Goal: Information Seeking & Learning: Check status

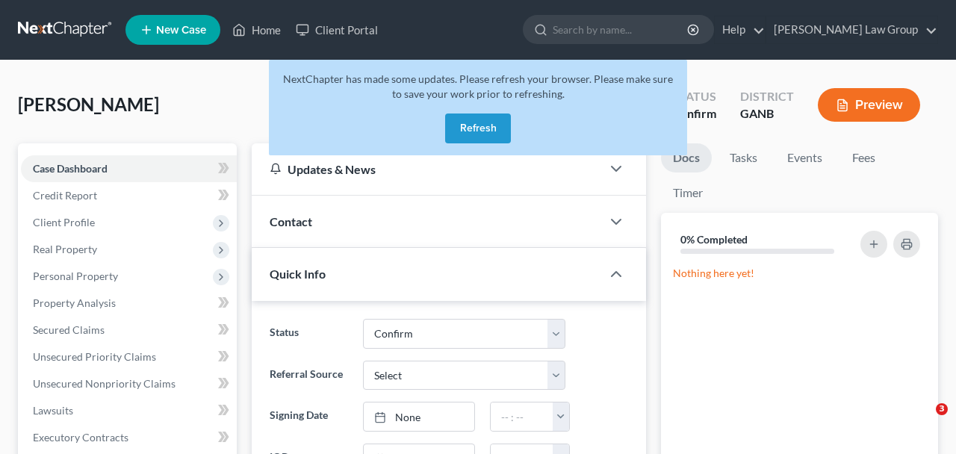
select select "0"
click at [476, 129] on button "Refresh" at bounding box center [478, 129] width 66 height 30
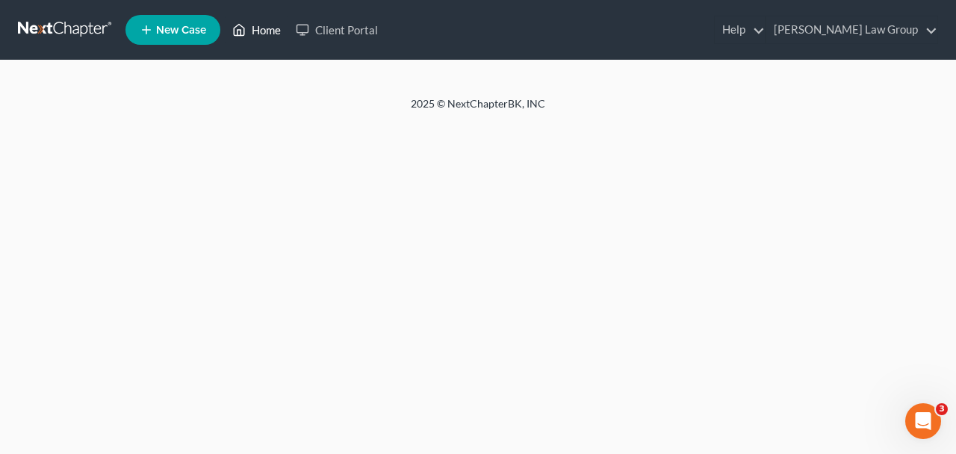
click at [236, 24] on icon at bounding box center [238, 30] width 13 height 18
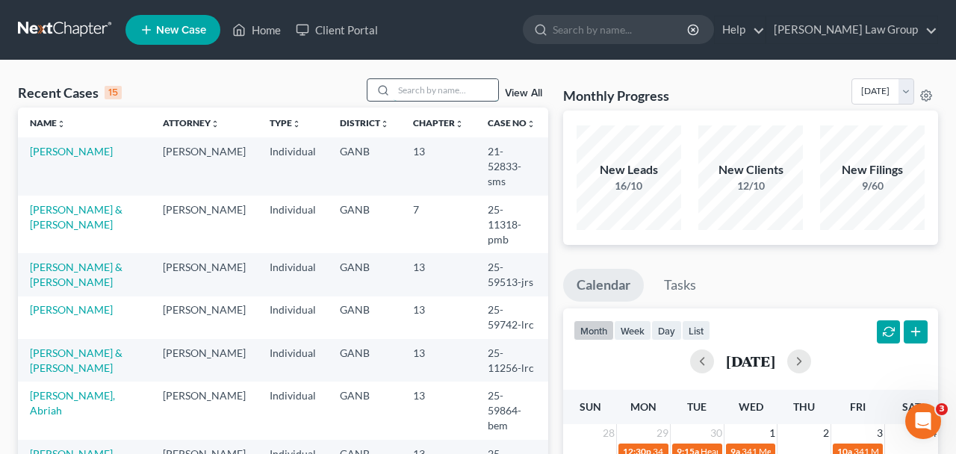
click at [432, 82] on input "search" at bounding box center [446, 90] width 105 height 22
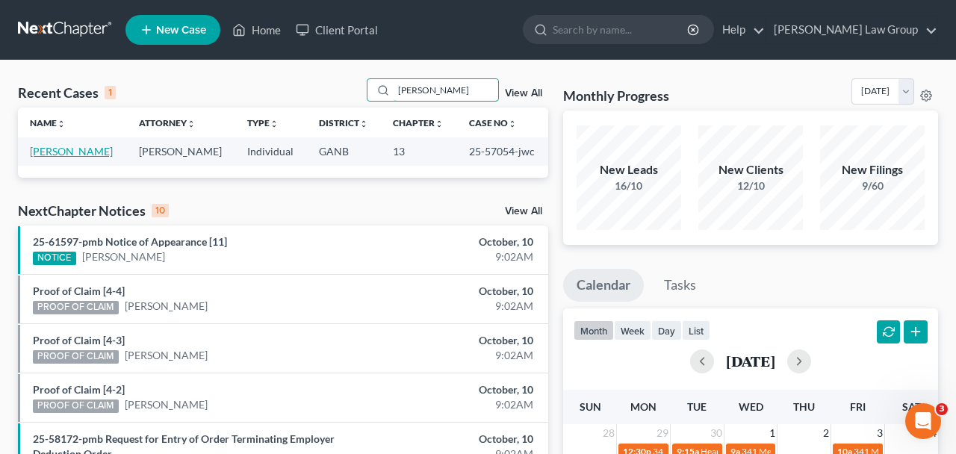
type input "pooler"
click at [84, 152] on link "Pooler, Michael" at bounding box center [71, 151] width 83 height 13
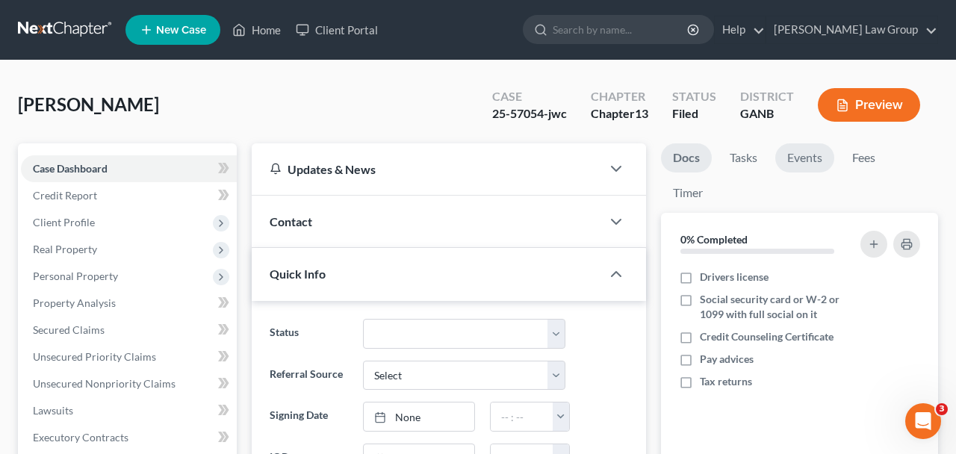
click at [813, 161] on link "Events" at bounding box center [805, 157] width 59 height 29
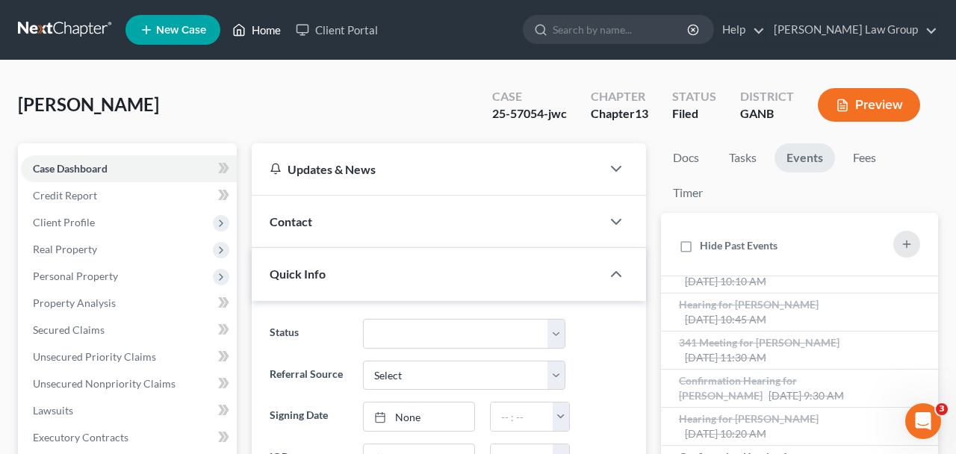
click at [246, 36] on icon at bounding box center [238, 30] width 13 height 18
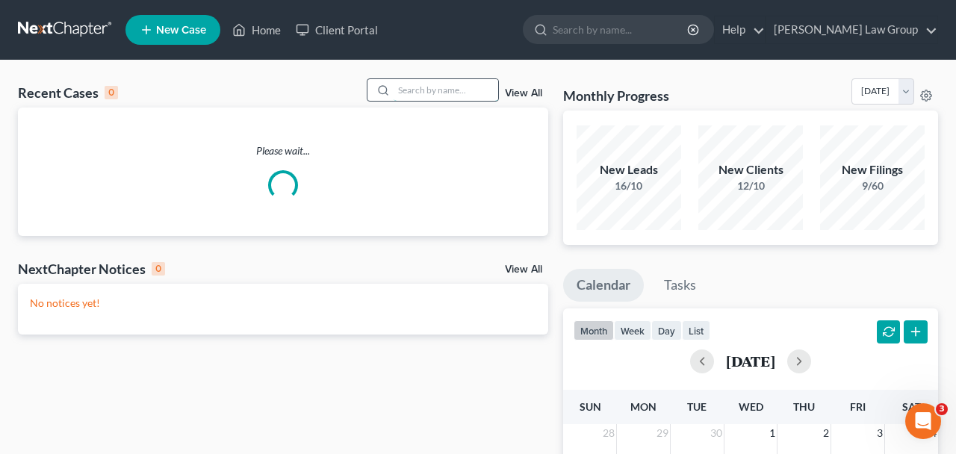
click at [406, 90] on input "search" at bounding box center [446, 90] width 105 height 22
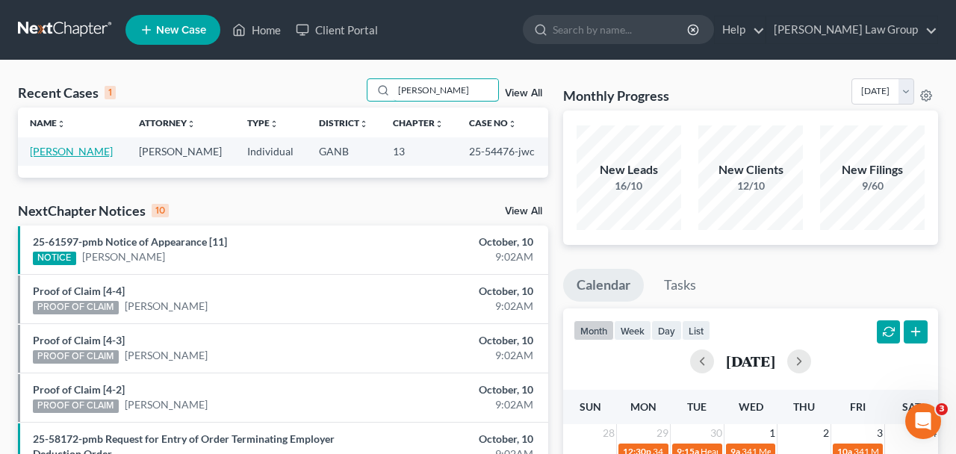
type input "ramona"
click at [98, 155] on link "Stevenson, Ramona" at bounding box center [71, 151] width 83 height 13
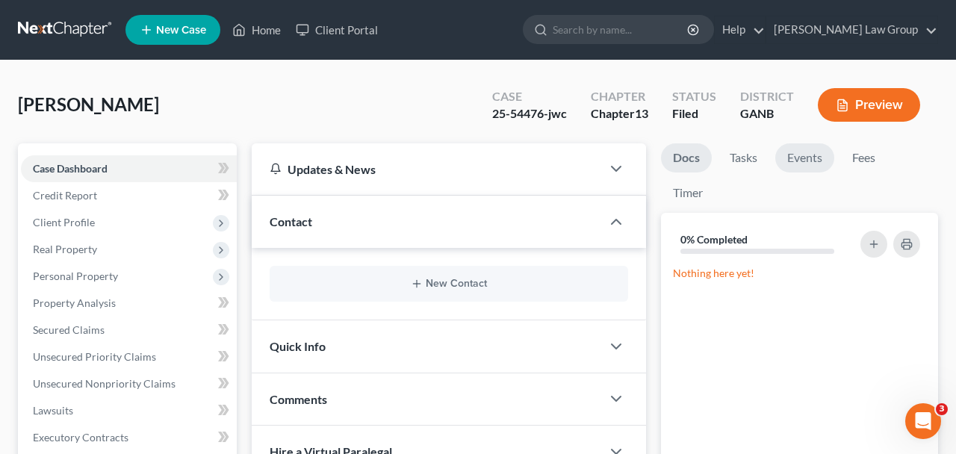
click at [799, 162] on link "Events" at bounding box center [805, 157] width 59 height 29
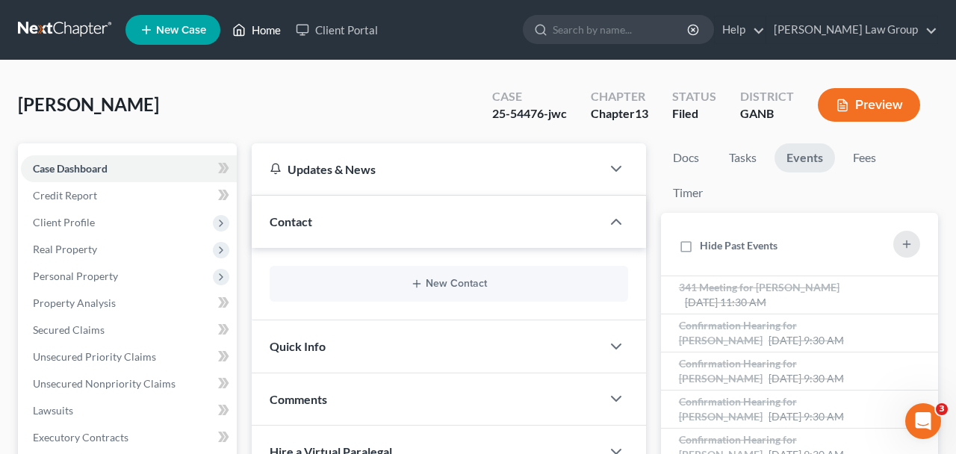
click at [243, 40] on link "Home" at bounding box center [257, 29] width 64 height 27
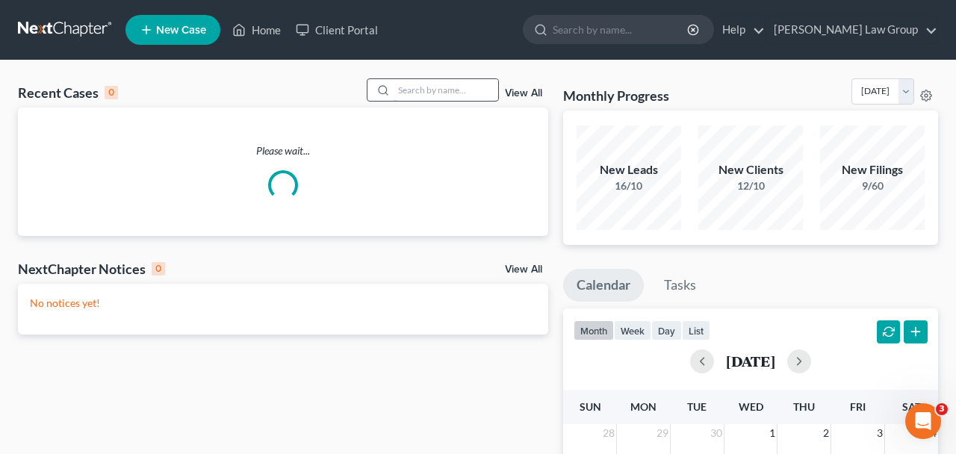
click at [456, 101] on input "search" at bounding box center [446, 90] width 105 height 22
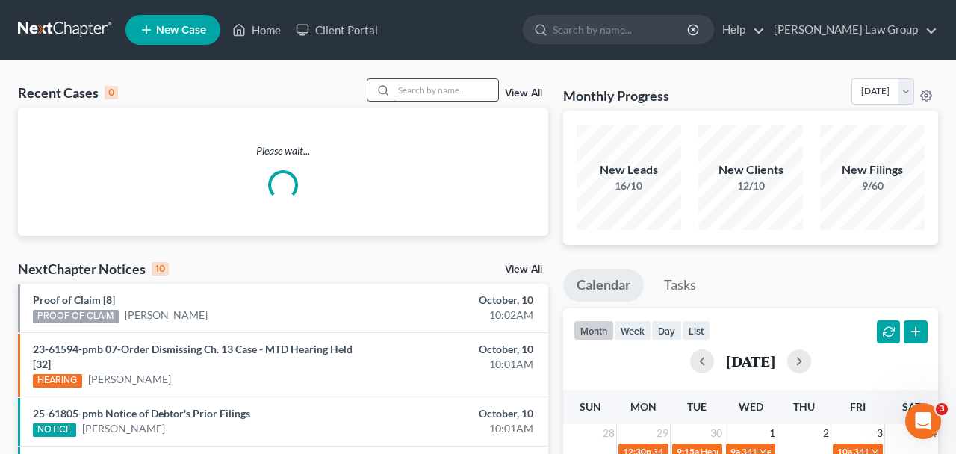
click at [456, 96] on input "search" at bounding box center [446, 90] width 105 height 22
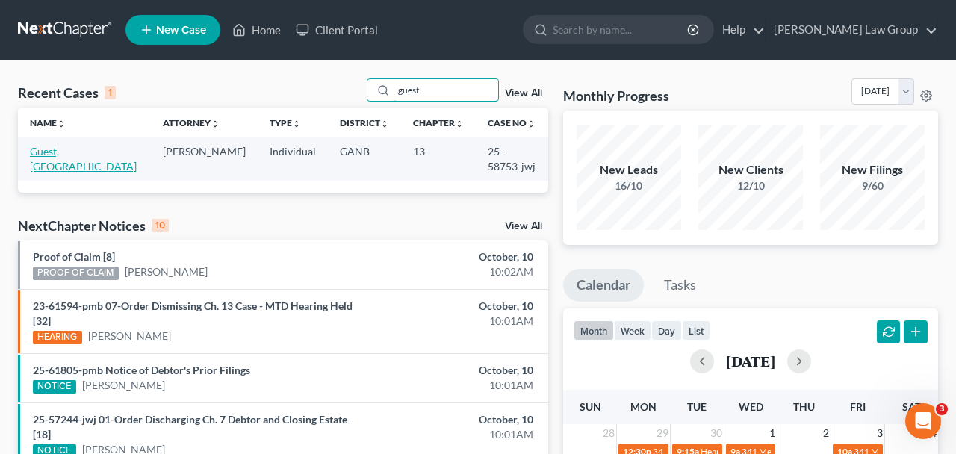
type input "guest"
click at [90, 155] on link "Guest, Kamaria" at bounding box center [83, 159] width 107 height 28
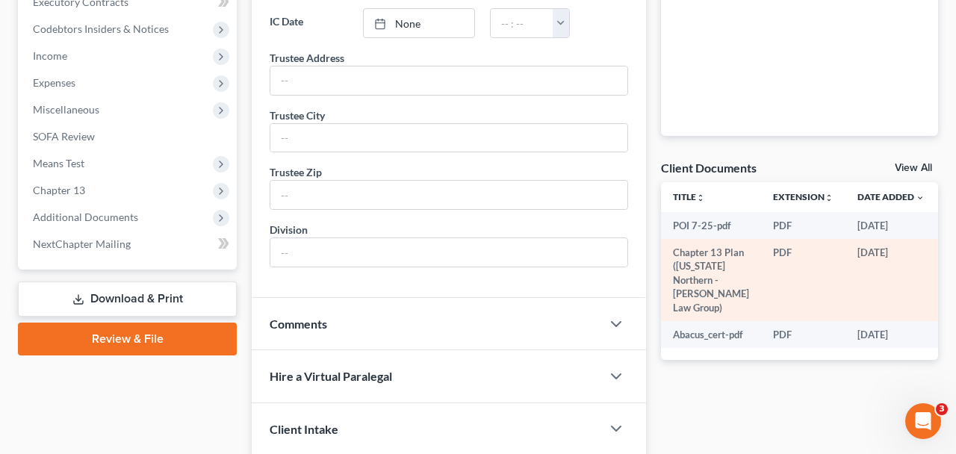
scroll to position [565, 0]
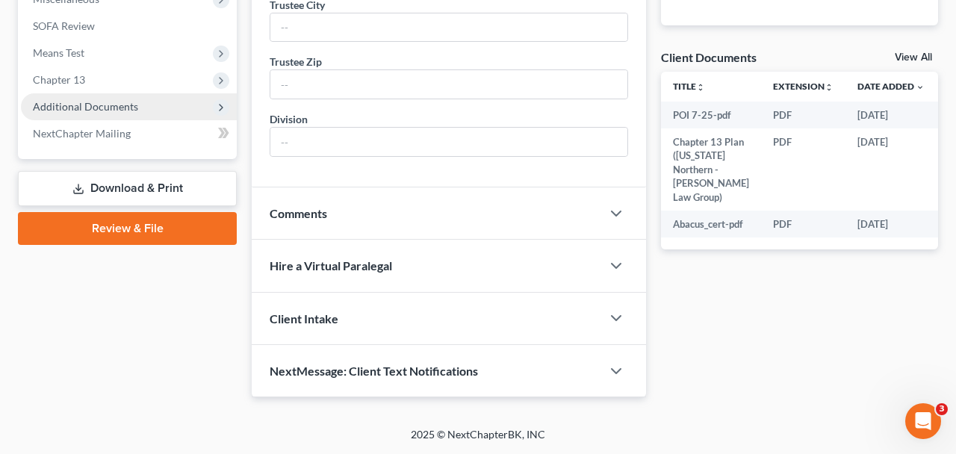
click at [148, 93] on span "Additional Documents" at bounding box center [129, 106] width 216 height 27
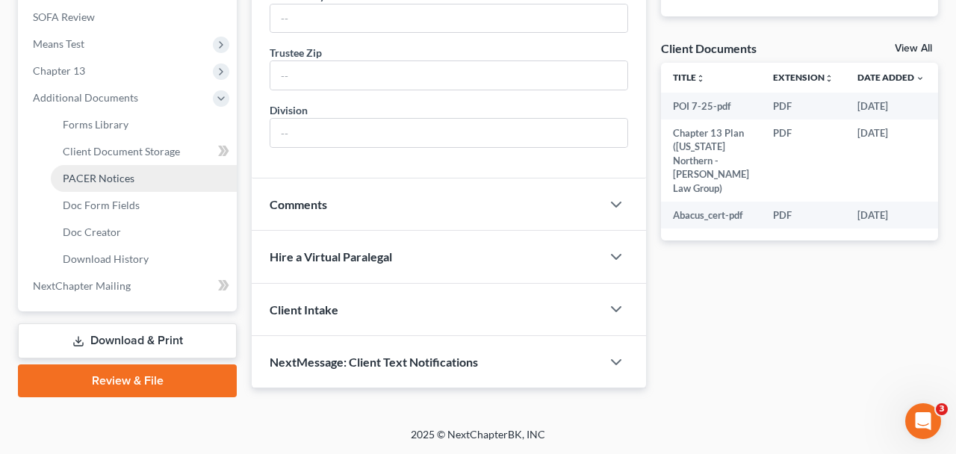
click at [153, 170] on link "PACER Notices" at bounding box center [144, 178] width 186 height 27
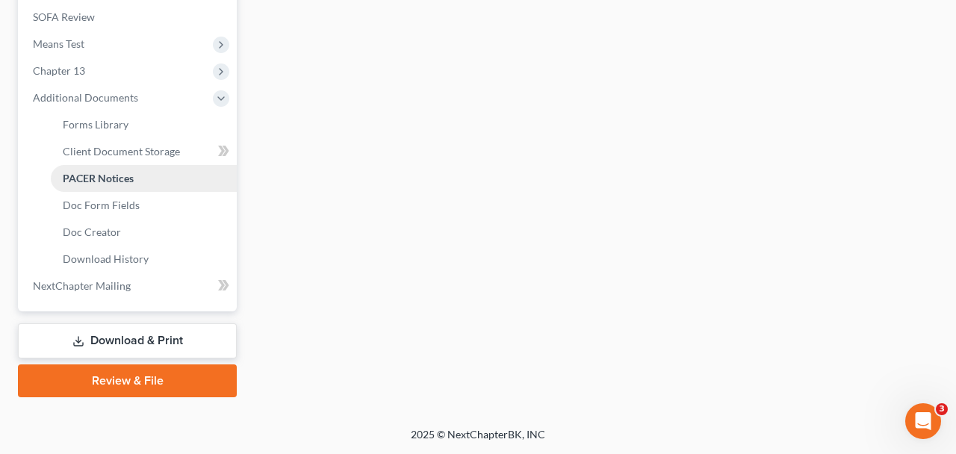
scroll to position [554, 0]
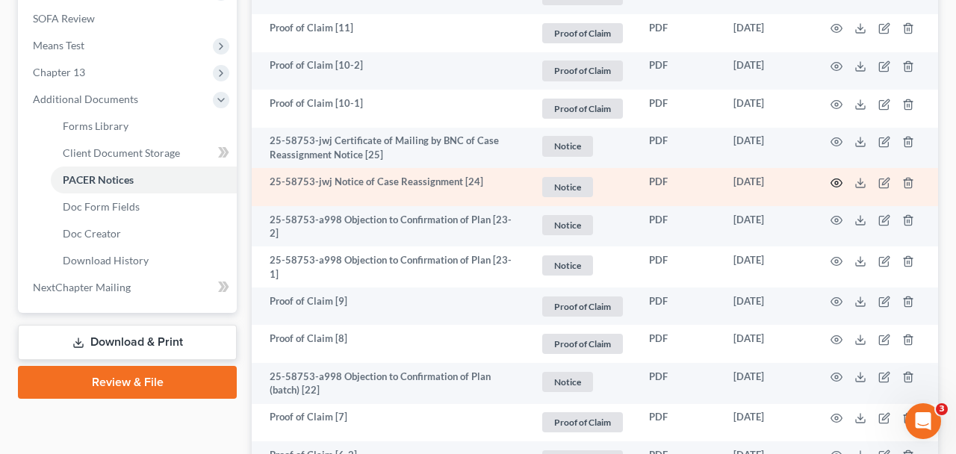
click at [835, 182] on circle "button" at bounding box center [836, 183] width 3 height 3
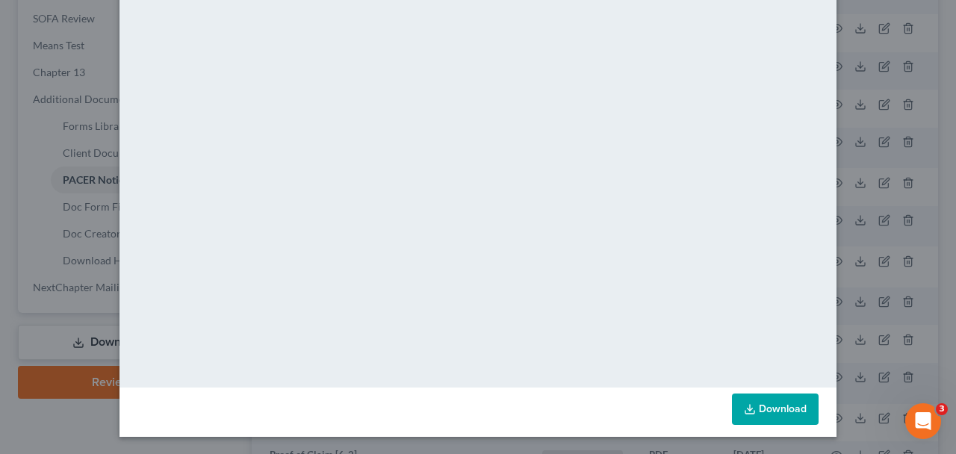
scroll to position [0, 0]
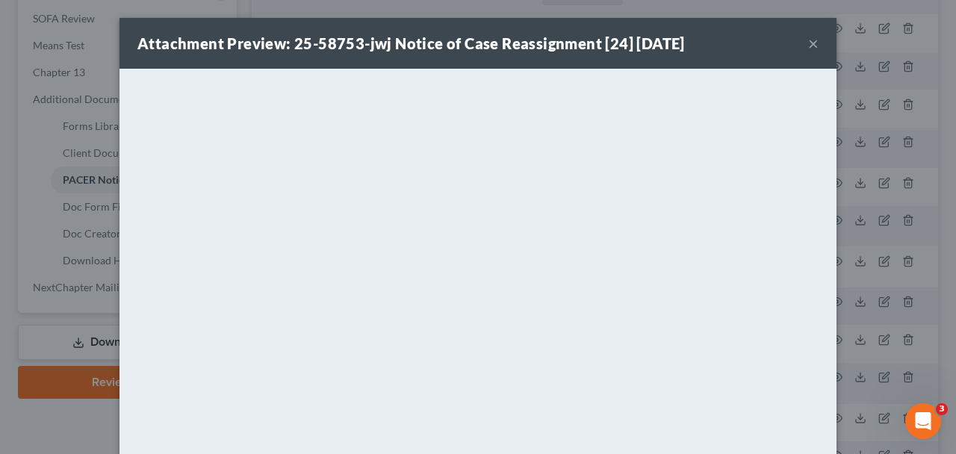
click at [817, 45] on button "×" at bounding box center [813, 43] width 10 height 18
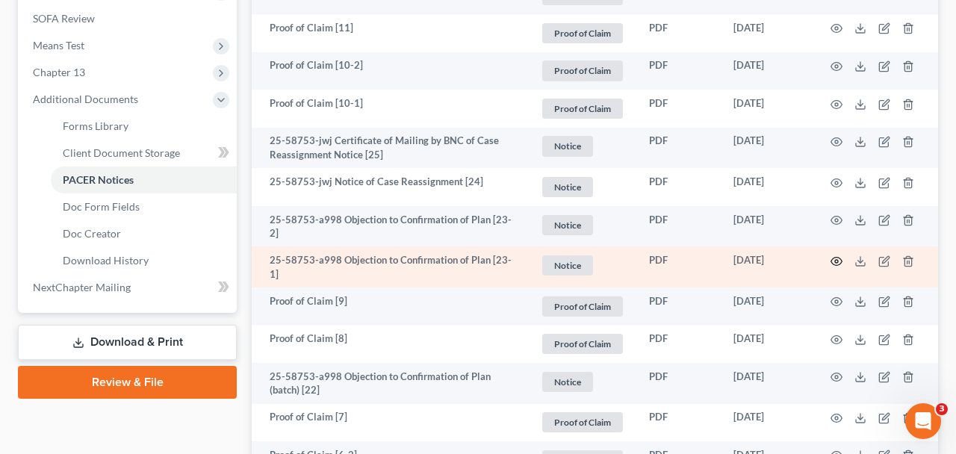
click at [838, 260] on circle "button" at bounding box center [836, 261] width 3 height 3
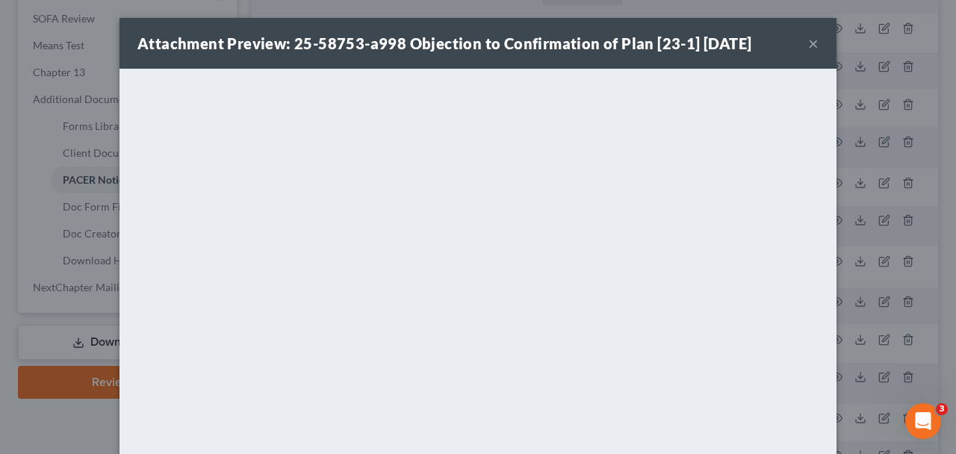
click at [809, 57] on div "Attachment Preview: 25-58753-a998 Objection to Confirmation of Plan [23-1] 09/3…" at bounding box center [478, 43] width 717 height 51
click at [821, 40] on div "Attachment Preview: 25-58753-a998 Objection to Confirmation of Plan [23-1] 09/3…" at bounding box center [478, 43] width 717 height 51
click at [811, 46] on button "×" at bounding box center [813, 43] width 10 height 18
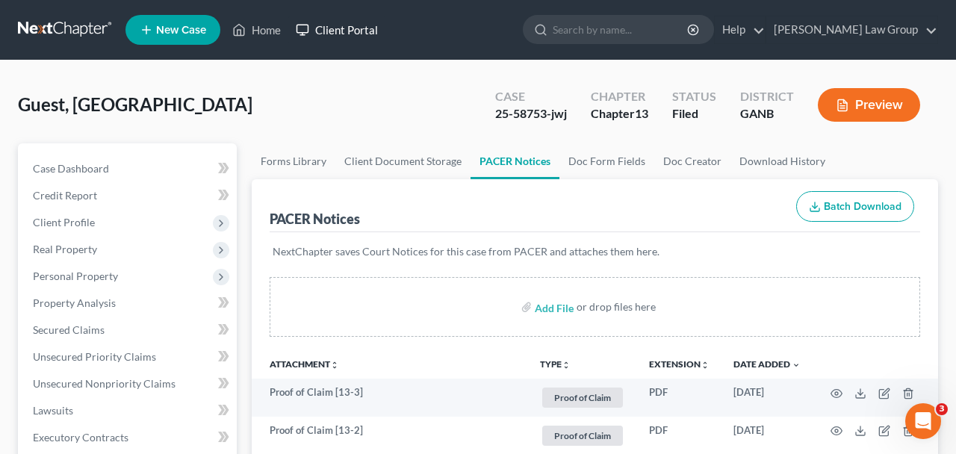
click at [293, 40] on link "Client Portal" at bounding box center [336, 29] width 97 height 27
click at [261, 36] on link "Home" at bounding box center [257, 29] width 64 height 27
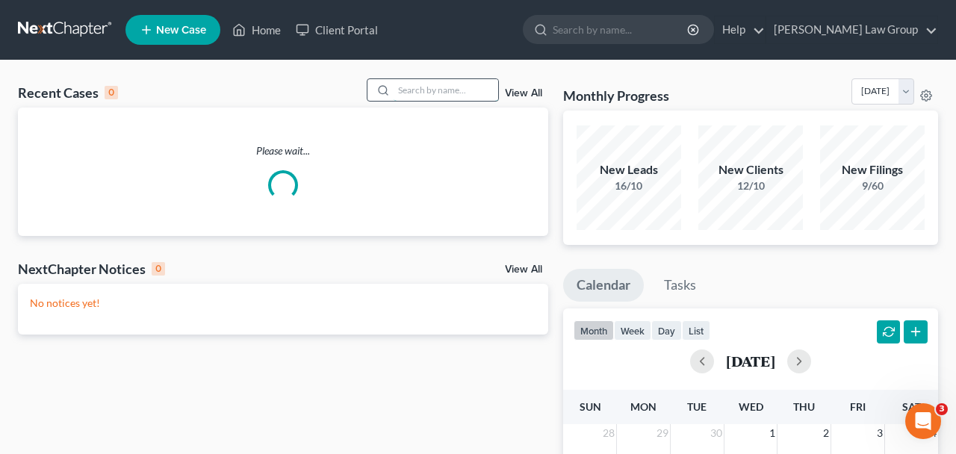
click at [486, 87] on input "search" at bounding box center [446, 90] width 105 height 22
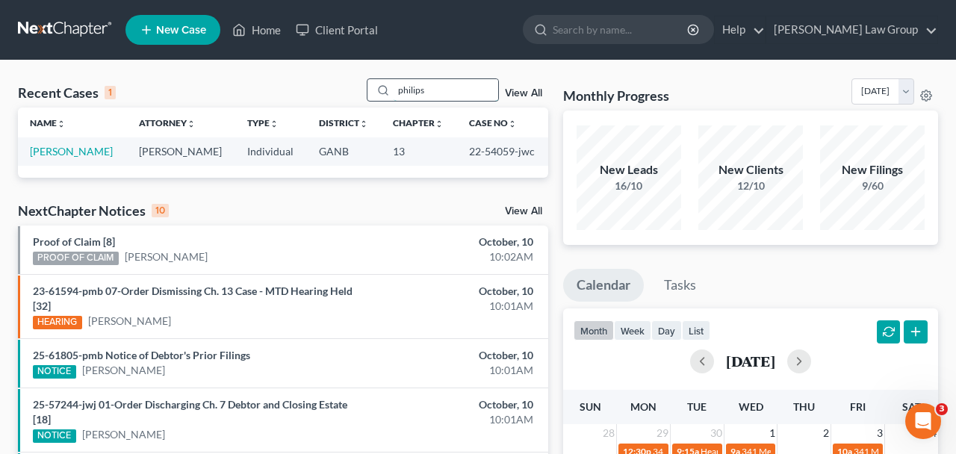
drag, startPoint x: 435, startPoint y: 95, endPoint x: 282, endPoint y: 92, distance: 152.4
click at [394, 92] on input "philips" at bounding box center [446, 90] width 105 height 22
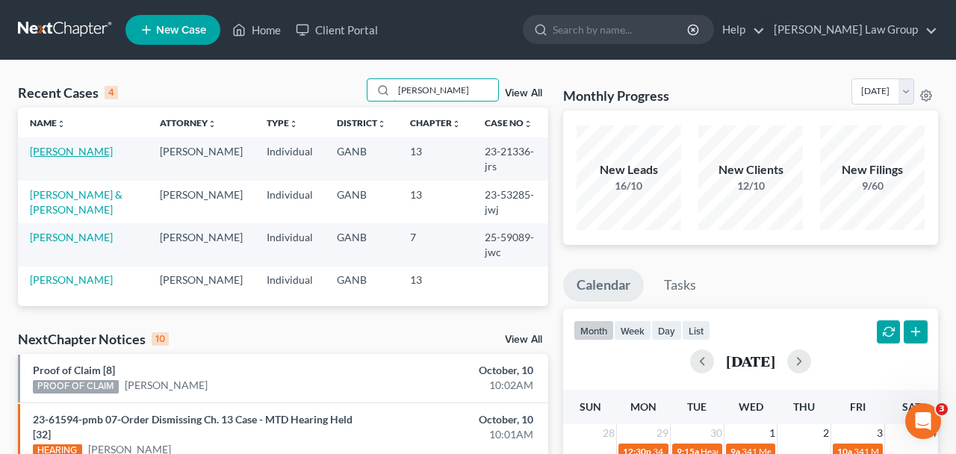
type input "lisa"
click at [77, 153] on link "Phillips, Lisa" at bounding box center [71, 151] width 83 height 13
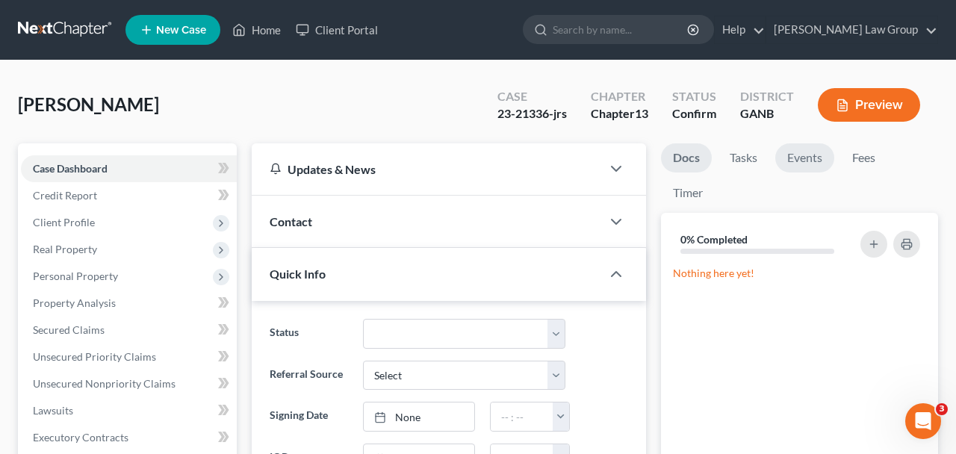
click at [807, 154] on link "Events" at bounding box center [805, 157] width 59 height 29
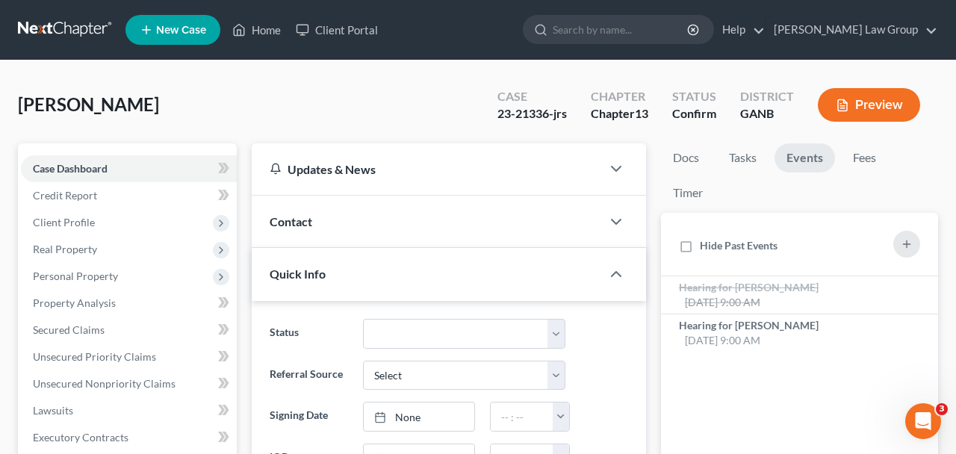
scroll to position [18, 0]
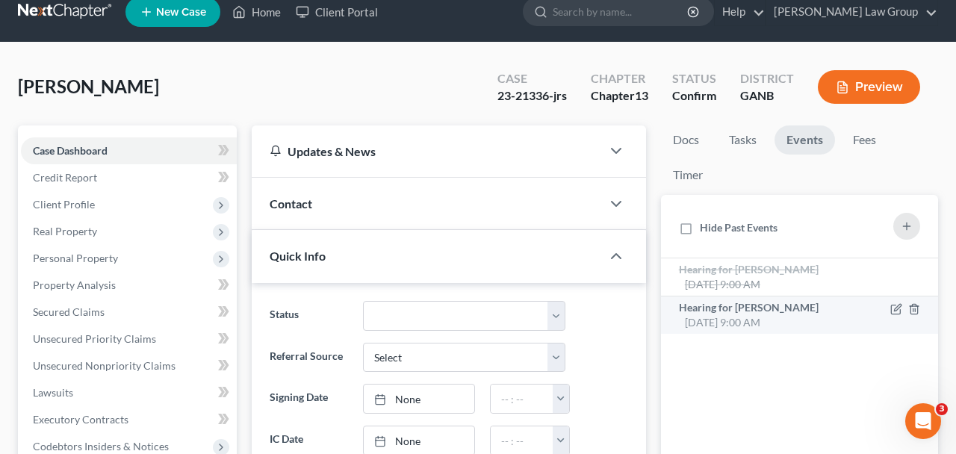
click at [755, 326] on div "Hearing for Lisa Phillips Nov 6, 2025 9:00 AM" at bounding box center [767, 315] width 177 height 30
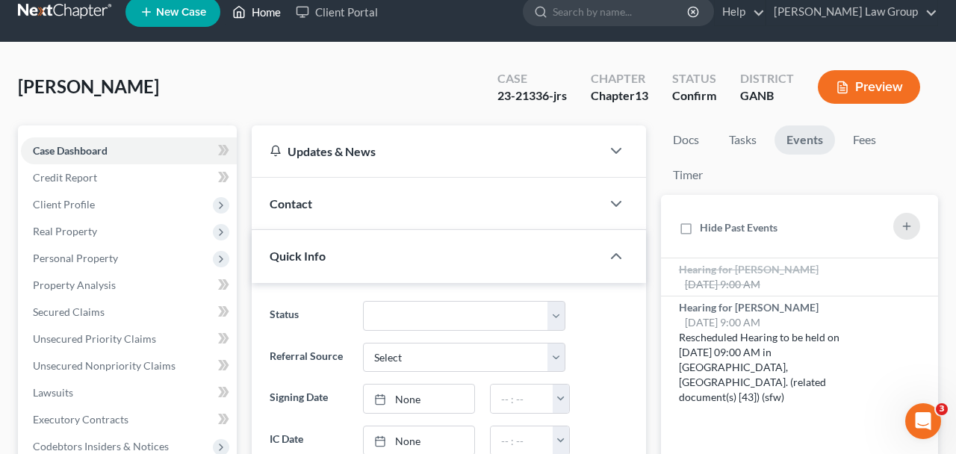
click at [270, 18] on link "Home" at bounding box center [257, 12] width 64 height 27
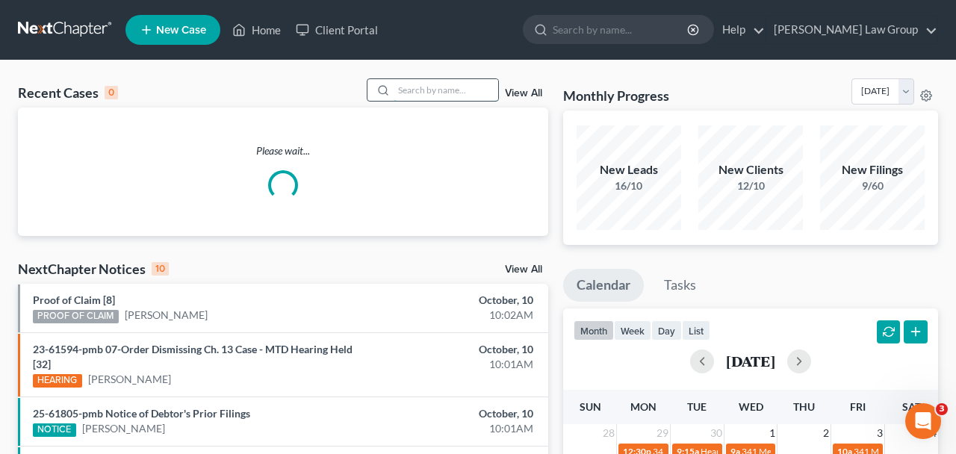
click at [429, 89] on input "search" at bounding box center [446, 90] width 105 height 22
type input "y"
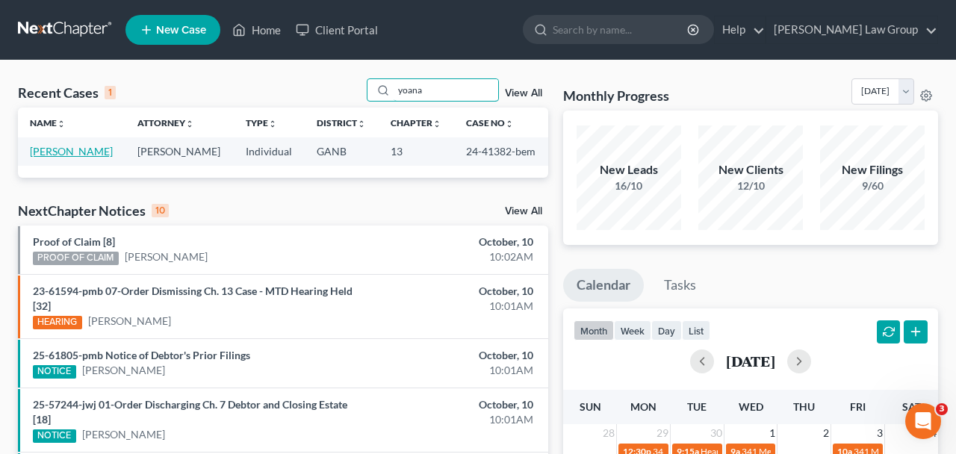
type input "yoana"
click at [68, 157] on link "[PERSON_NAME]" at bounding box center [71, 151] width 83 height 13
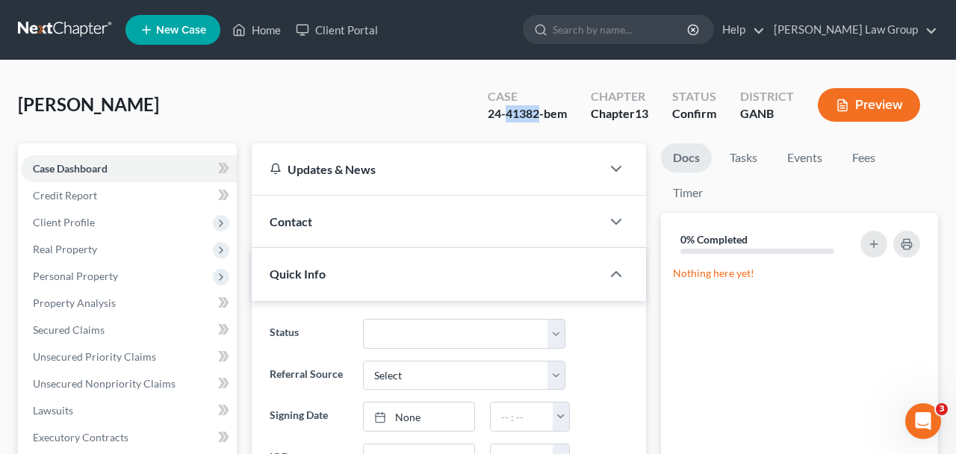
drag, startPoint x: 539, startPoint y: 120, endPoint x: 505, endPoint y: 117, distance: 34.5
click at [505, 117] on div "24-41382-bem" at bounding box center [527, 113] width 79 height 17
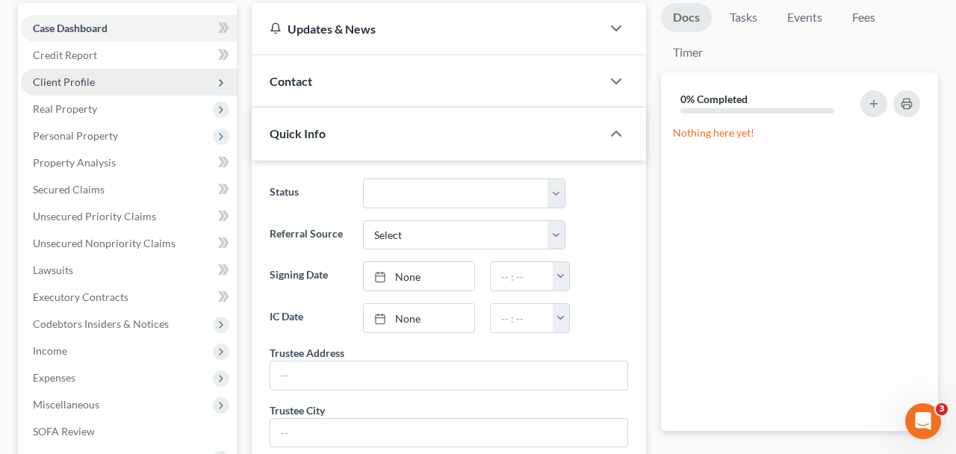
scroll to position [381, 0]
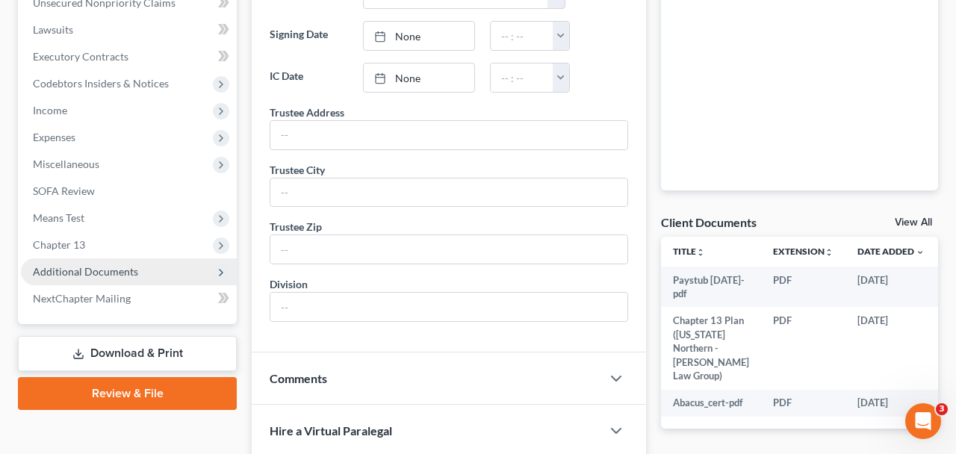
click at [97, 273] on span "Additional Documents" at bounding box center [85, 271] width 105 height 13
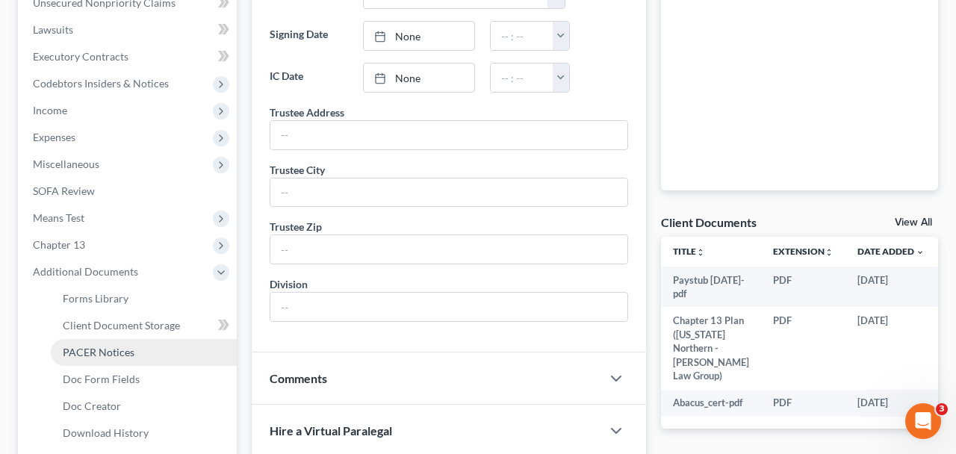
click at [108, 361] on link "PACER Notices" at bounding box center [144, 352] width 186 height 27
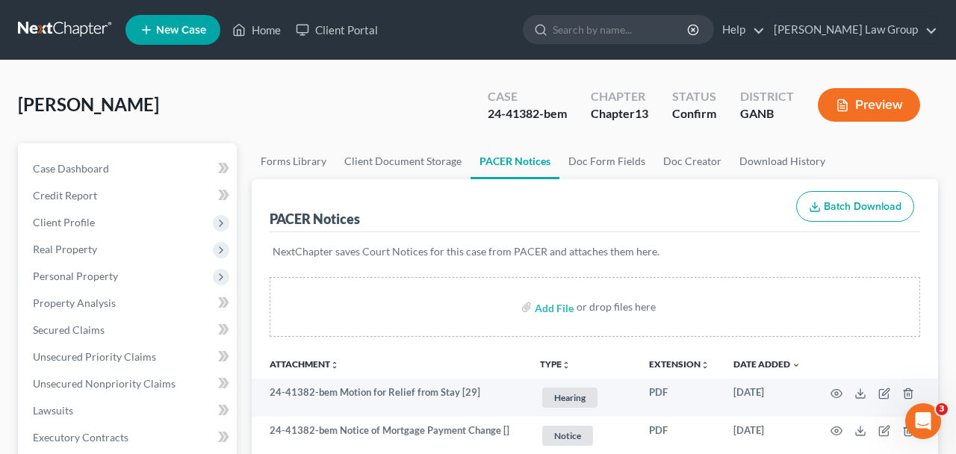
drag, startPoint x: 66, startPoint y: 105, endPoint x: 1, endPoint y: 105, distance: 65.0
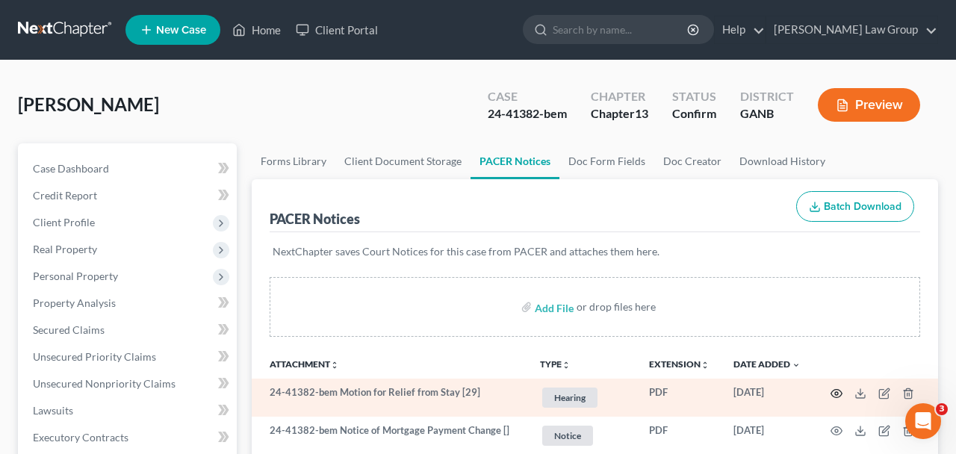
click at [838, 392] on circle "button" at bounding box center [836, 393] width 3 height 3
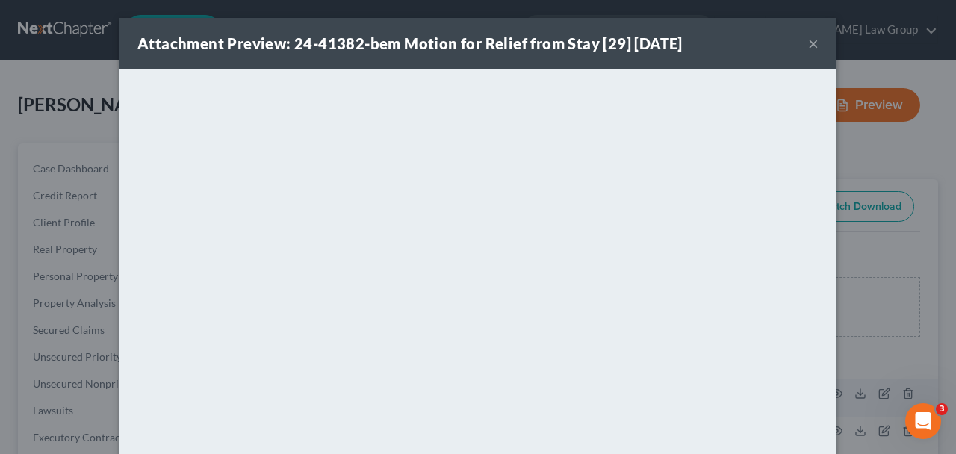
drag, startPoint x: 813, startPoint y: 50, endPoint x: 705, endPoint y: 68, distance: 109.8
click at [813, 49] on button "×" at bounding box center [813, 43] width 10 height 18
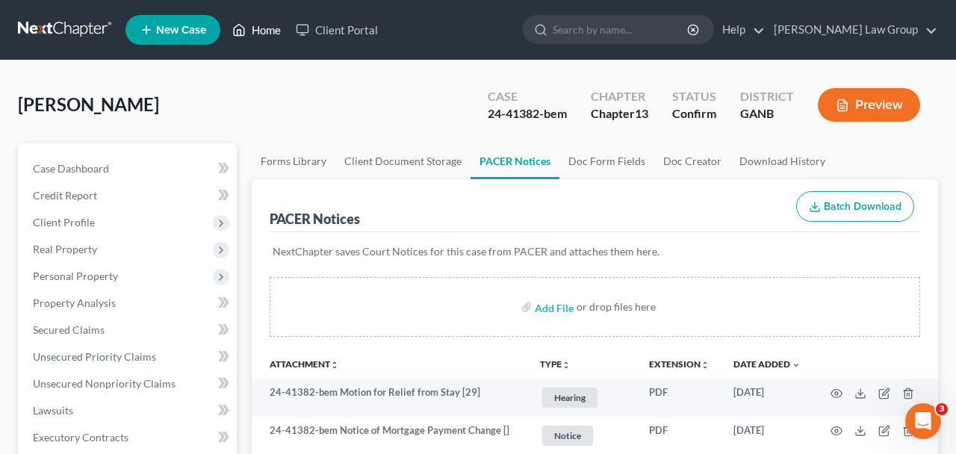
click at [274, 28] on link "Home" at bounding box center [257, 29] width 64 height 27
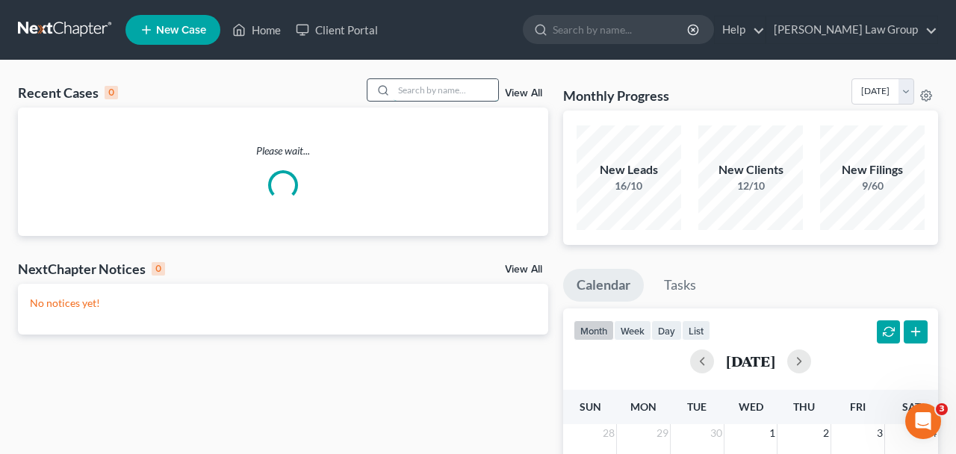
click at [433, 89] on input "search" at bounding box center [446, 90] width 105 height 22
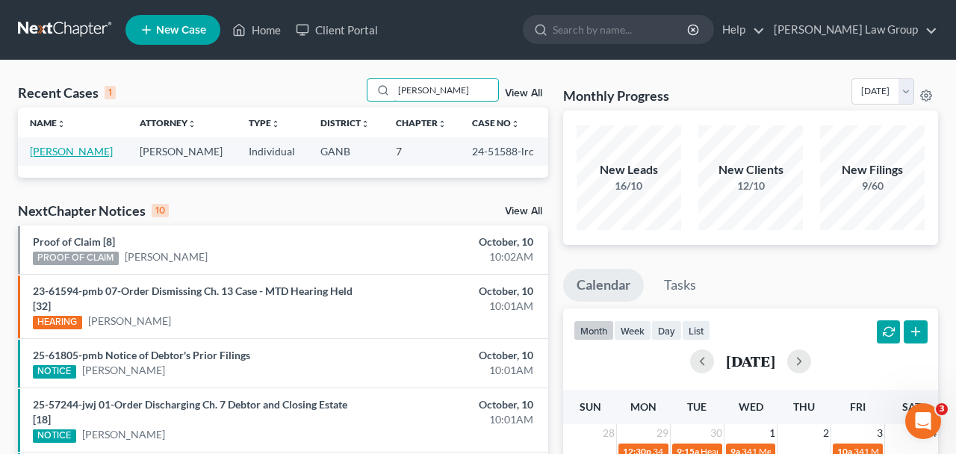
type input "kemp"
click at [72, 155] on link "Kemp, Priscilla" at bounding box center [71, 151] width 83 height 13
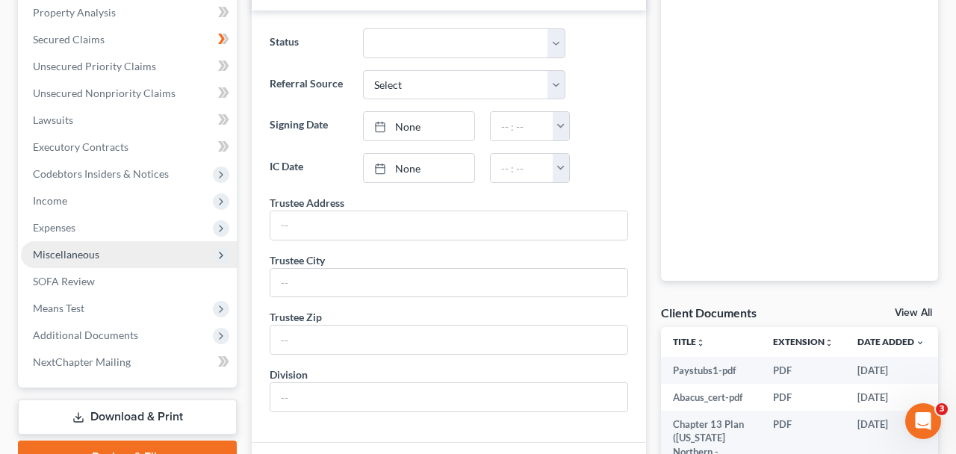
scroll to position [318, 0]
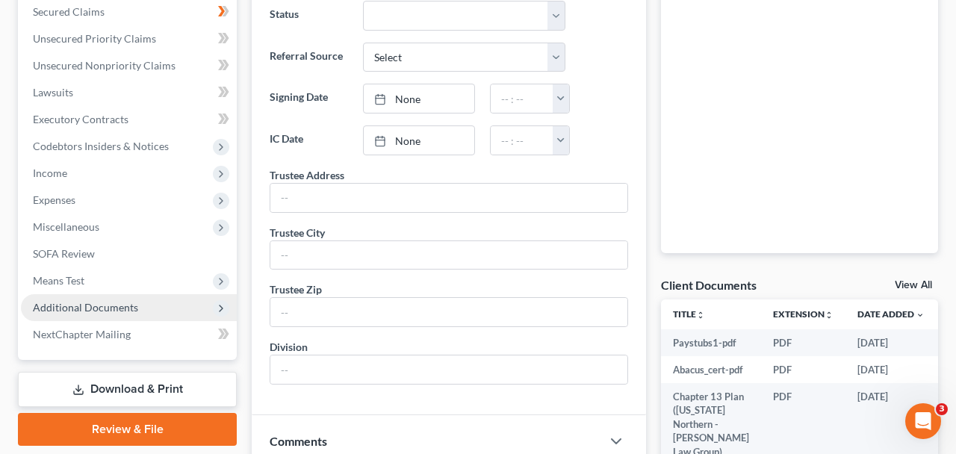
click at [91, 309] on span "Additional Documents" at bounding box center [85, 307] width 105 height 13
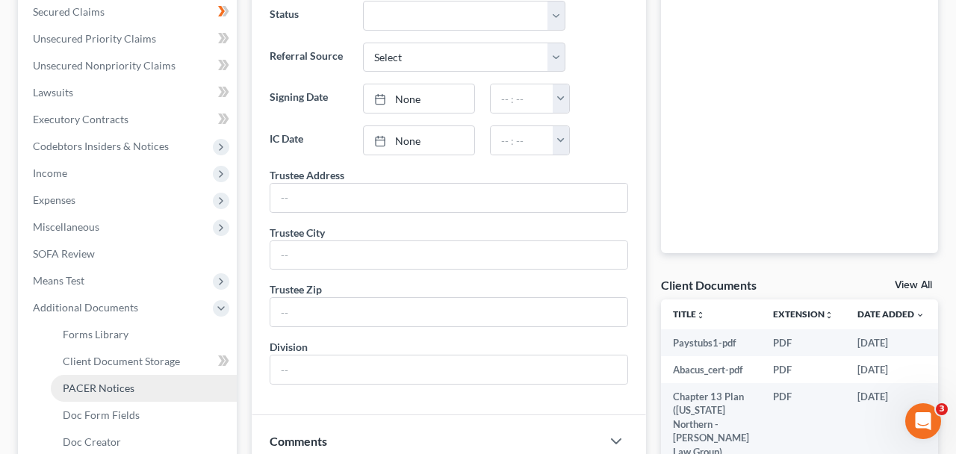
click at [88, 381] on link "PACER Notices" at bounding box center [144, 388] width 186 height 27
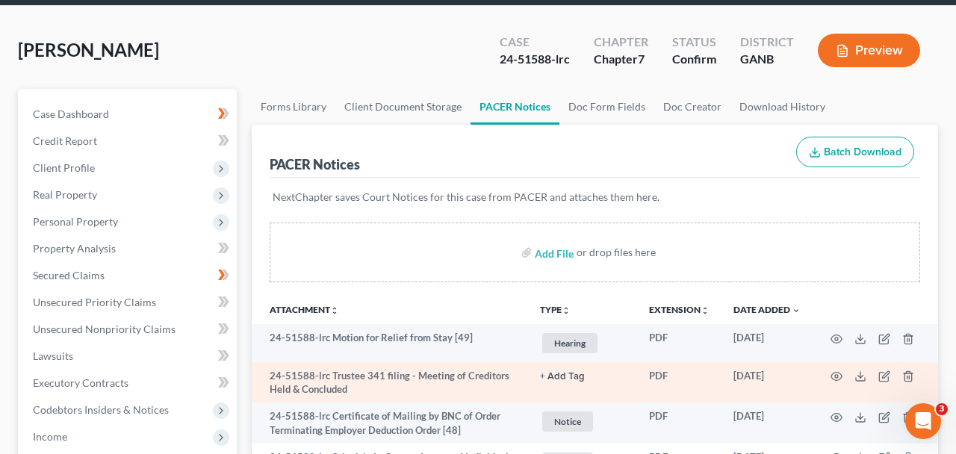
scroll to position [66, 0]
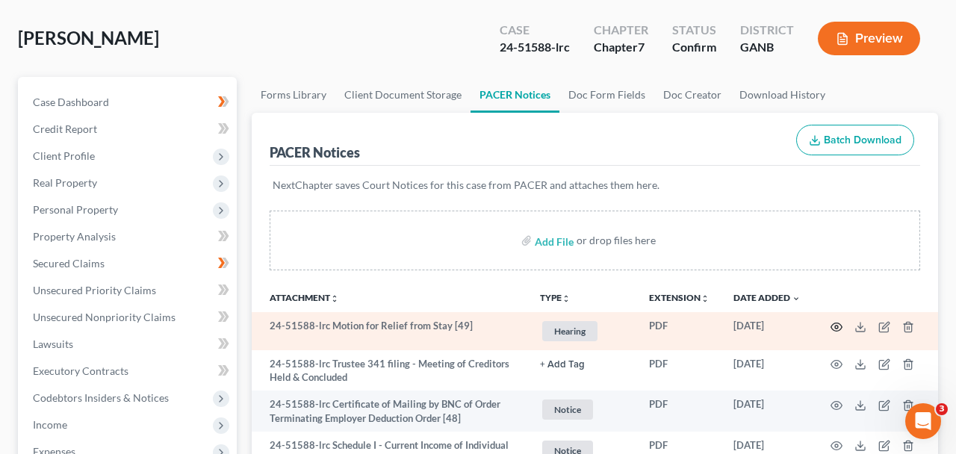
click at [838, 327] on circle "button" at bounding box center [836, 327] width 3 height 3
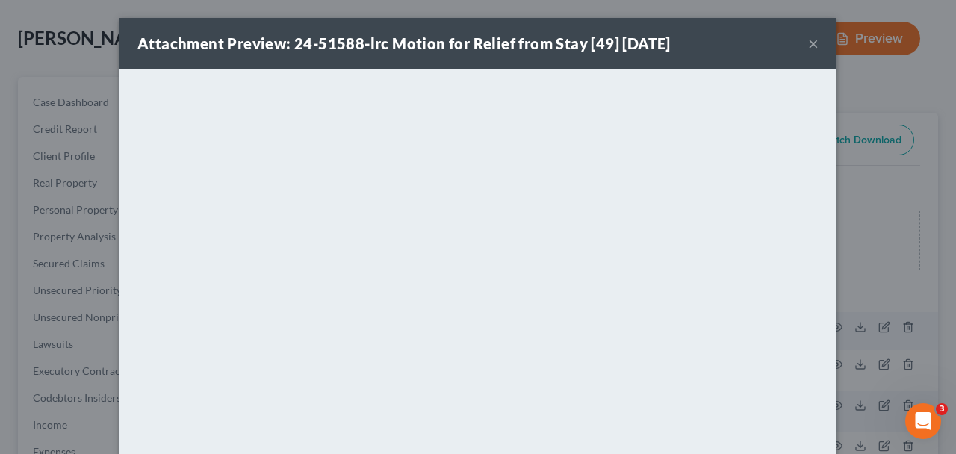
click at [815, 42] on button "×" at bounding box center [813, 43] width 10 height 18
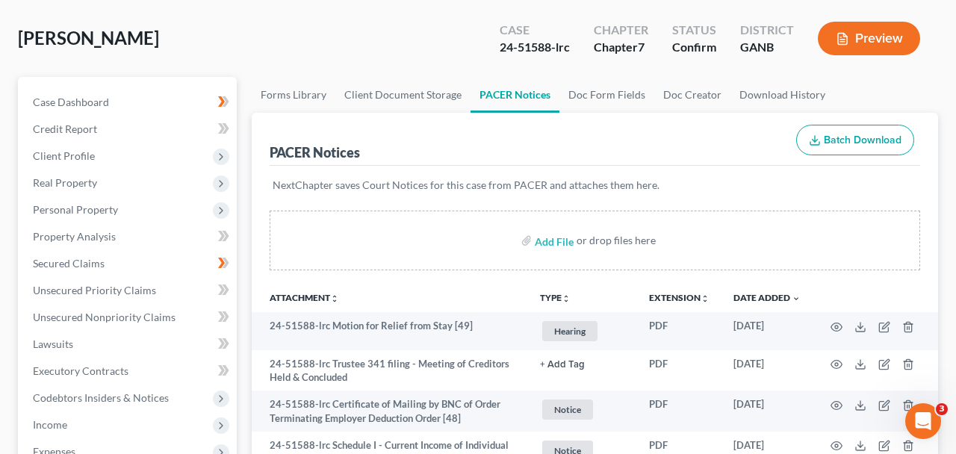
scroll to position [0, 0]
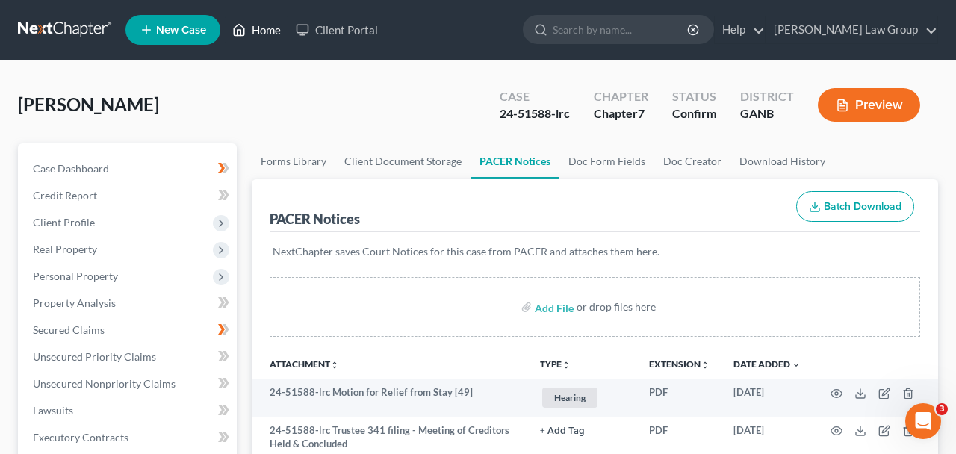
drag, startPoint x: 256, startPoint y: 26, endPoint x: 344, endPoint y: 1, distance: 91.5
click at [256, 26] on link "Home" at bounding box center [257, 29] width 64 height 27
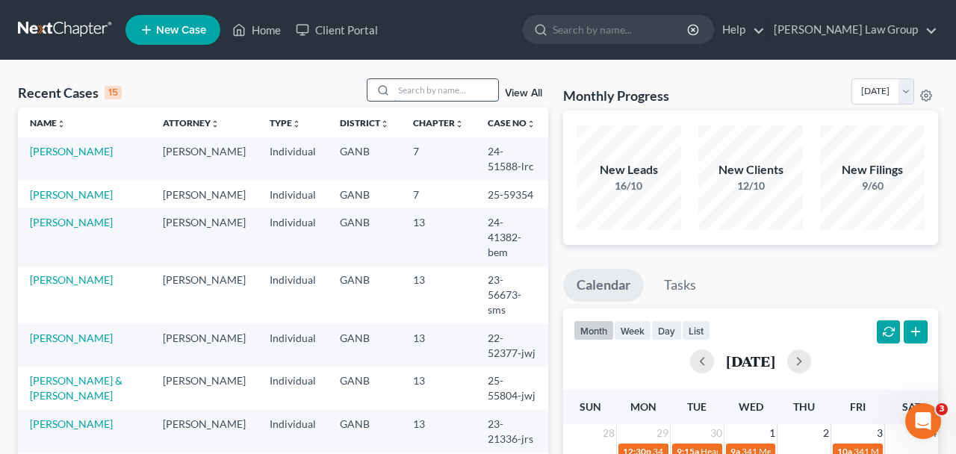
click at [421, 94] on input "search" at bounding box center [446, 90] width 105 height 22
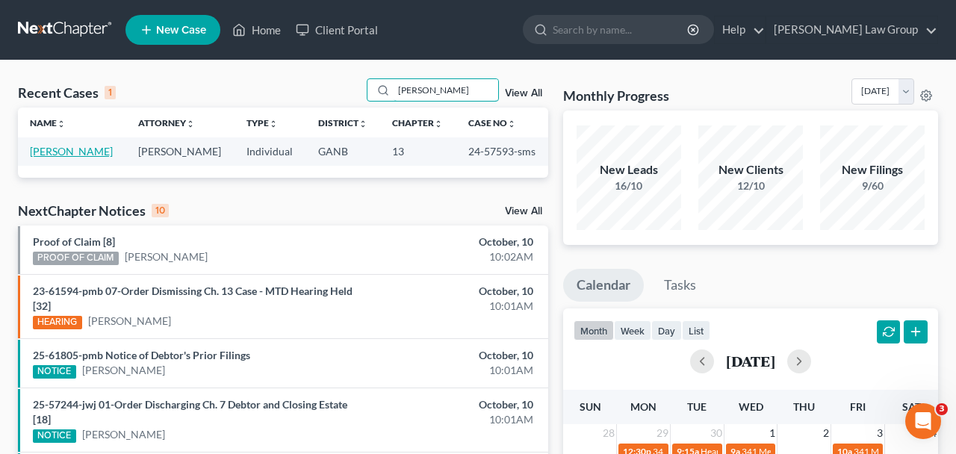
type input "mckinnon"
click at [88, 153] on link "McKinnon, Bubba" at bounding box center [71, 151] width 83 height 13
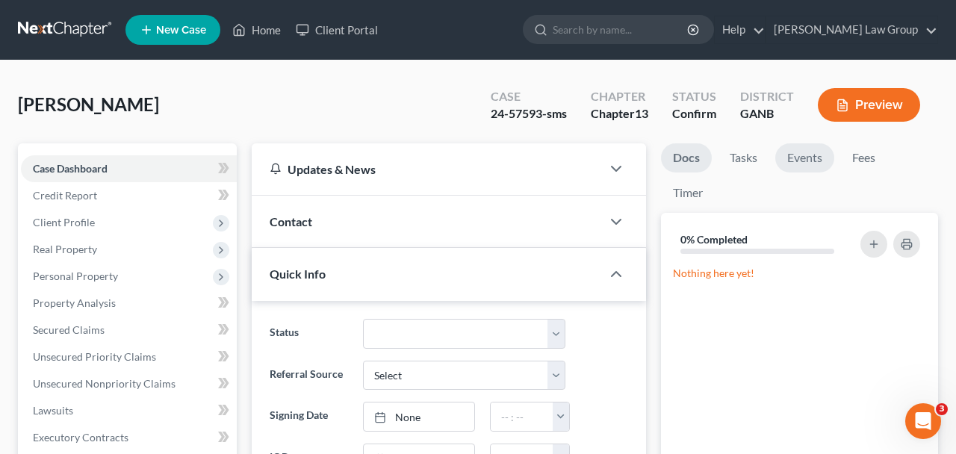
click at [802, 171] on link "Events" at bounding box center [805, 157] width 59 height 29
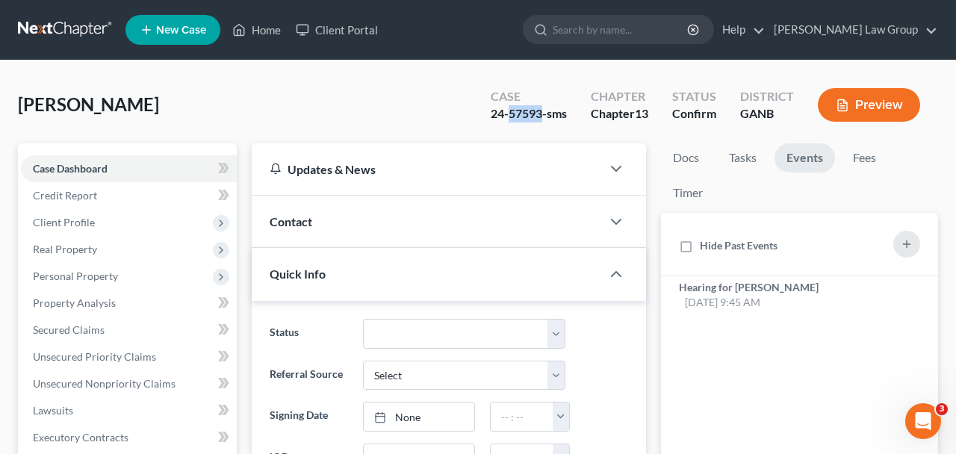
drag, startPoint x: 541, startPoint y: 114, endPoint x: 509, endPoint y: 115, distance: 32.1
click at [509, 115] on div "24-57593-sms" at bounding box center [529, 113] width 76 height 17
copy div "57593"
drag, startPoint x: 181, startPoint y: 98, endPoint x: 0, endPoint y: 98, distance: 180.8
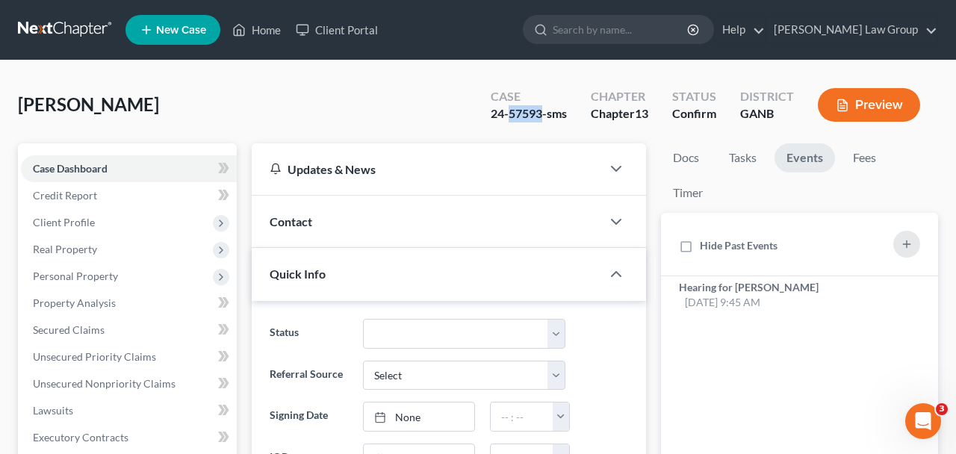
copy span "McKinnon, Bubba"
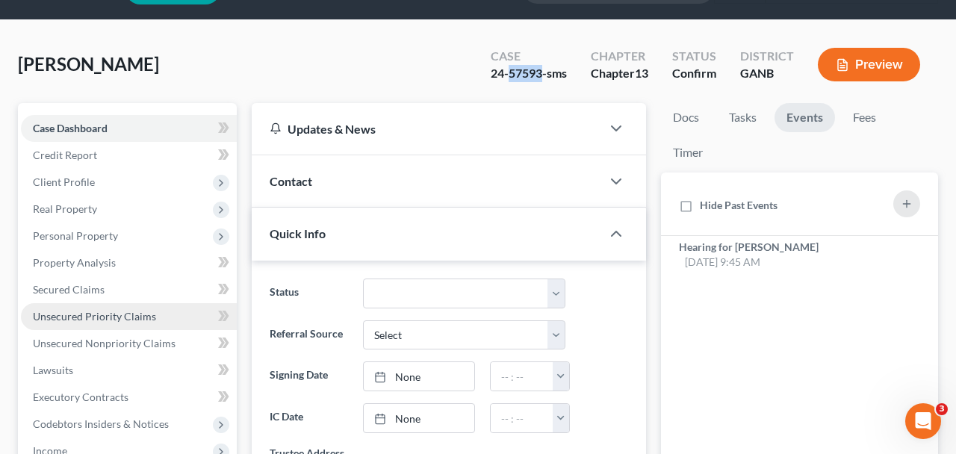
scroll to position [264, 0]
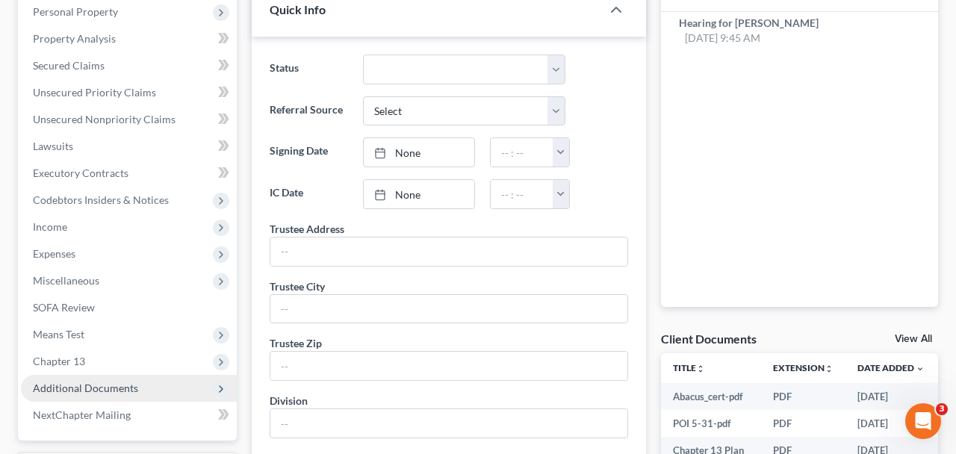
click at [103, 389] on span "Additional Documents" at bounding box center [85, 388] width 105 height 13
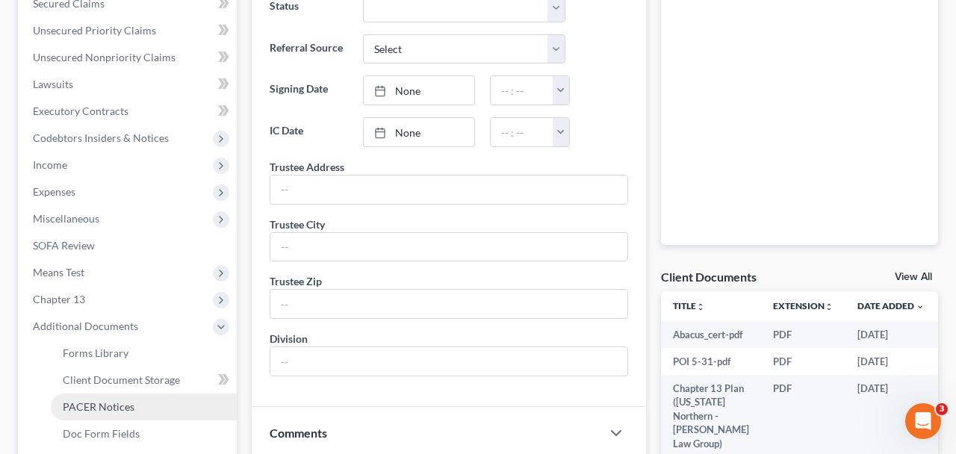
click at [107, 405] on span "PACER Notices" at bounding box center [99, 406] width 72 height 13
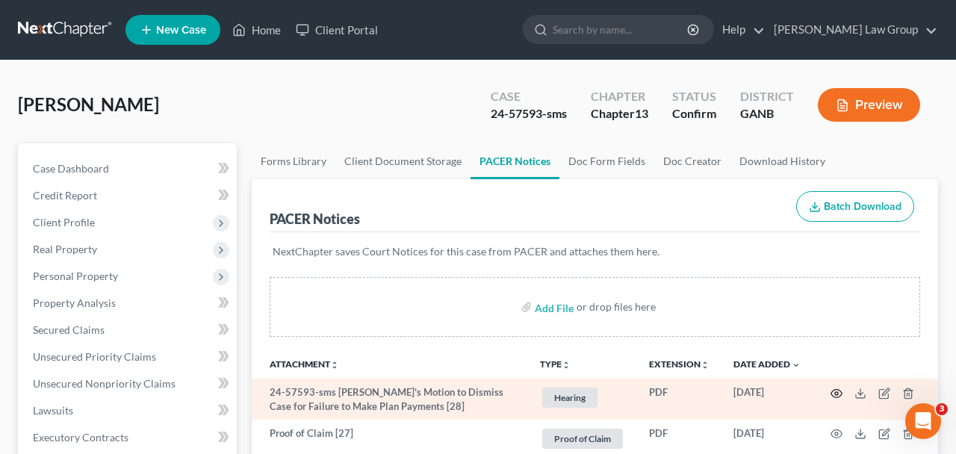
click at [836, 393] on icon "button" at bounding box center [837, 394] width 12 height 12
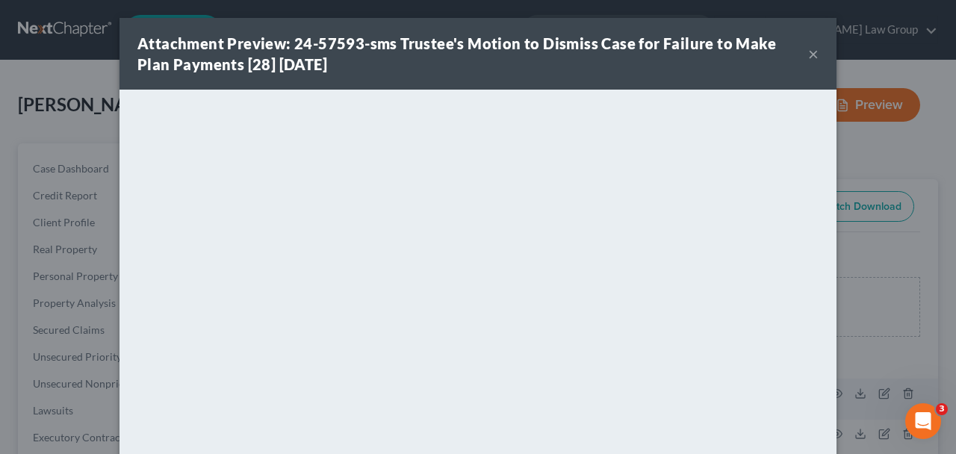
click at [811, 51] on button "×" at bounding box center [813, 54] width 10 height 18
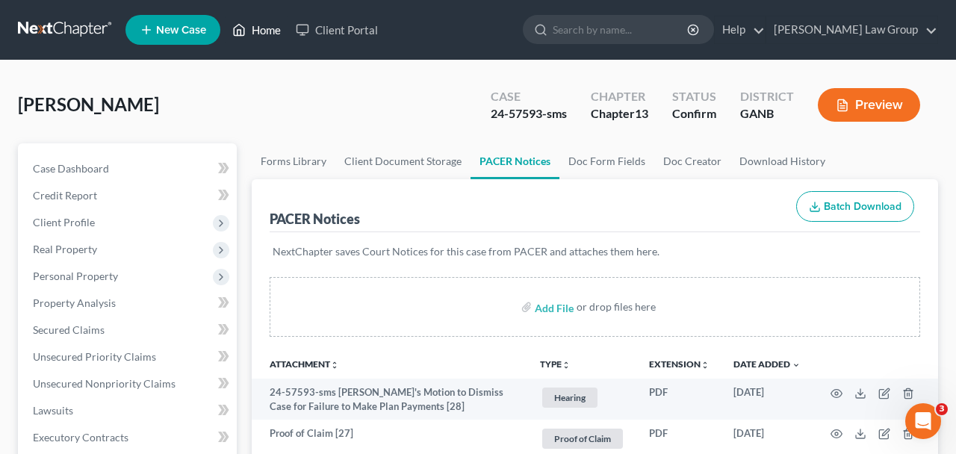
click at [256, 28] on link "Home" at bounding box center [257, 29] width 64 height 27
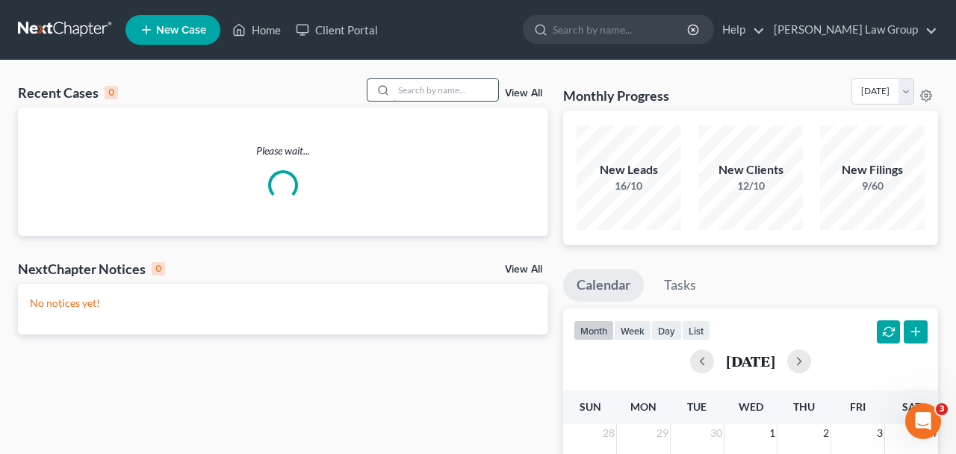
click at [419, 81] on input "search" at bounding box center [446, 90] width 105 height 22
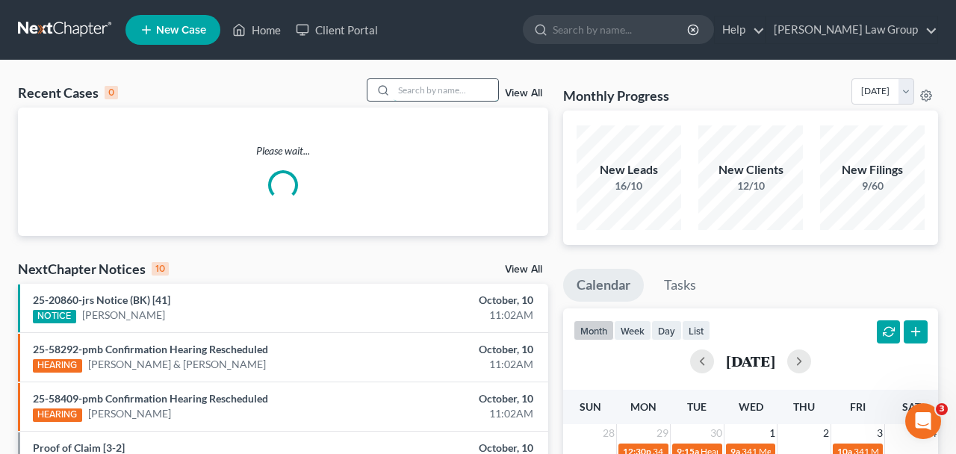
click at [420, 91] on input "search" at bounding box center [446, 90] width 105 height 22
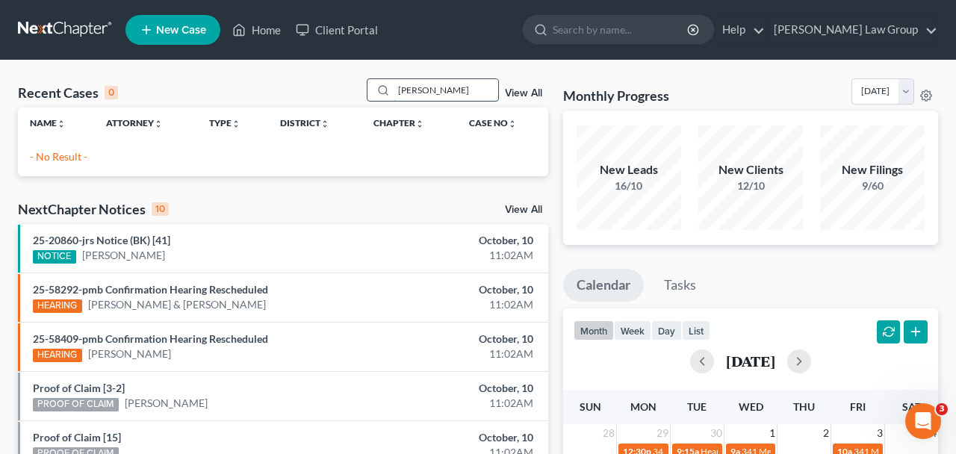
drag, startPoint x: 433, startPoint y: 91, endPoint x: 355, endPoint y: 83, distance: 78.1
click at [394, 83] on input "stanton" at bounding box center [446, 90] width 105 height 22
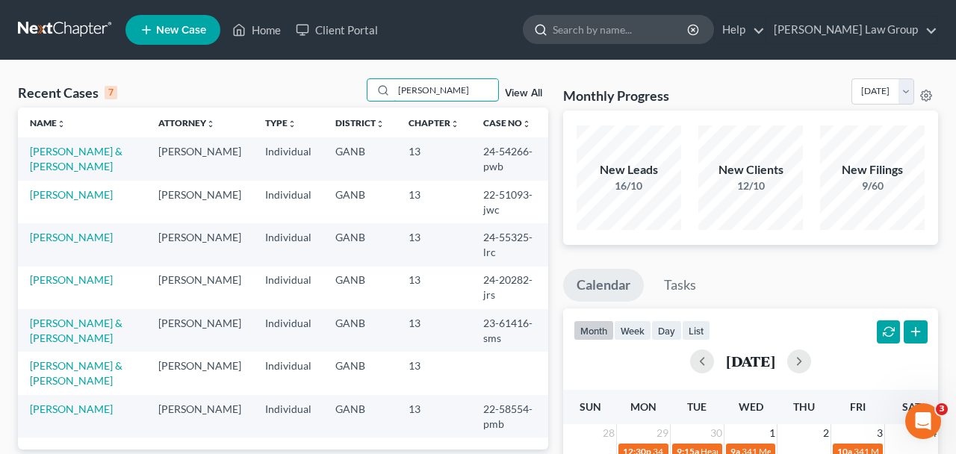
type input "edwards"
click at [641, 28] on input "search" at bounding box center [621, 30] width 137 height 28
type input "edwards"
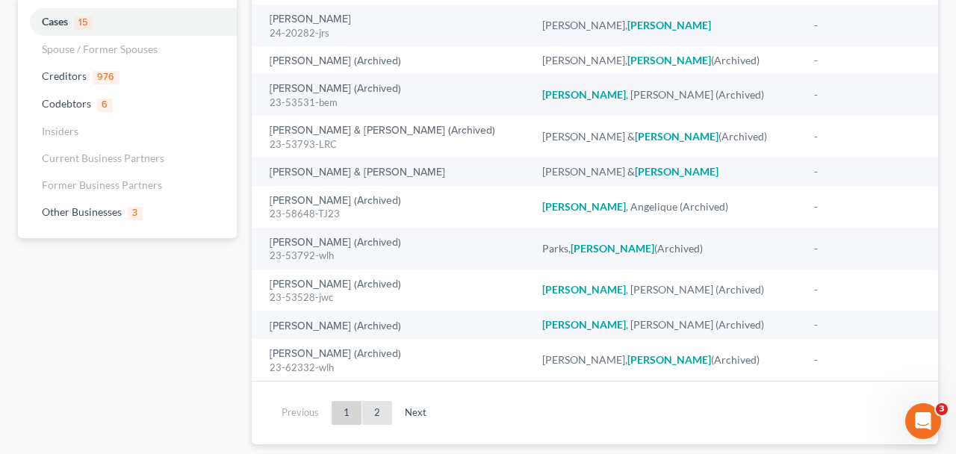
click at [370, 412] on link "2" at bounding box center [377, 413] width 30 height 24
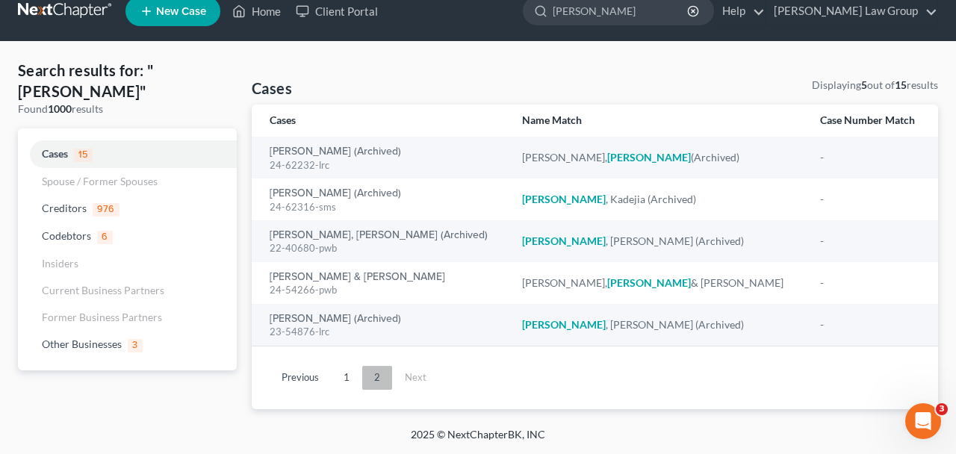
scroll to position [19, 0]
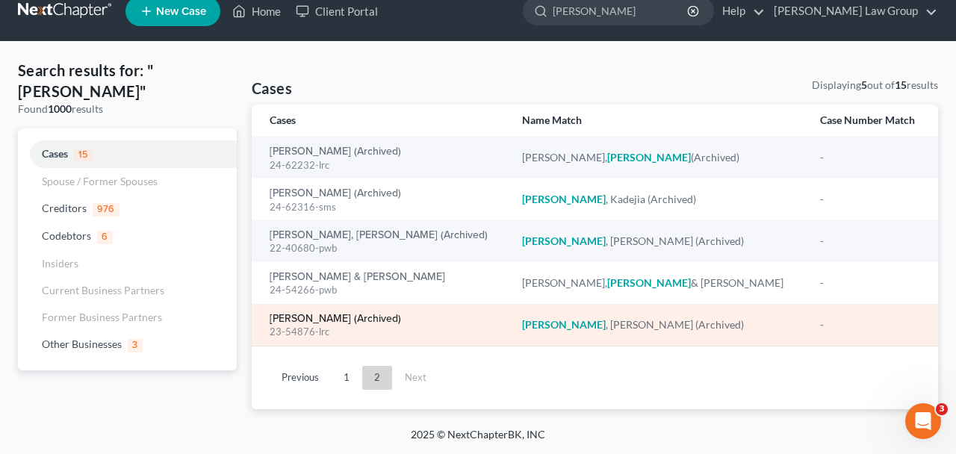
click at [334, 318] on link "Edwards, Stanton (Archived)" at bounding box center [335, 319] width 131 height 10
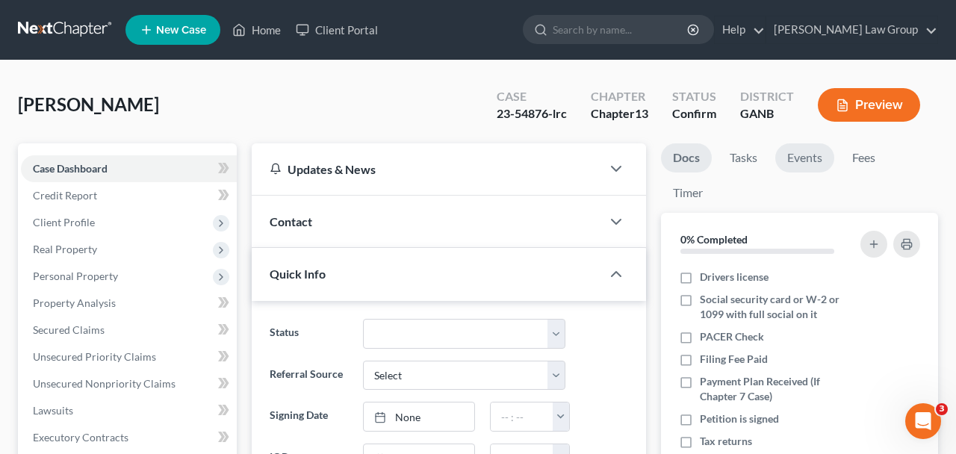
click at [792, 170] on link "Events" at bounding box center [805, 157] width 59 height 29
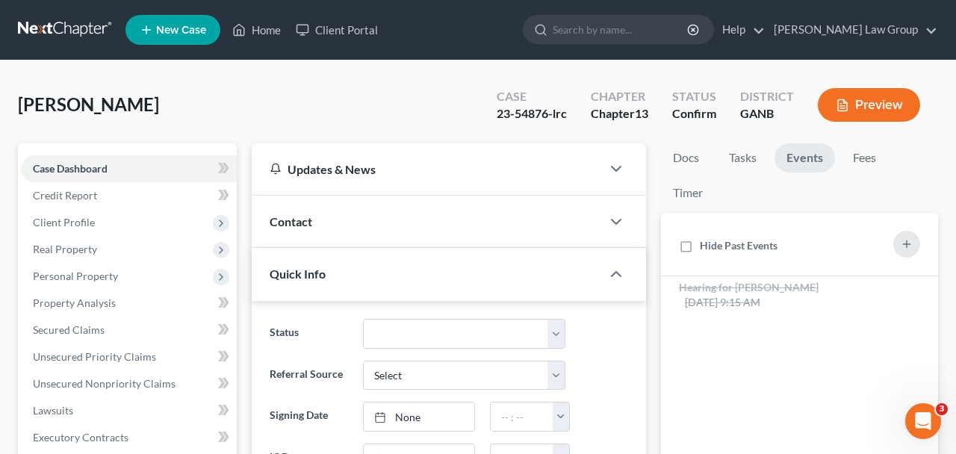
scroll to position [321, 0]
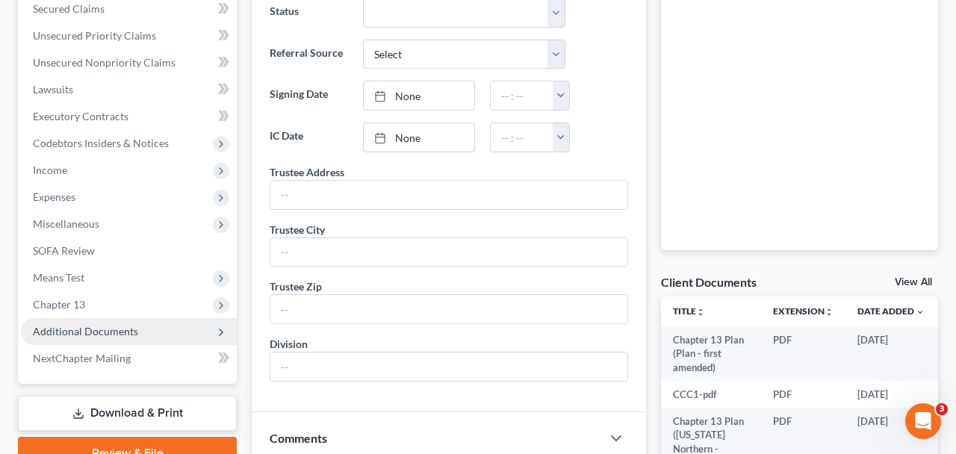
click at [95, 335] on span "Additional Documents" at bounding box center [85, 331] width 105 height 13
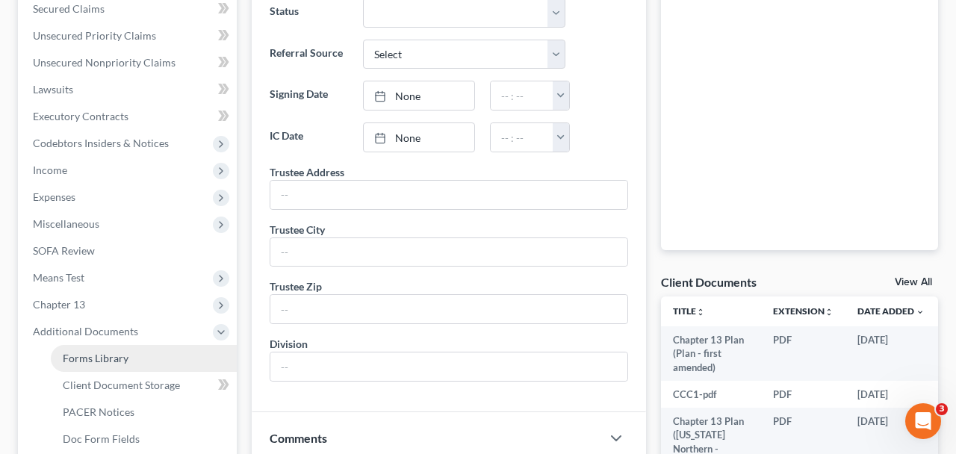
scroll to position [347, 0]
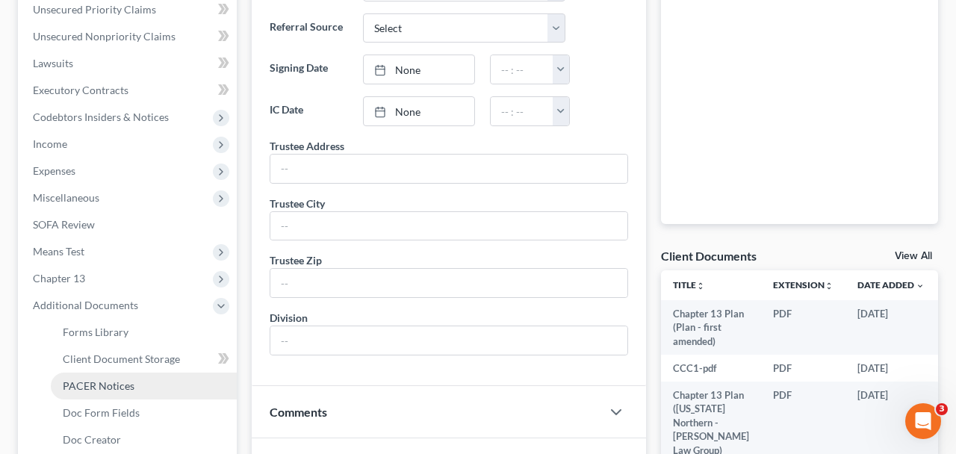
click at [131, 380] on span "PACER Notices" at bounding box center [99, 386] width 72 height 13
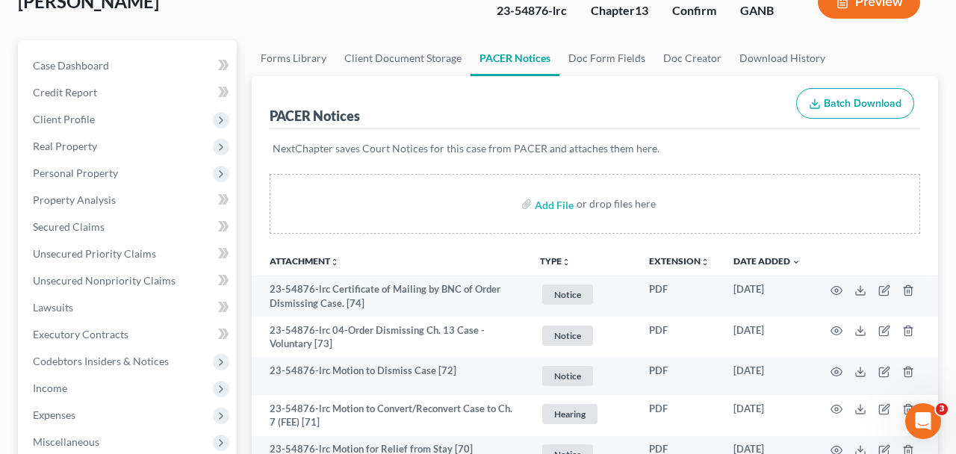
scroll to position [104, 0]
drag, startPoint x: 324, startPoint y: 355, endPoint x: 266, endPoint y: 270, distance: 103.2
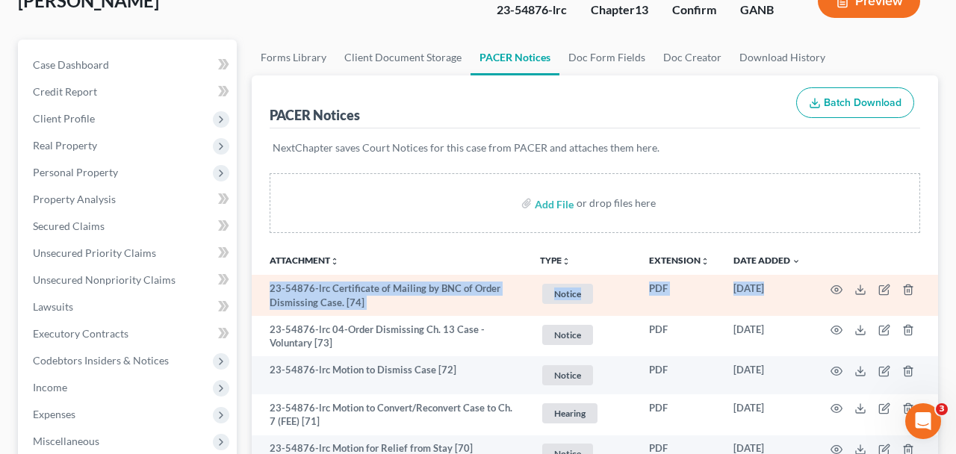
drag, startPoint x: 317, startPoint y: 389, endPoint x: 272, endPoint y: 281, distance: 116.6
drag, startPoint x: 343, startPoint y: 430, endPoint x: 267, endPoint y: 291, distance: 157.8
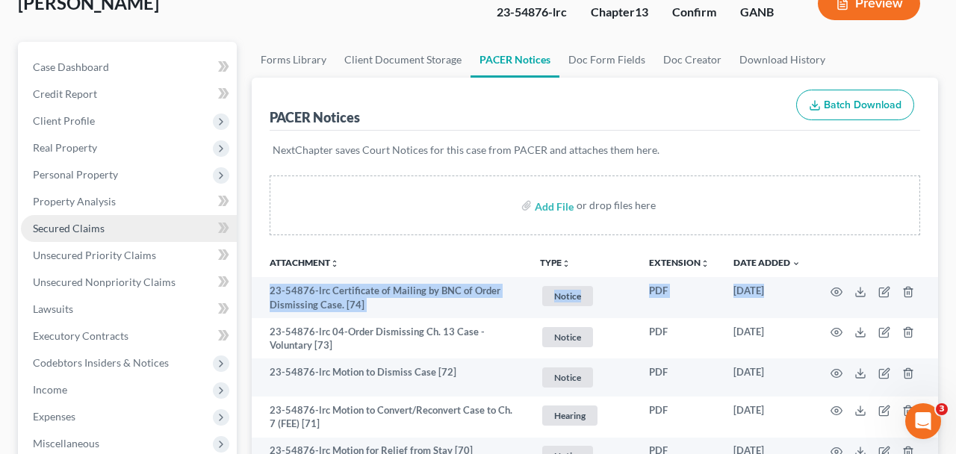
scroll to position [0, 0]
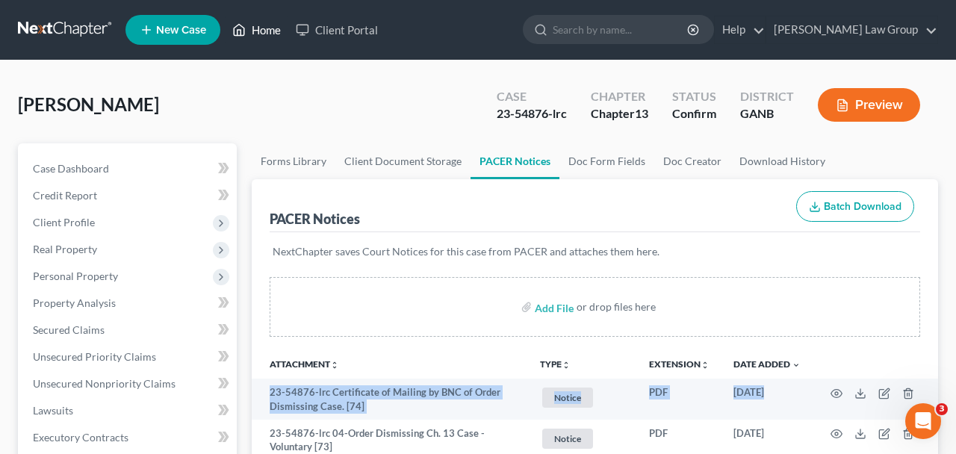
click at [259, 31] on link "Home" at bounding box center [257, 29] width 64 height 27
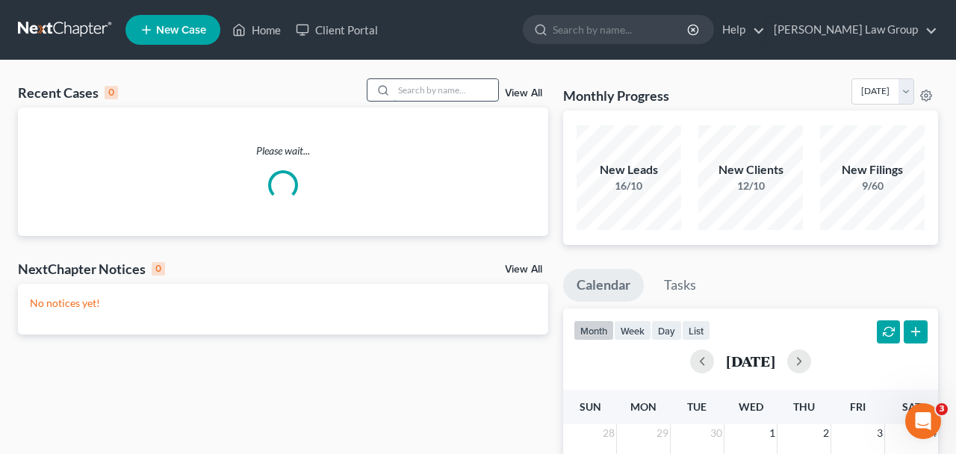
click at [412, 98] on input "search" at bounding box center [446, 90] width 105 height 22
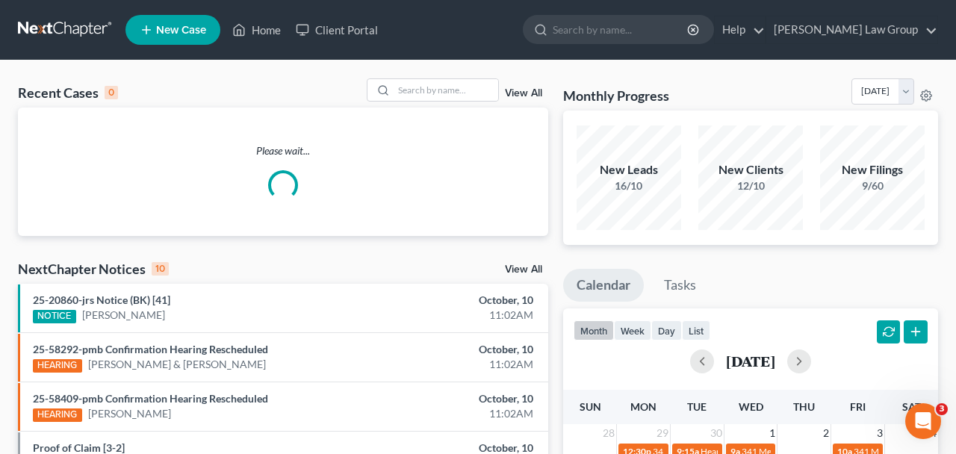
click at [415, 78] on div "Recent Cases 0 View All Please wait... NextChapter Notices 10 View All 25-20860…" at bounding box center [478, 454] width 956 height 787
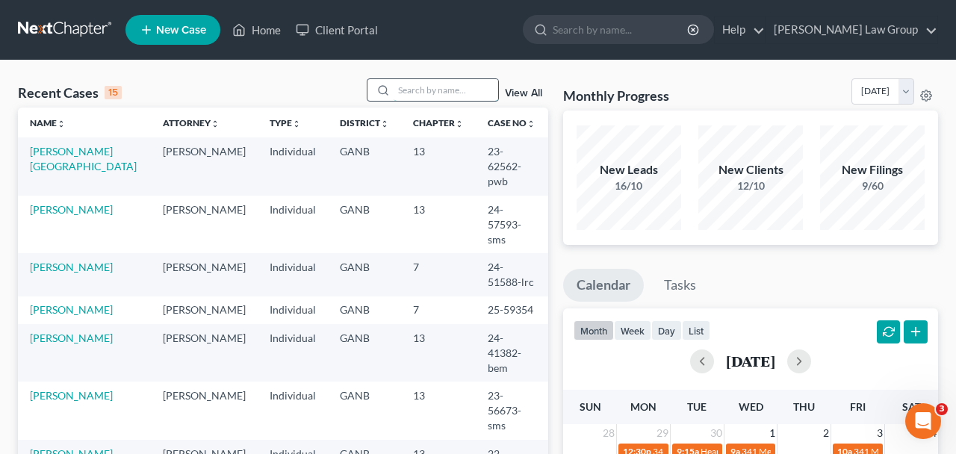
click at [415, 85] on input "search" at bounding box center [446, 90] width 105 height 22
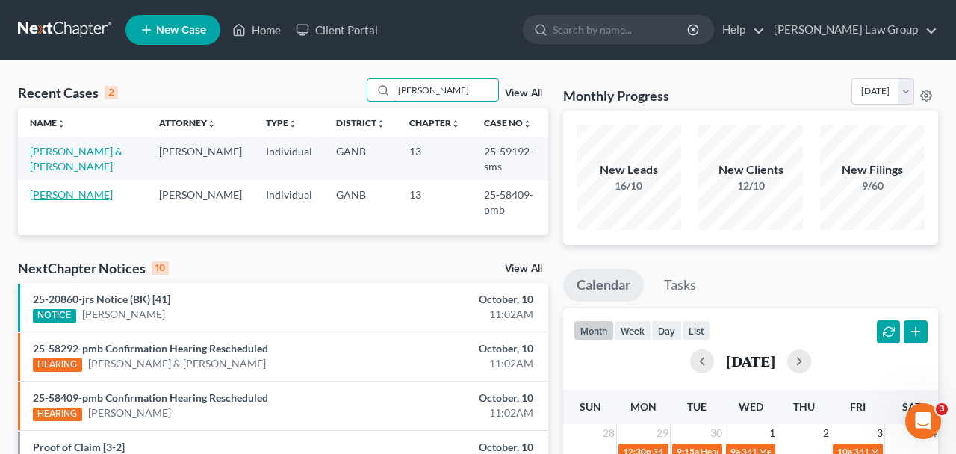
type input "traci"
click at [64, 194] on link "Lee, Traci" at bounding box center [71, 194] width 83 height 13
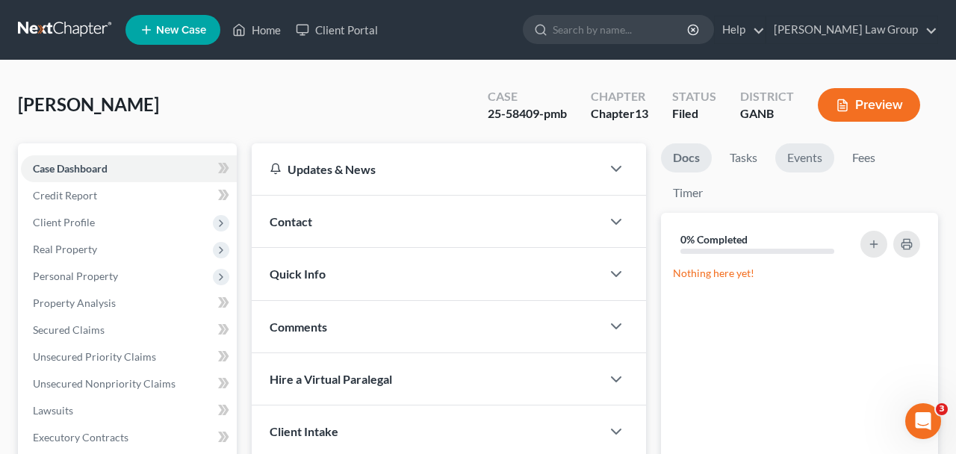
click at [797, 156] on link "Events" at bounding box center [805, 157] width 59 height 29
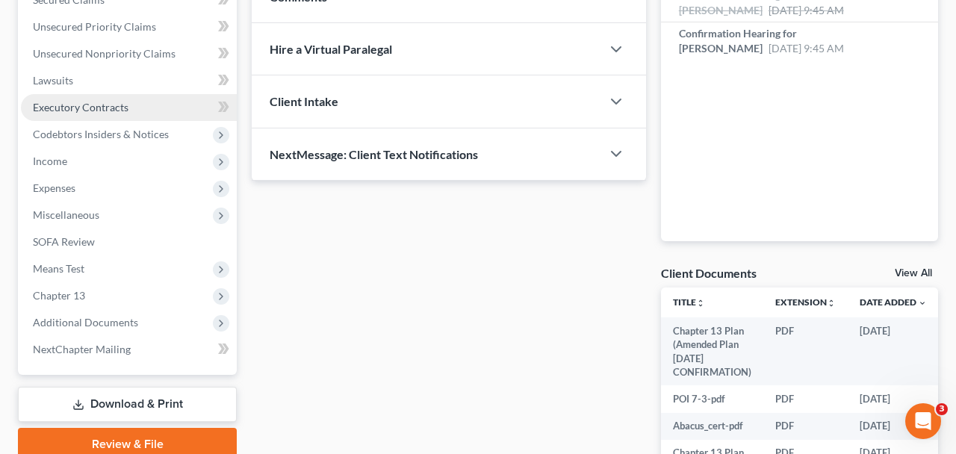
scroll to position [477, 0]
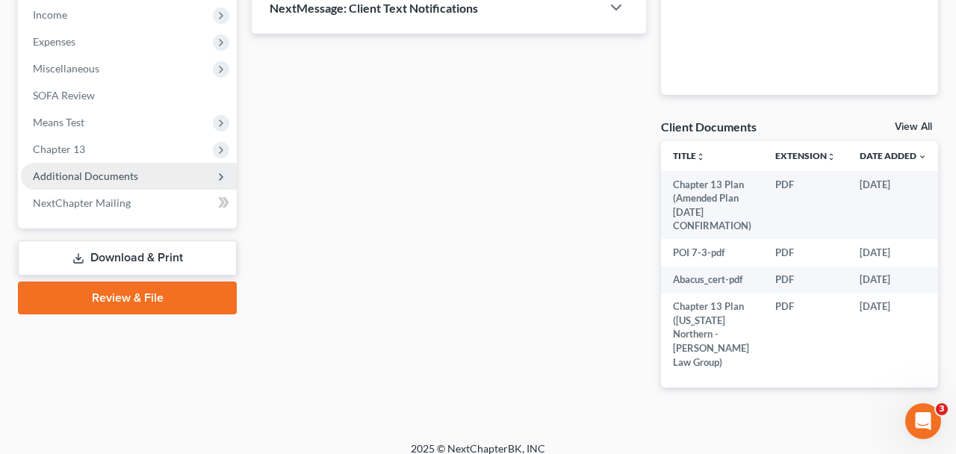
click at [117, 176] on span "Additional Documents" at bounding box center [85, 176] width 105 height 13
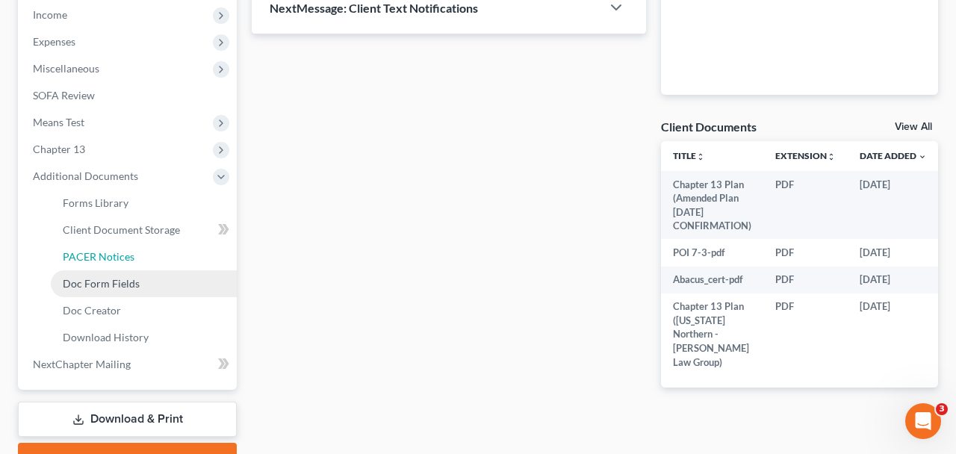
click at [126, 262] on link "PACER Notices" at bounding box center [144, 257] width 186 height 27
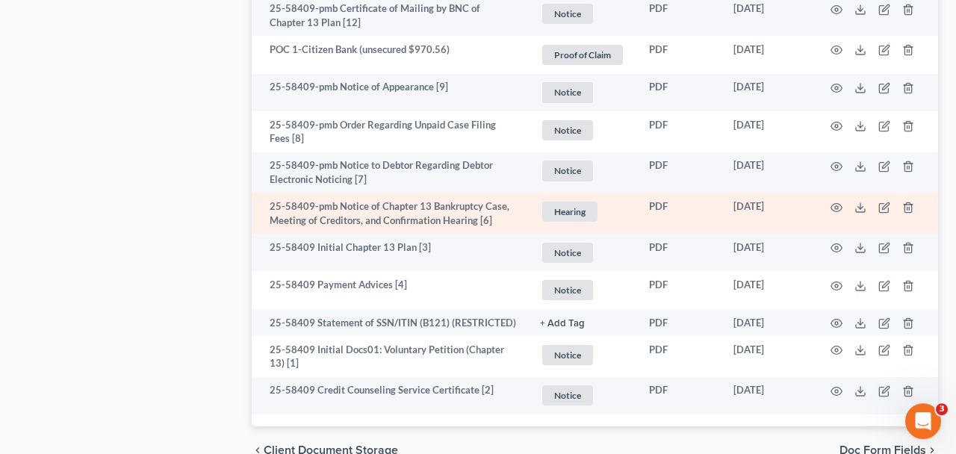
scroll to position [1916, 0]
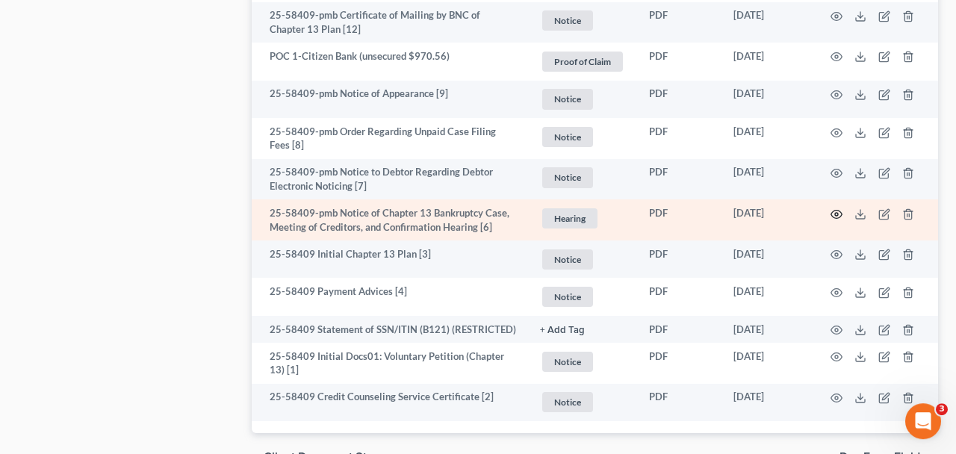
click at [834, 210] on icon "button" at bounding box center [837, 214] width 11 height 8
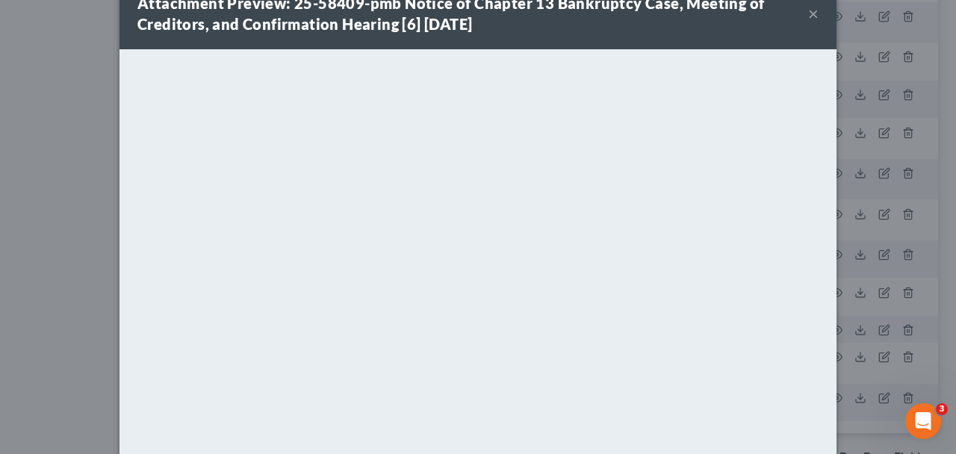
scroll to position [0, 0]
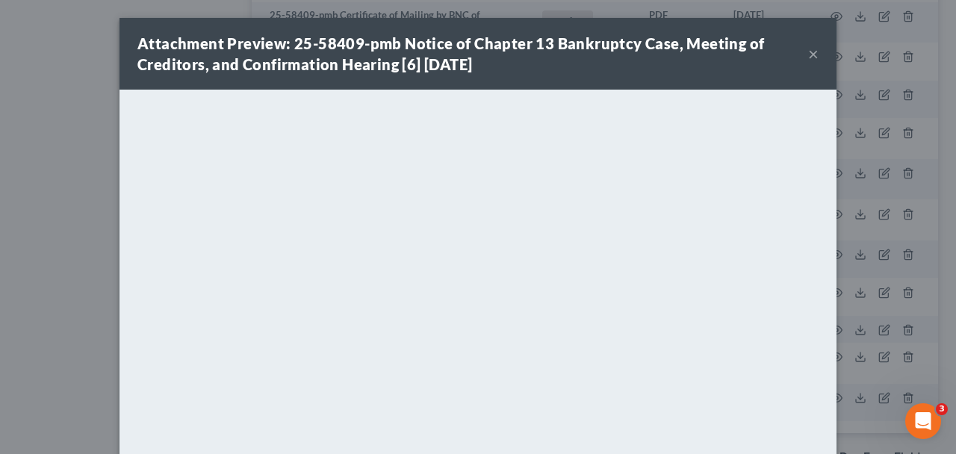
click at [815, 54] on button "×" at bounding box center [813, 54] width 10 height 18
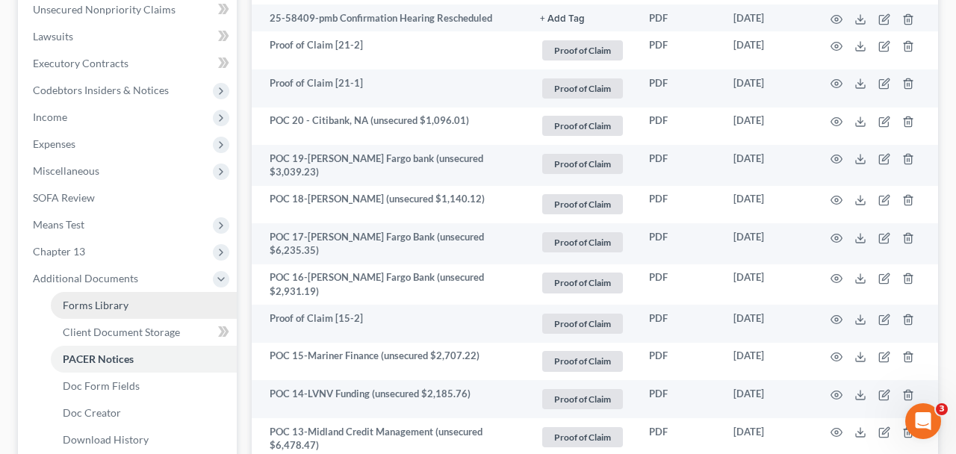
scroll to position [376, 0]
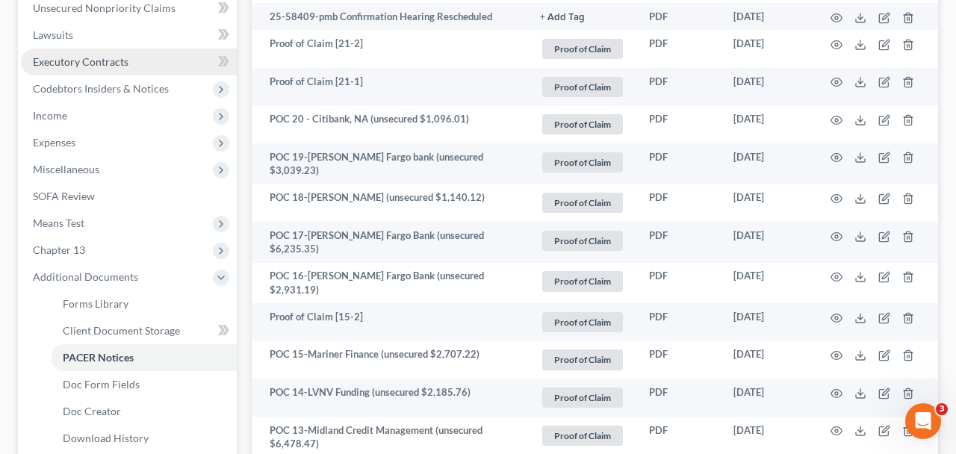
click at [105, 65] on span "Executory Contracts" at bounding box center [81, 61] width 96 height 13
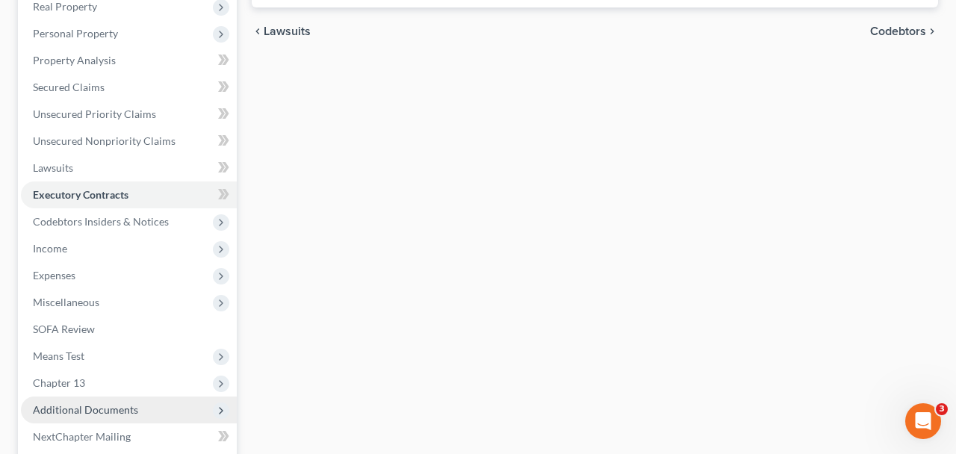
scroll to position [324, 0]
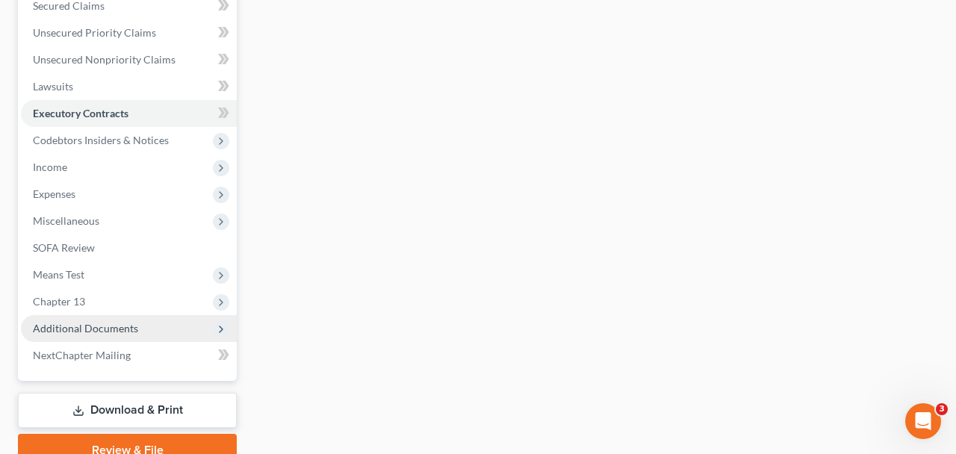
click at [120, 328] on span "Additional Documents" at bounding box center [85, 328] width 105 height 13
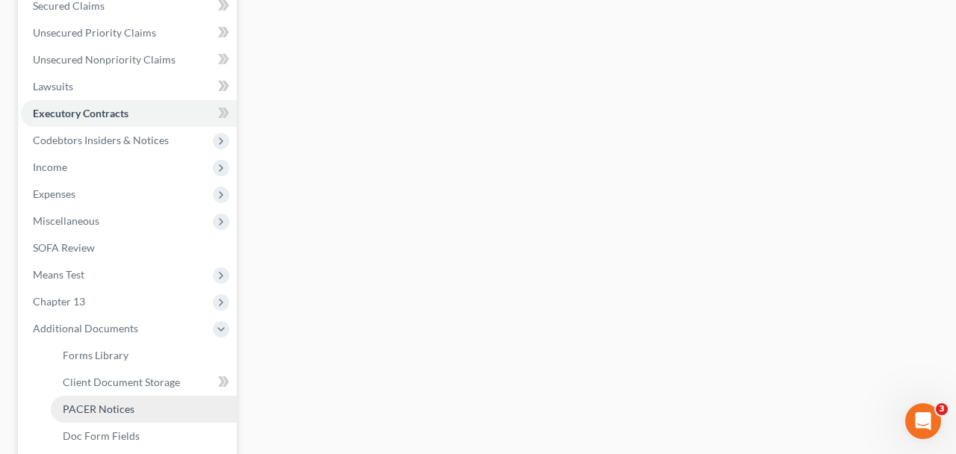
click at [120, 413] on span "PACER Notices" at bounding box center [99, 409] width 72 height 13
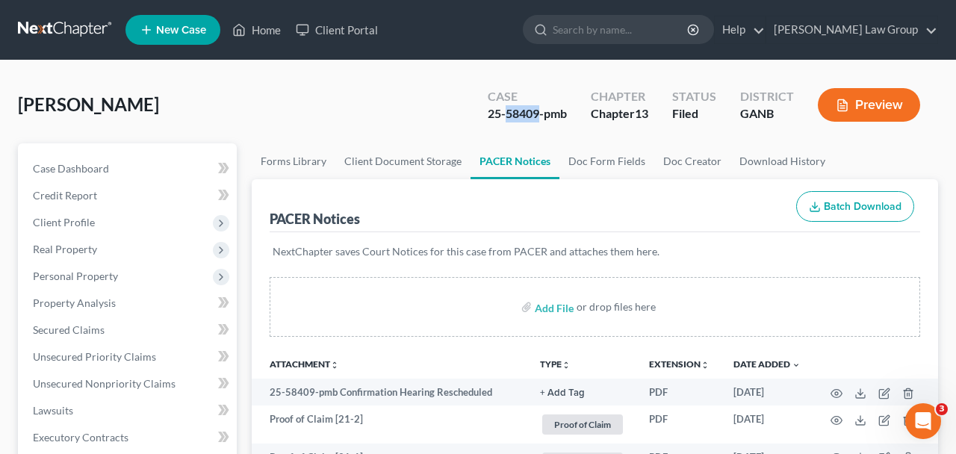
drag, startPoint x: 542, startPoint y: 118, endPoint x: 507, endPoint y: 120, distance: 34.4
click at [507, 120] on div "25-58409-pmb" at bounding box center [527, 113] width 79 height 17
copy div "58409"
click at [263, 38] on link "Home" at bounding box center [257, 29] width 64 height 27
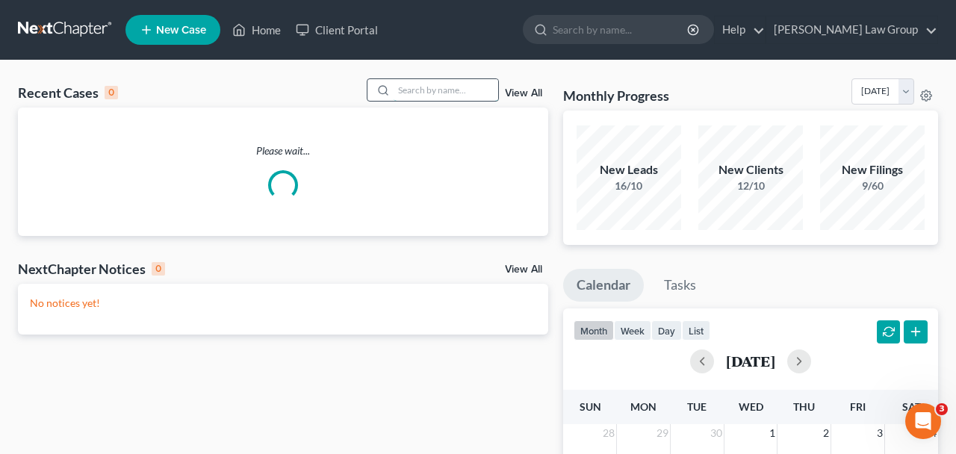
click at [409, 96] on input "search" at bounding box center [446, 90] width 105 height 22
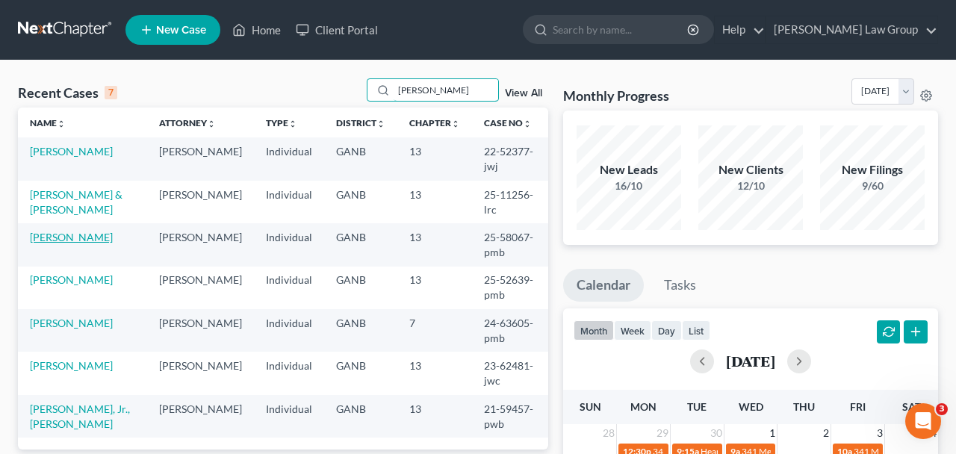
type input "richards"
click at [92, 231] on link "Richards, Patricia" at bounding box center [71, 237] width 83 height 13
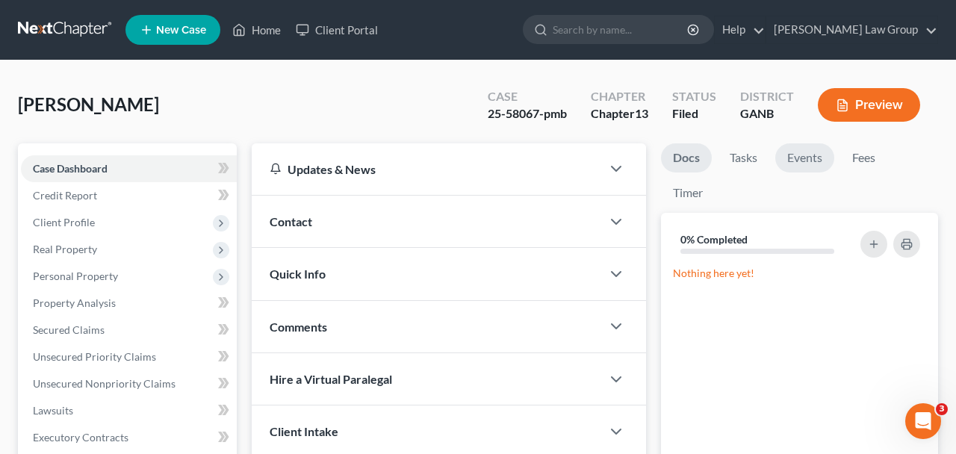
click at [796, 167] on link "Events" at bounding box center [805, 157] width 59 height 29
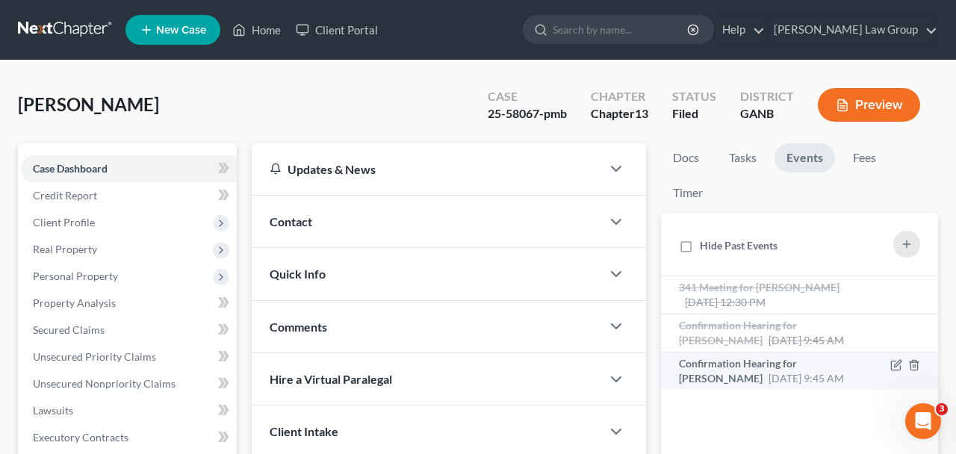
click at [693, 362] on span "Confirmation Hearing for Patricia Richards" at bounding box center [738, 371] width 118 height 28
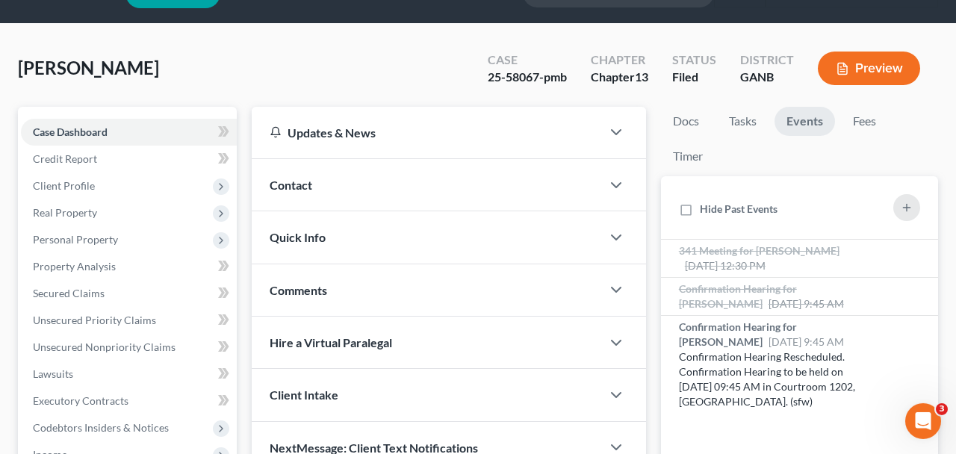
scroll to position [44, 0]
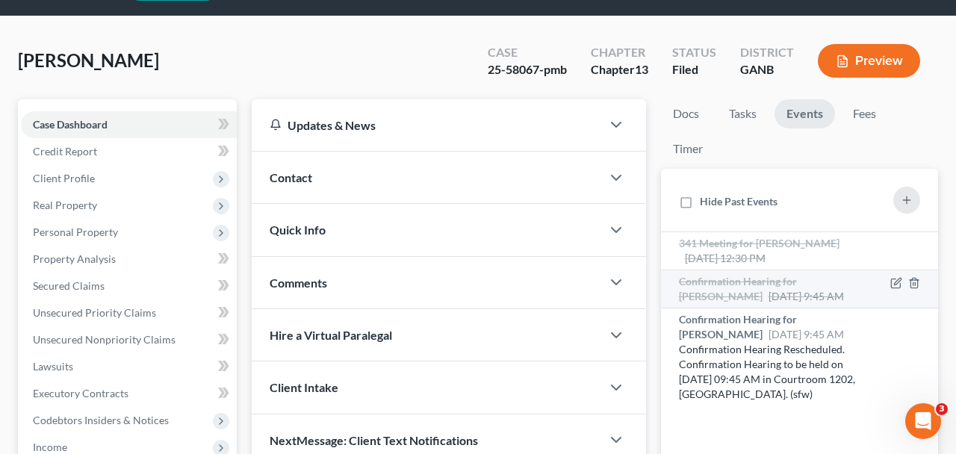
click at [796, 301] on span "Sep 25, 2025 9:45 AM" at bounding box center [806, 296] width 75 height 13
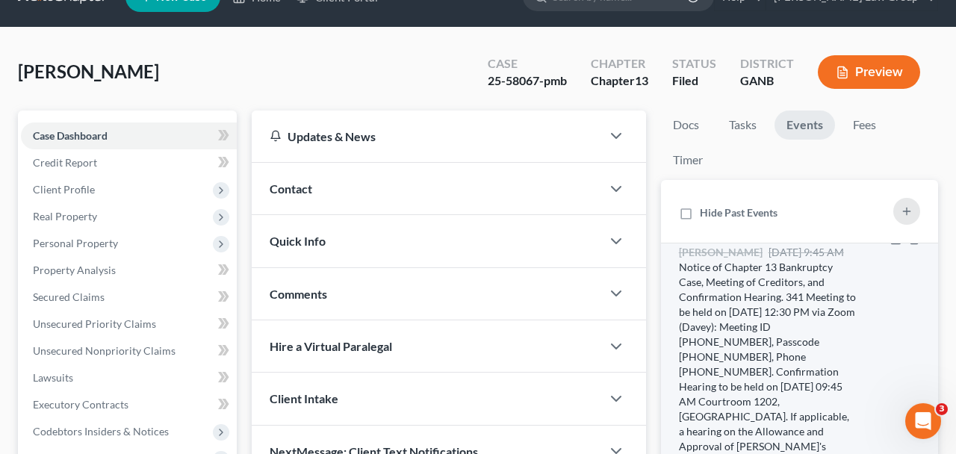
scroll to position [0, 0]
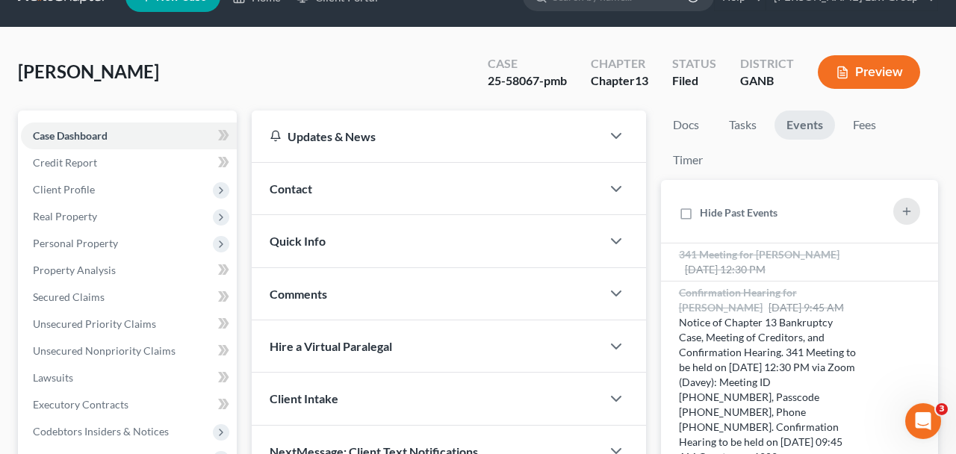
click at [380, 49] on div "Richards, Patricia Upgraded Case 25-58067-pmb Chapter Chapter 13 Status Filed D…" at bounding box center [478, 78] width 920 height 65
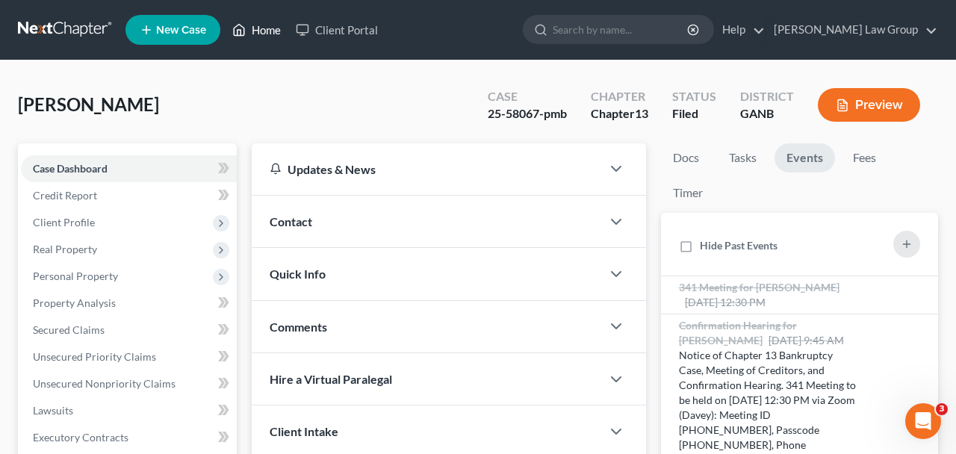
click at [275, 34] on link "Home" at bounding box center [257, 29] width 64 height 27
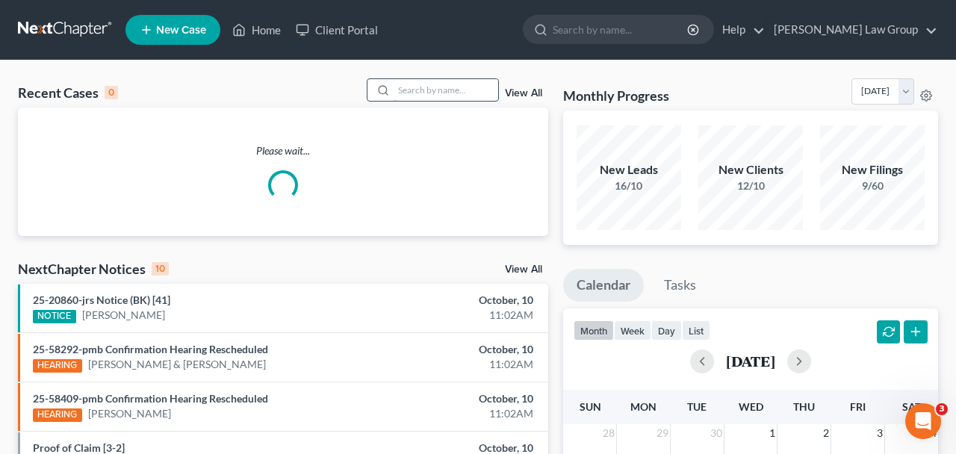
click at [473, 88] on input "search" at bounding box center [446, 90] width 105 height 22
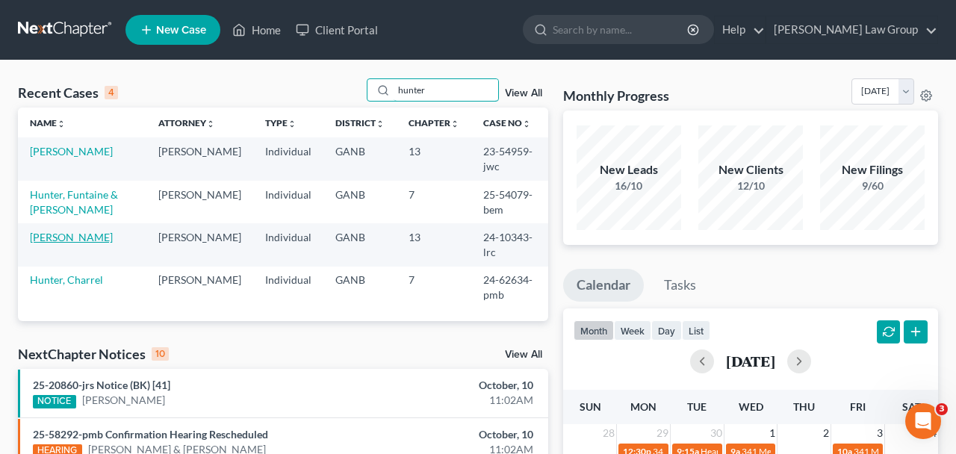
type input "hunter"
click at [74, 231] on link "Hunter, Alvin" at bounding box center [71, 237] width 83 height 13
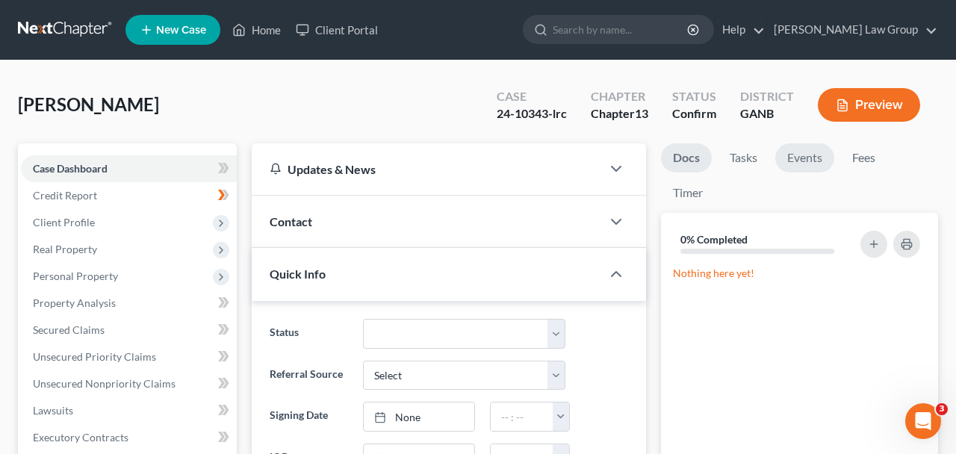
click at [805, 147] on link "Events" at bounding box center [805, 157] width 59 height 29
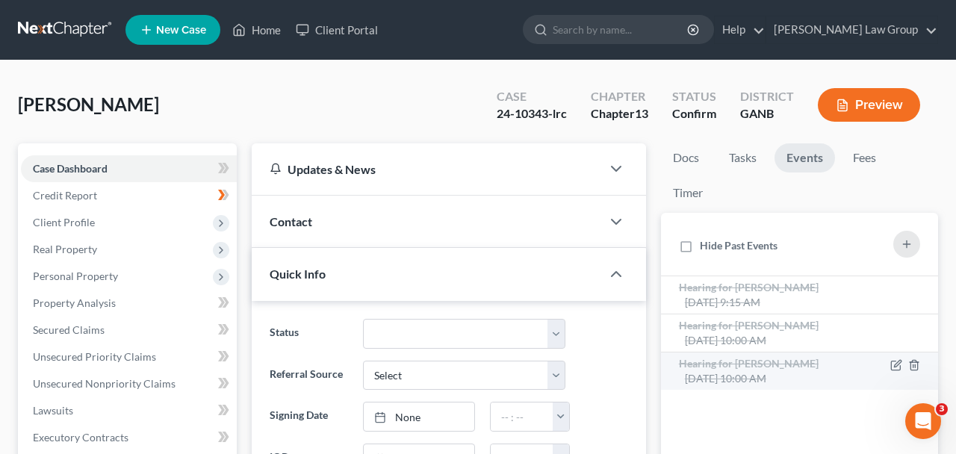
click at [715, 374] on span "Sep 30, 2025 10:00 AM" at bounding box center [725, 378] width 81 height 13
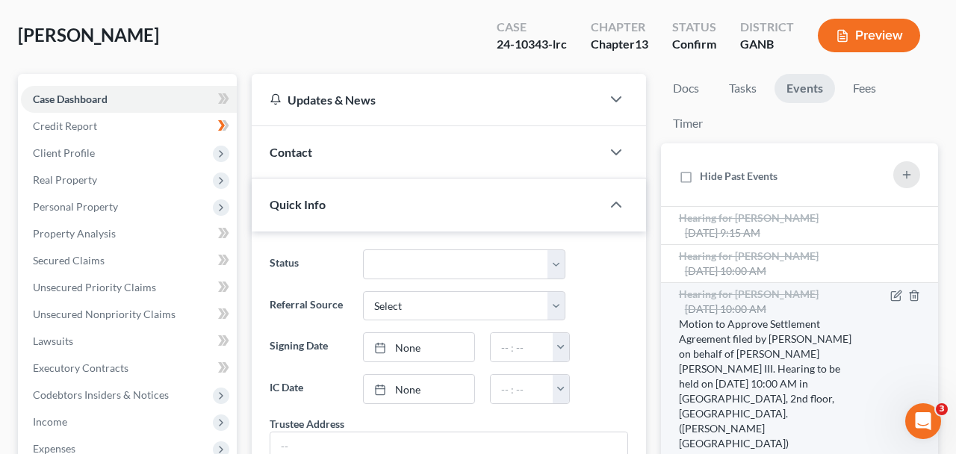
scroll to position [88, 0]
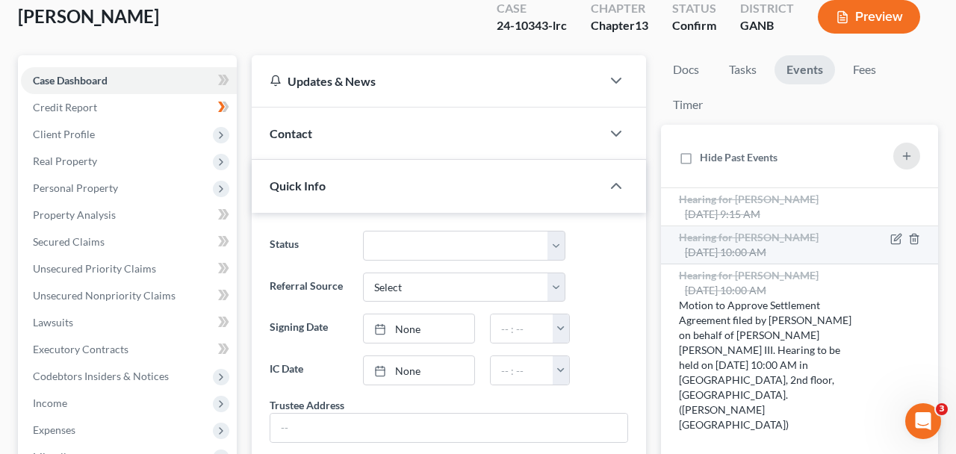
click at [788, 259] on div "Hearing for Alvin Hunter III Sep 30, 2025 10:00 AM" at bounding box center [767, 245] width 177 height 30
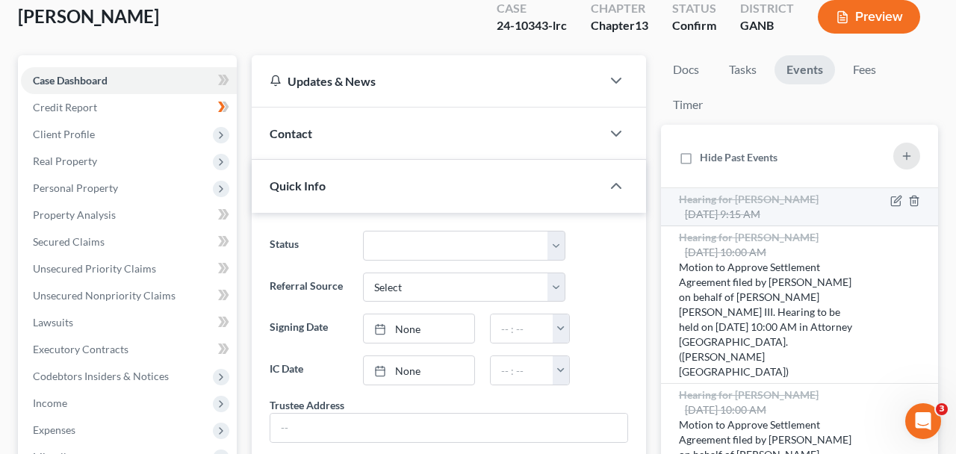
click at [790, 208] on div "Hearing for Alvin Hunter III Aug 28, 2025 9:15 AM" at bounding box center [767, 207] width 177 height 30
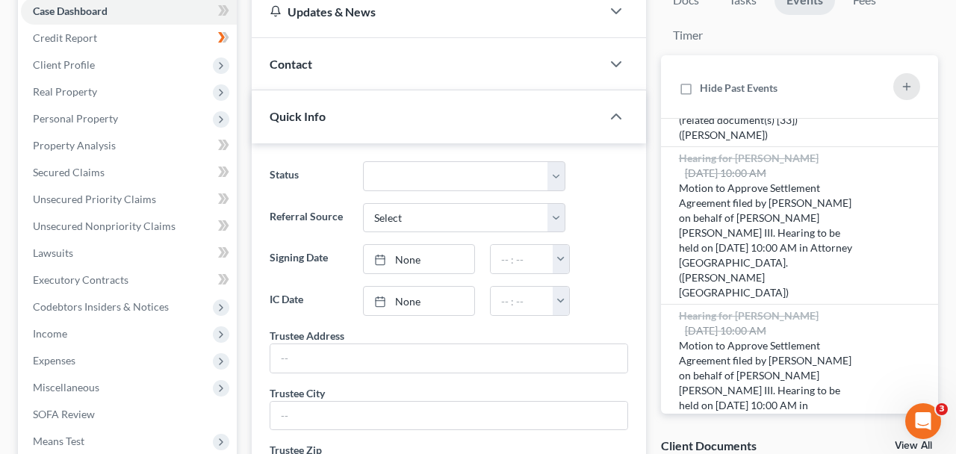
scroll to position [0, 0]
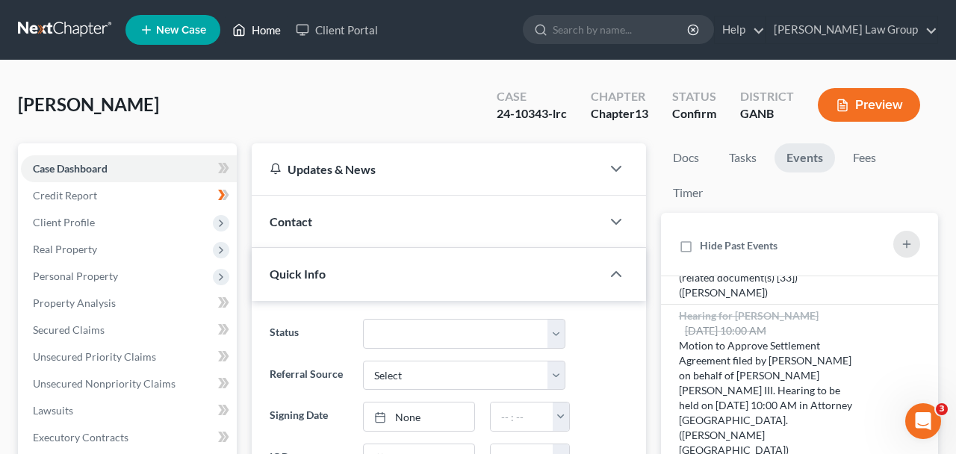
click at [266, 32] on link "Home" at bounding box center [257, 29] width 64 height 27
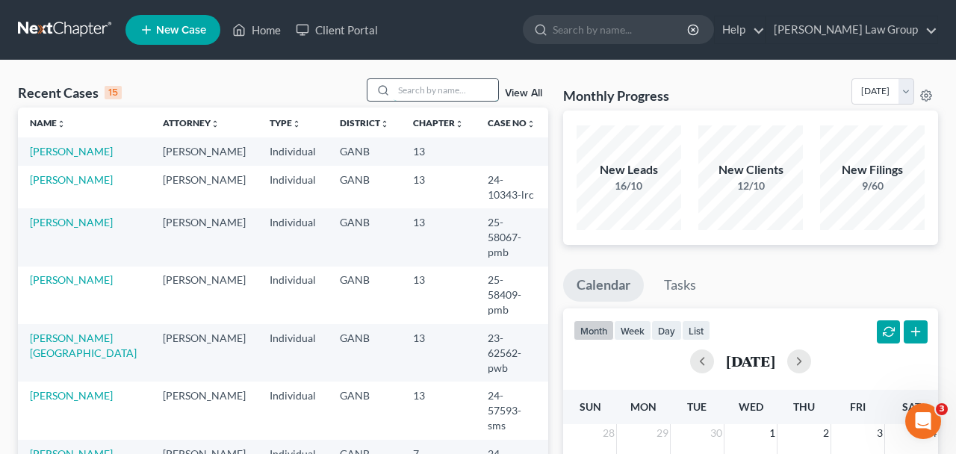
click at [415, 95] on input "search" at bounding box center [446, 90] width 105 height 22
click at [419, 93] on input "search" at bounding box center [446, 90] width 105 height 22
click at [412, 92] on input "search" at bounding box center [446, 90] width 105 height 22
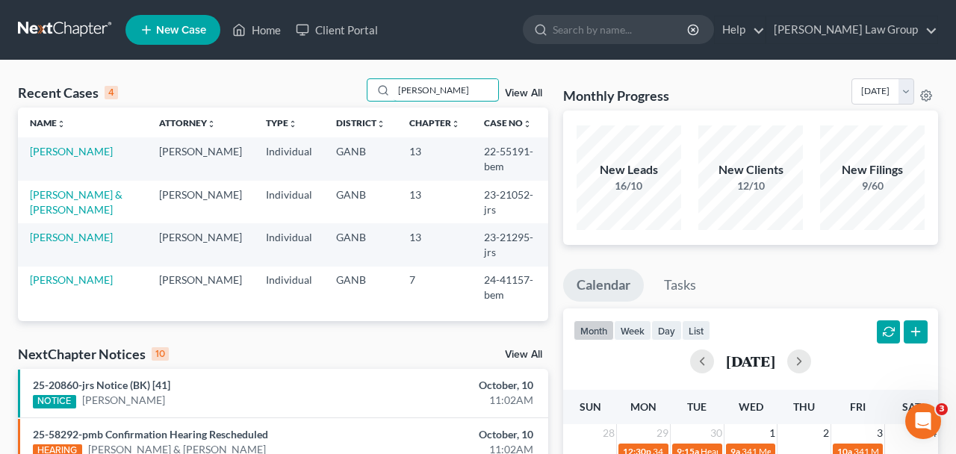
drag, startPoint x: 405, startPoint y: 96, endPoint x: 353, endPoint y: 95, distance: 52.3
click at [394, 96] on input "joe" at bounding box center [446, 90] width 105 height 22
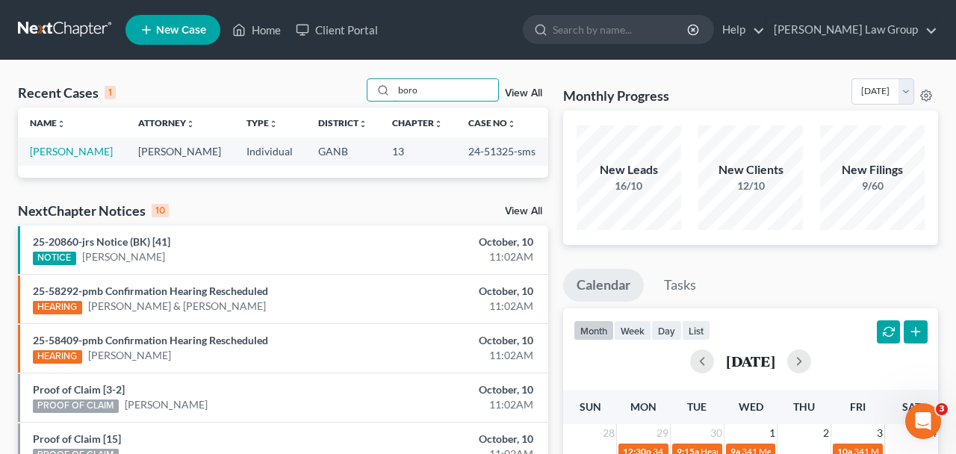
type input "boro"
click at [62, 159] on td "Borowski, Joseph" at bounding box center [72, 151] width 108 height 28
click at [72, 153] on link "Borowski, Joseph" at bounding box center [71, 151] width 83 height 13
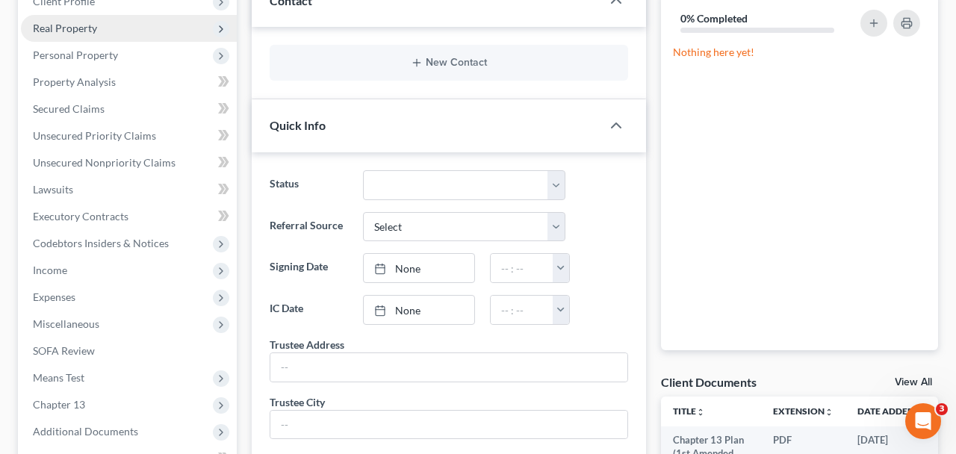
scroll to position [289, 0]
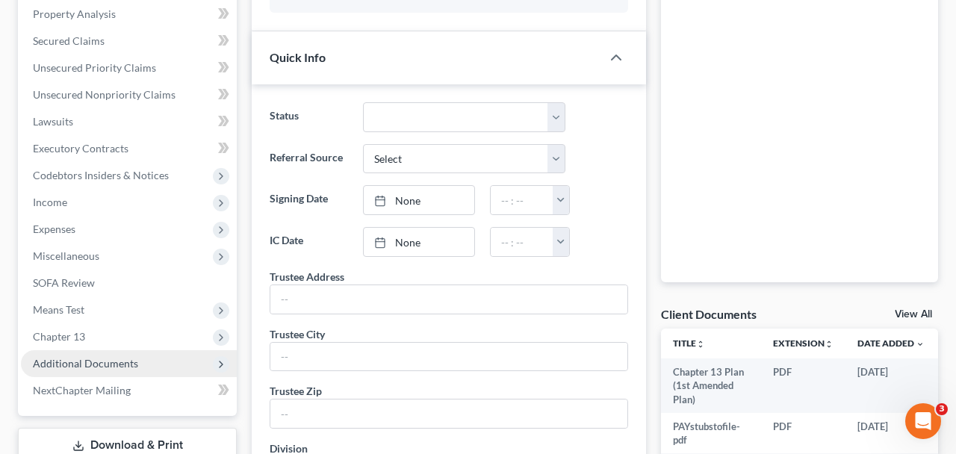
click at [89, 363] on span "Additional Documents" at bounding box center [85, 363] width 105 height 13
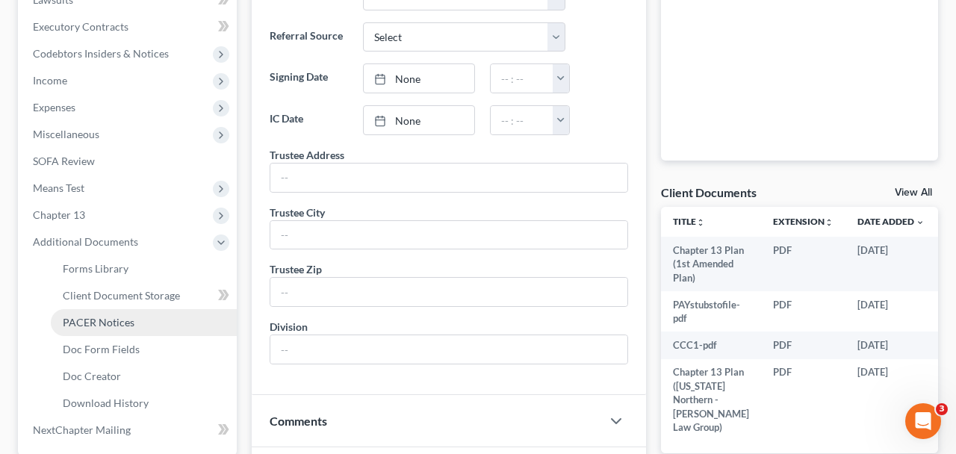
click at [122, 318] on span "PACER Notices" at bounding box center [99, 322] width 72 height 13
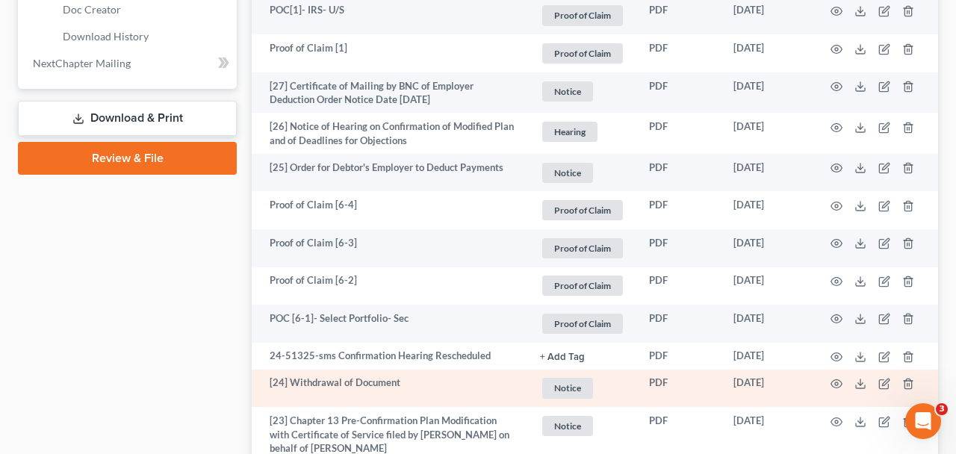
scroll to position [805, 0]
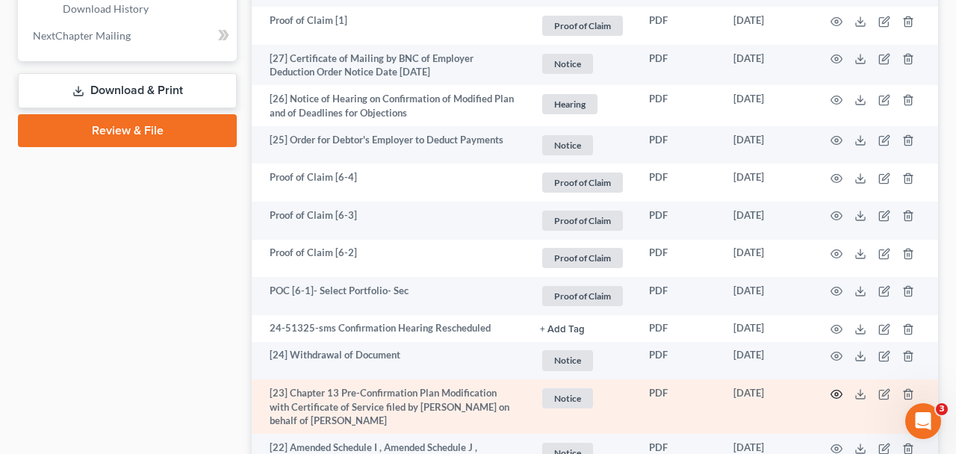
click at [841, 390] on icon "button" at bounding box center [837, 394] width 11 height 8
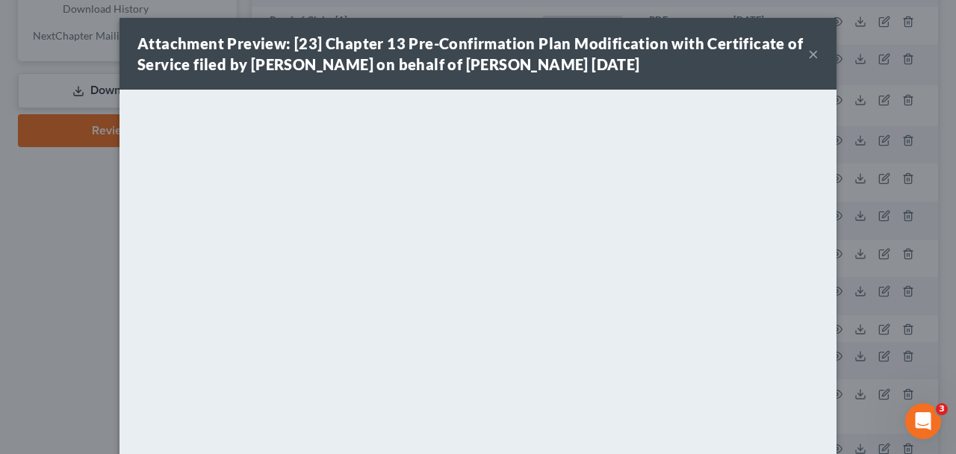
click at [817, 58] on button "×" at bounding box center [813, 54] width 10 height 18
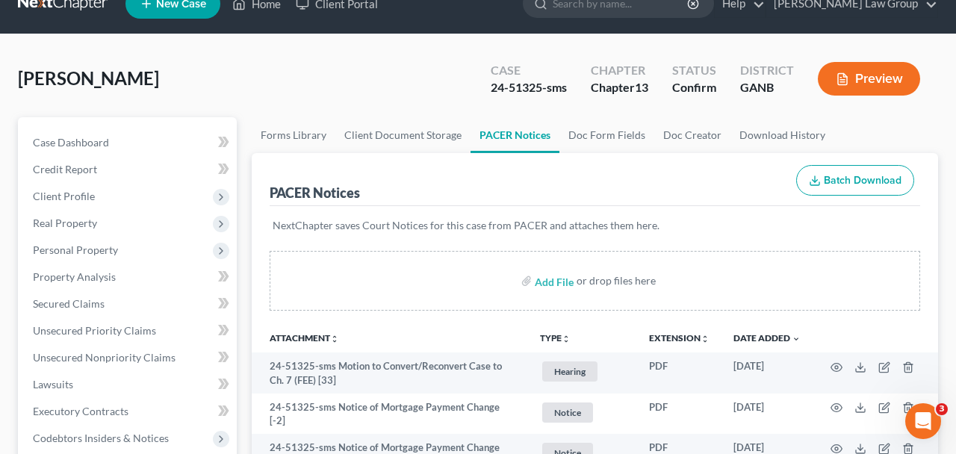
scroll to position [0, 0]
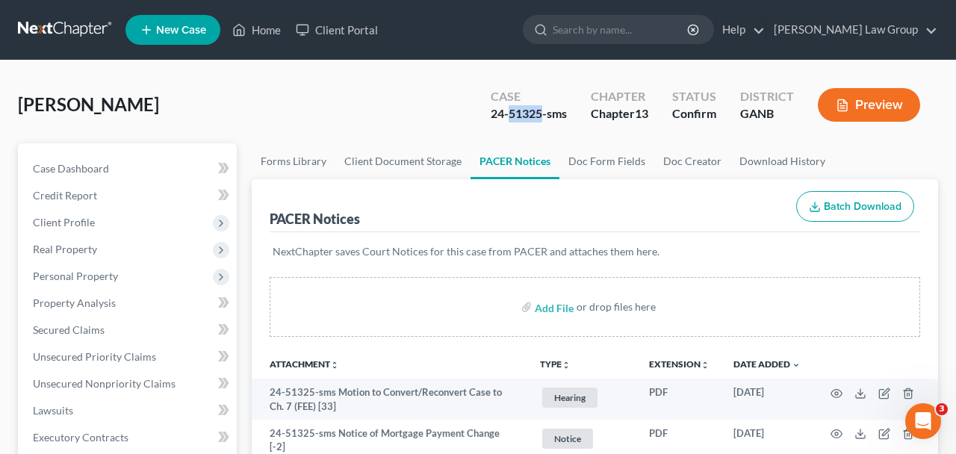
drag, startPoint x: 541, startPoint y: 118, endPoint x: 507, endPoint y: 117, distance: 33.6
click at [507, 117] on div "24-51325-sms" at bounding box center [529, 113] width 76 height 17
copy div "51325"
click at [251, 32] on link "Home" at bounding box center [257, 29] width 64 height 27
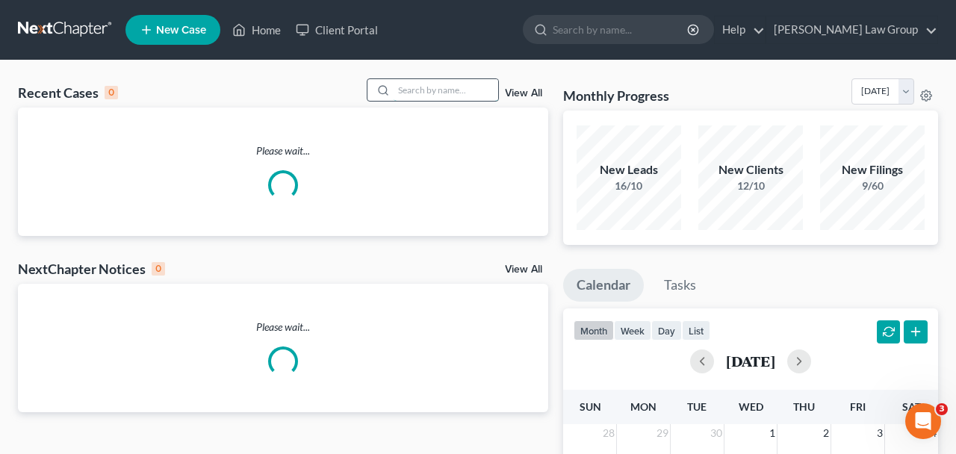
click at [394, 84] on input "search" at bounding box center [446, 90] width 105 height 22
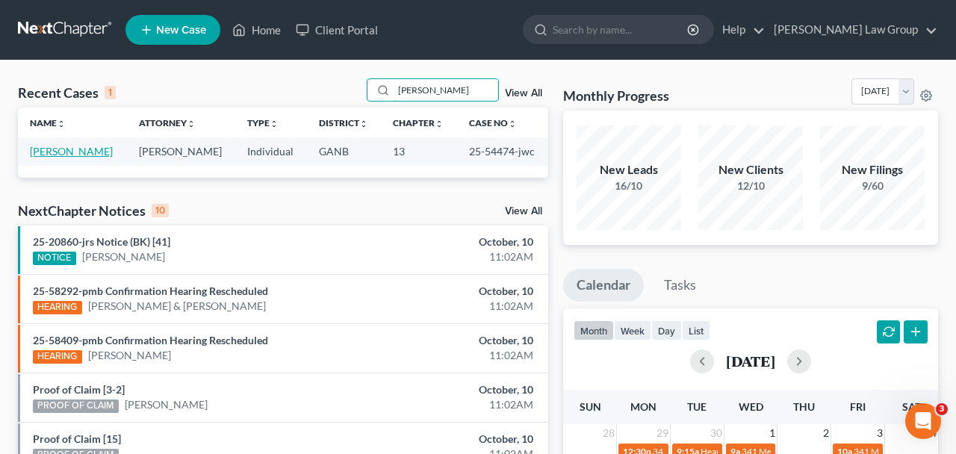
type input "perkins"
click at [69, 155] on link "Perkins, Haskell" at bounding box center [71, 151] width 83 height 13
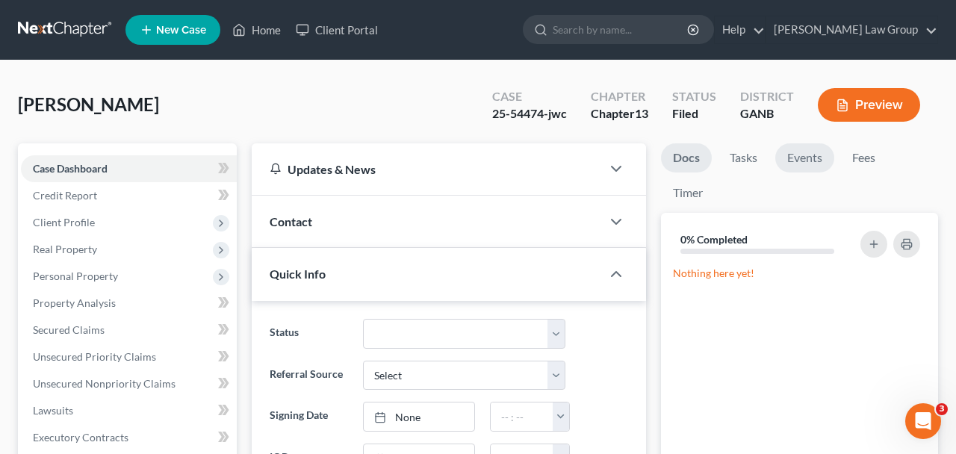
click at [802, 161] on link "Events" at bounding box center [805, 157] width 59 height 29
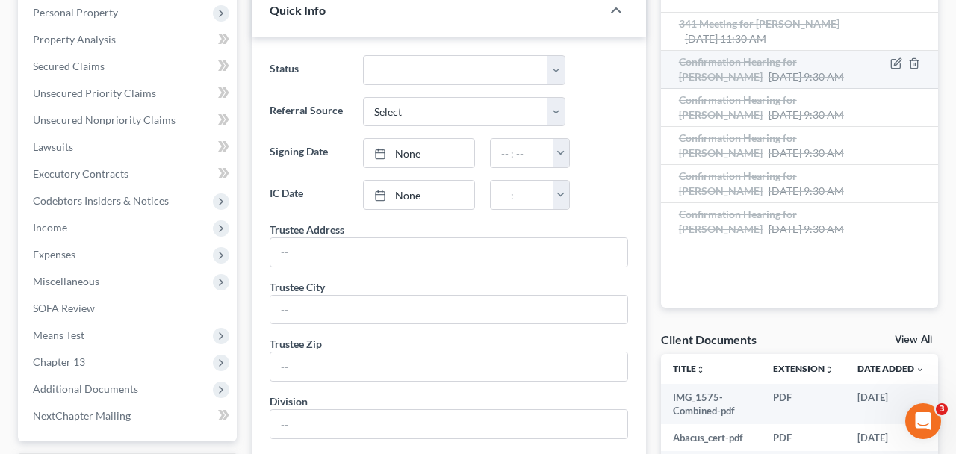
scroll to position [273, 0]
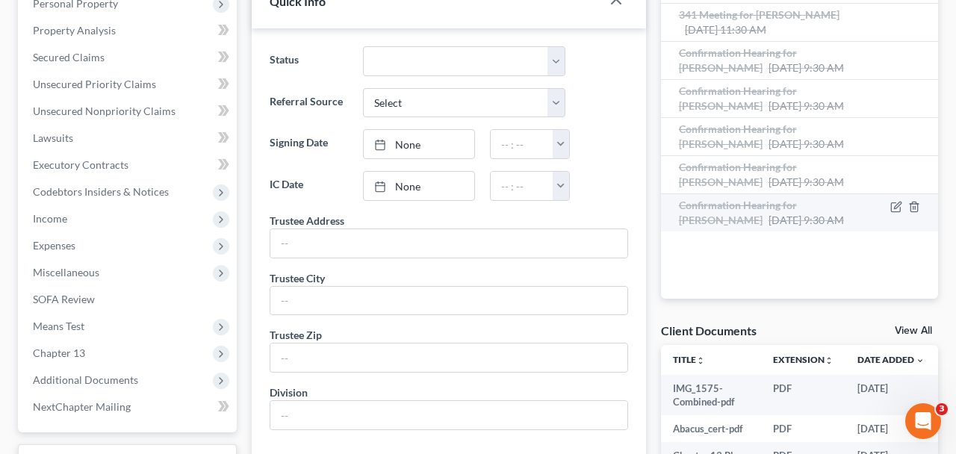
click at [769, 225] on span "Oct 7, 2025 9:30 AM" at bounding box center [806, 220] width 75 height 13
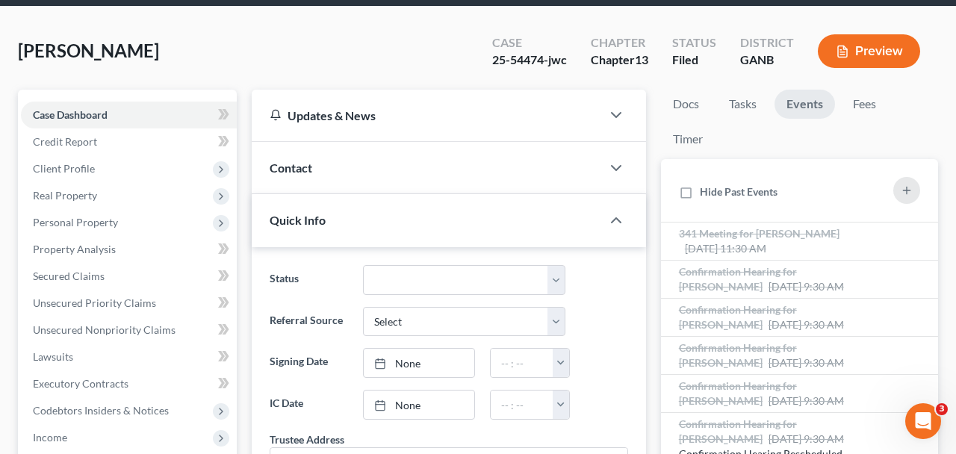
scroll to position [0, 0]
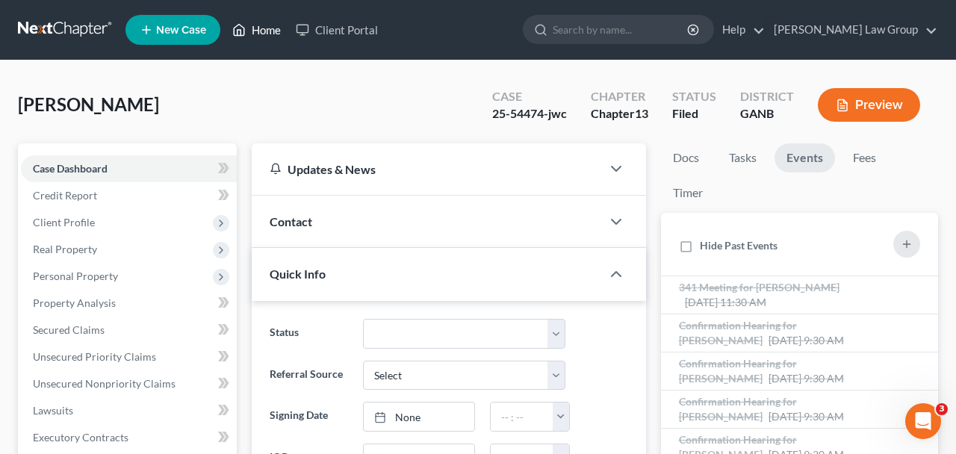
click at [252, 25] on link "Home" at bounding box center [257, 29] width 64 height 27
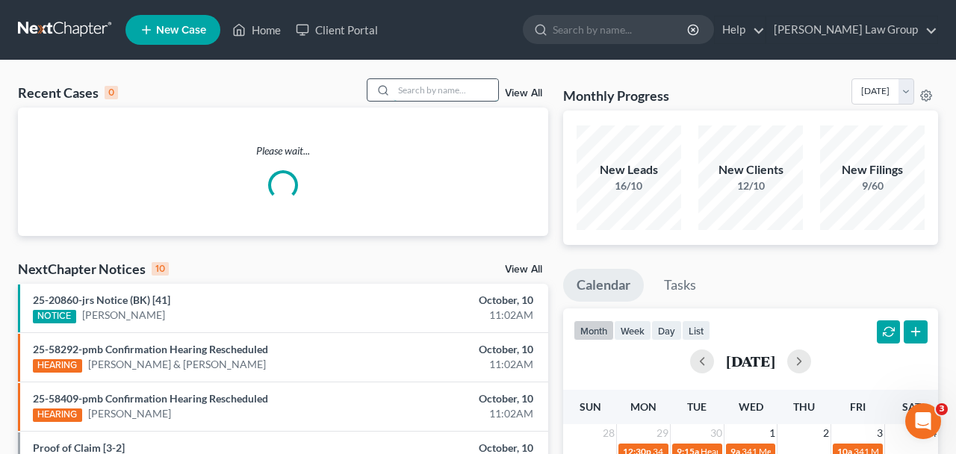
click at [438, 92] on input "search" at bounding box center [446, 90] width 105 height 22
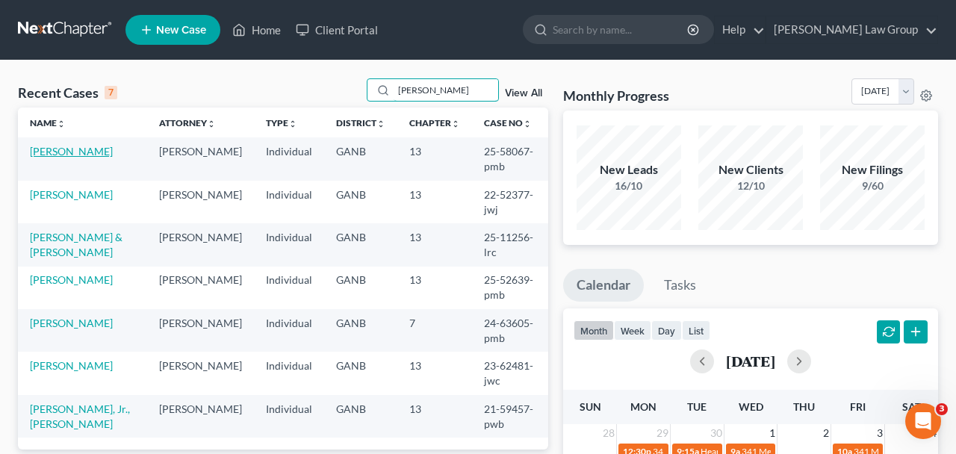
type input "richard"
click at [74, 150] on link "Richards, Patricia" at bounding box center [71, 151] width 83 height 13
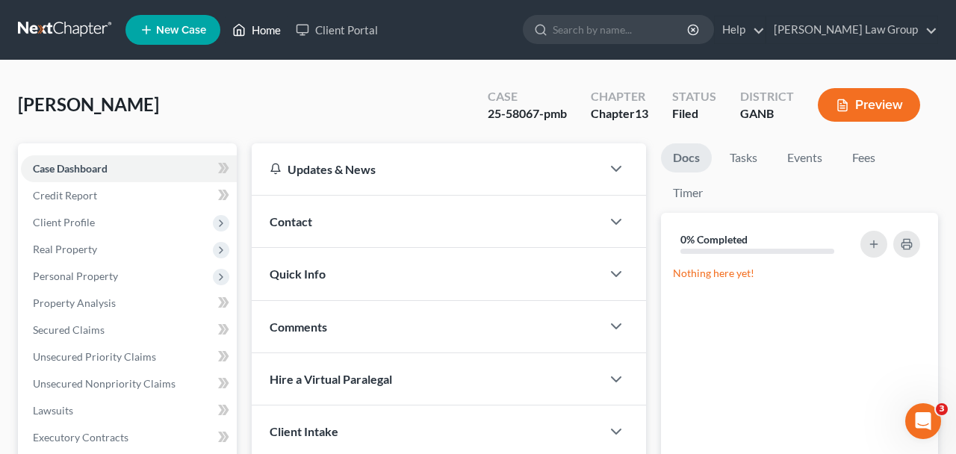
click at [270, 38] on link "Home" at bounding box center [257, 29] width 64 height 27
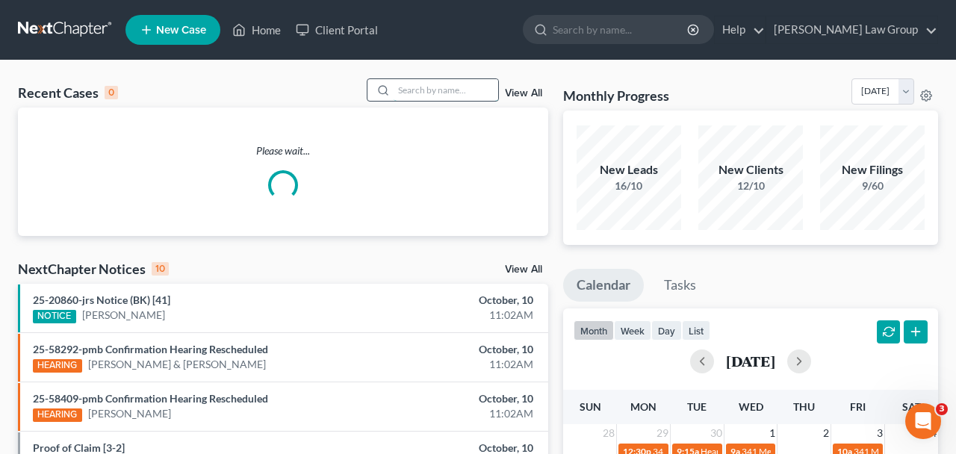
click at [436, 94] on input "search" at bounding box center [446, 90] width 105 height 22
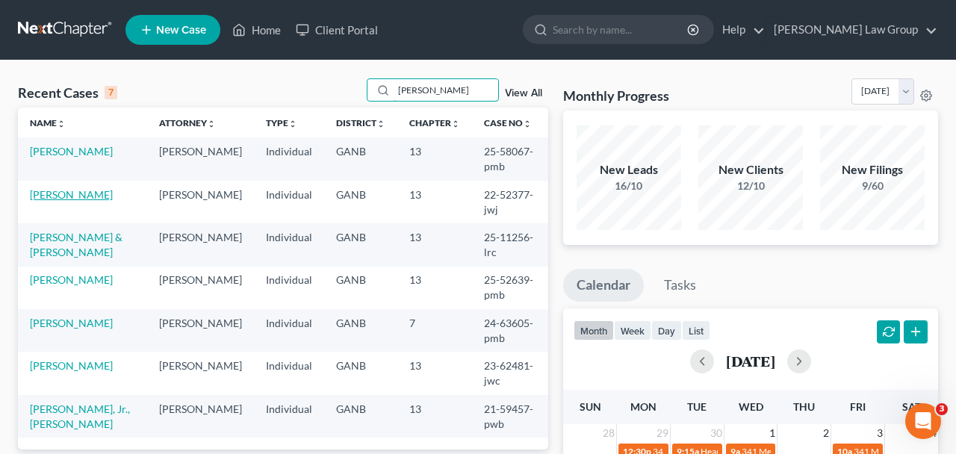
type input "richard"
click at [68, 188] on link "Lamantia, Richard" at bounding box center [71, 194] width 83 height 13
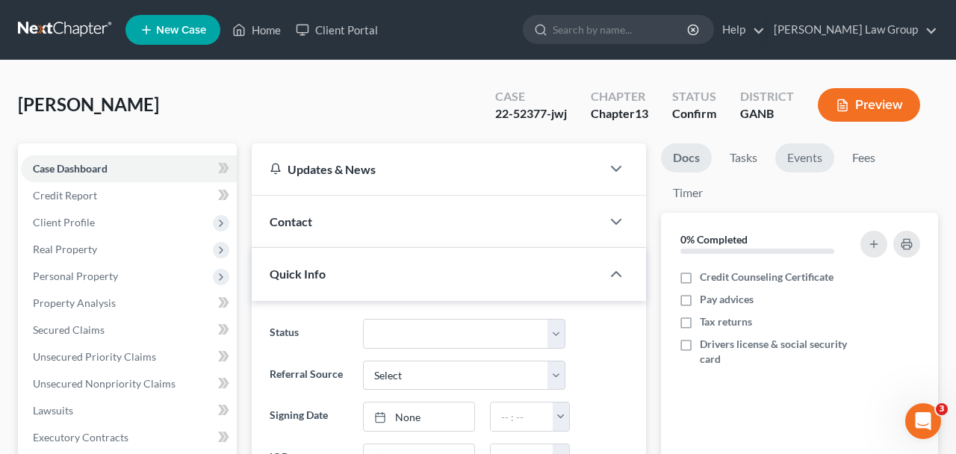
click at [814, 149] on link "Events" at bounding box center [805, 157] width 59 height 29
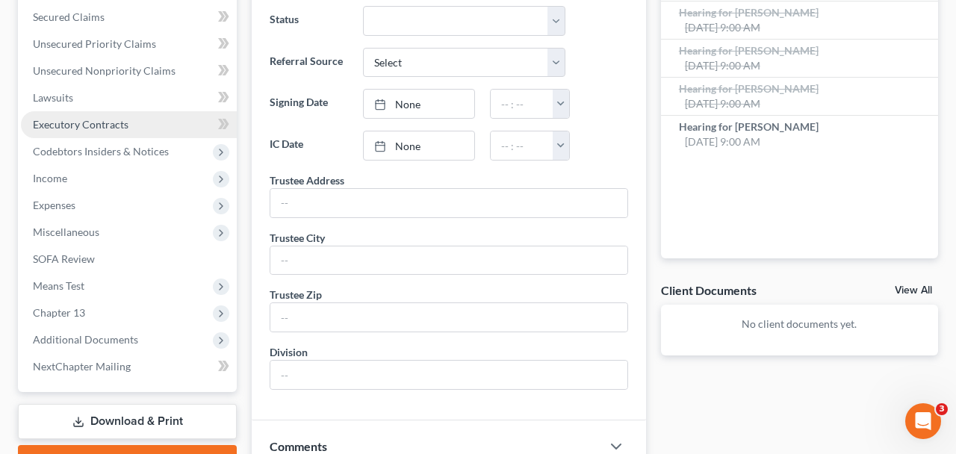
scroll to position [327, 0]
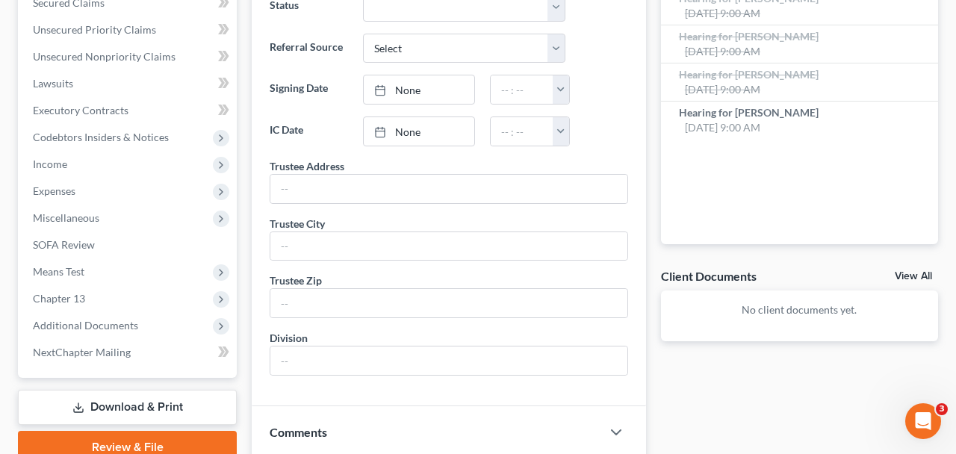
click at [133, 324] on span "Additional Documents" at bounding box center [85, 325] width 105 height 13
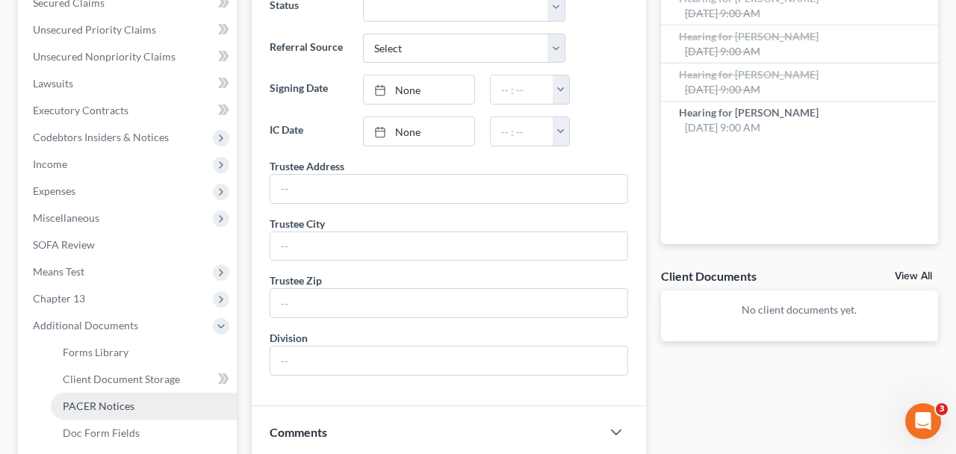
click at [143, 395] on link "PACER Notices" at bounding box center [144, 406] width 186 height 27
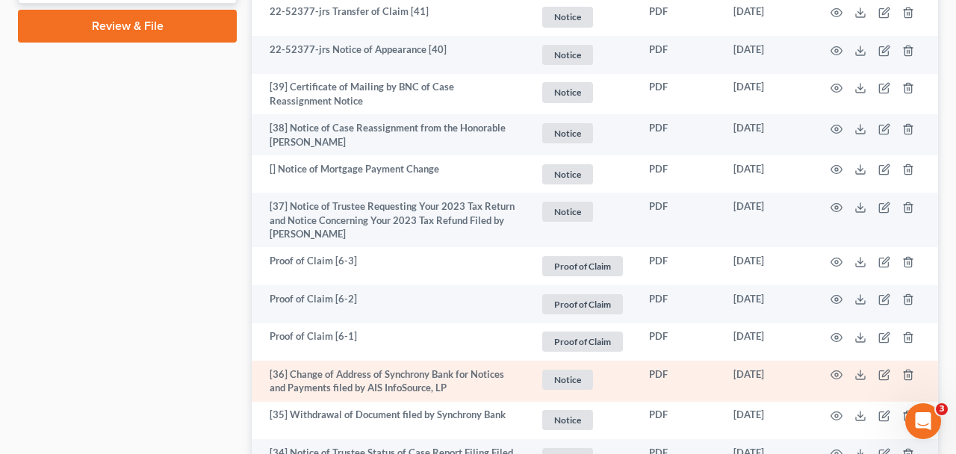
scroll to position [911, 0]
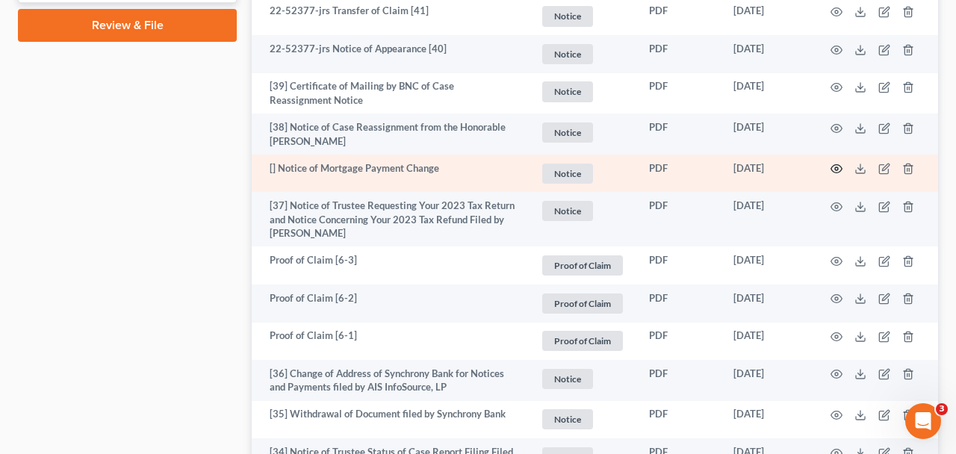
click at [836, 170] on icon "button" at bounding box center [837, 169] width 12 height 12
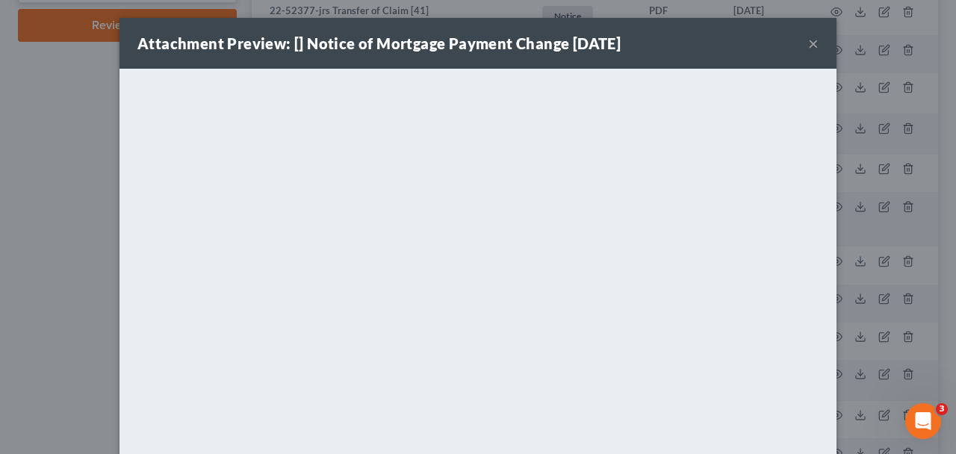
click at [814, 39] on button "×" at bounding box center [813, 43] width 10 height 18
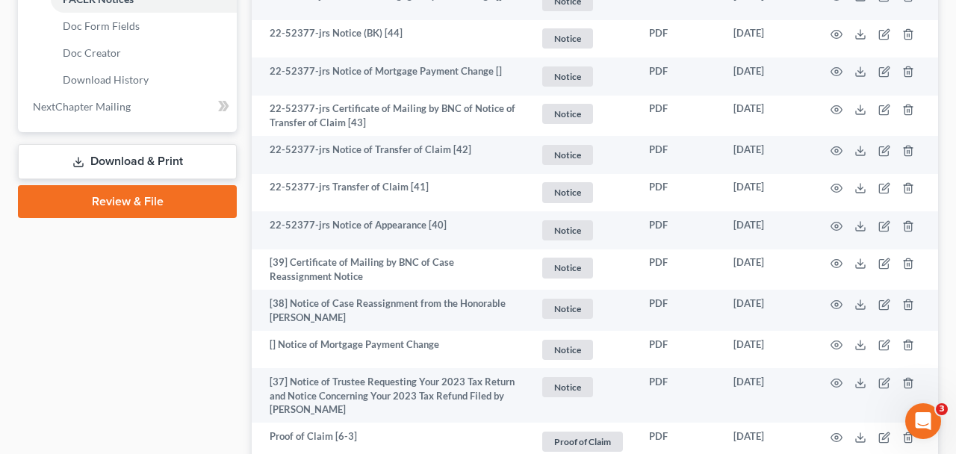
scroll to position [724, 0]
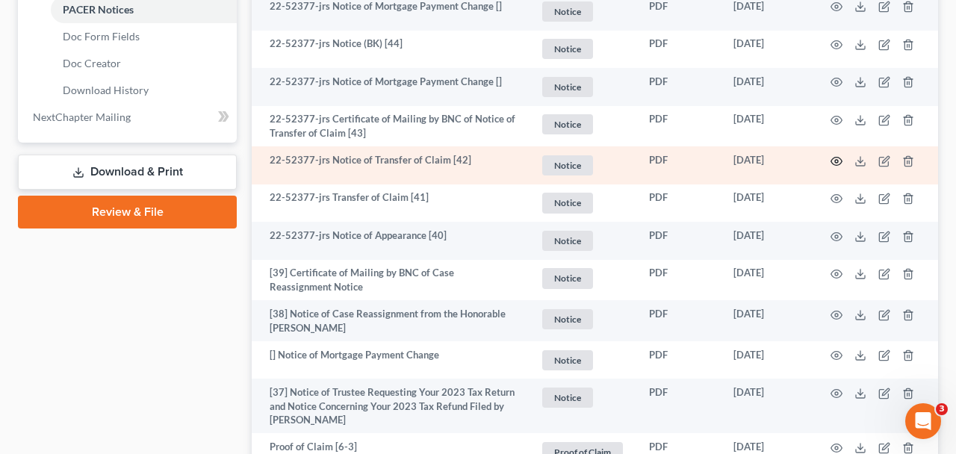
click at [833, 159] on icon "button" at bounding box center [837, 161] width 11 height 8
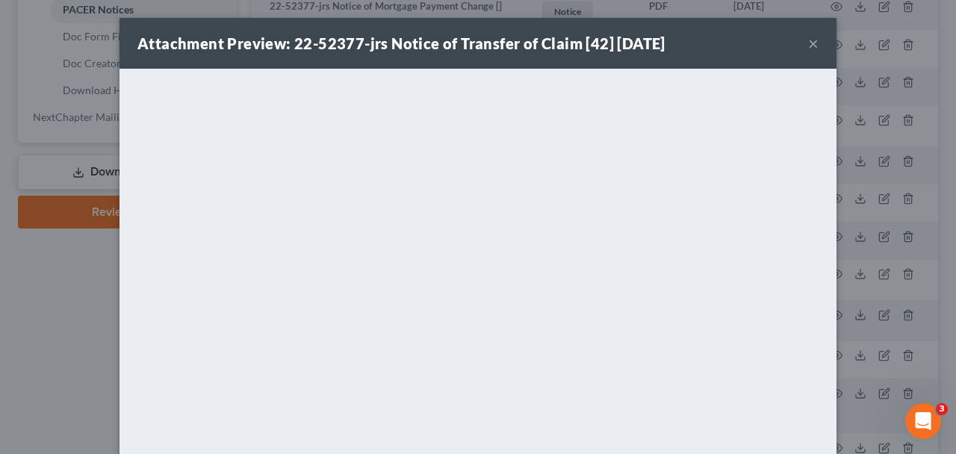
click at [814, 44] on button "×" at bounding box center [813, 43] width 10 height 18
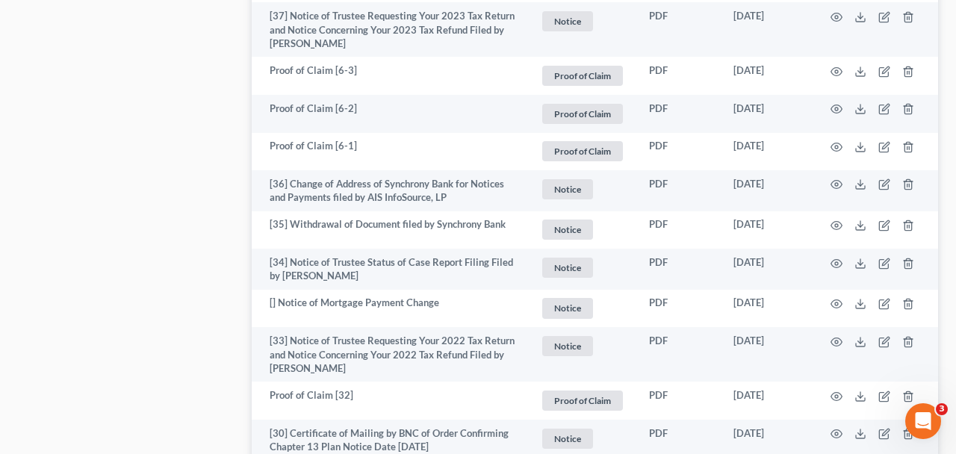
scroll to position [1381, 0]
